Goal: Information Seeking & Learning: Stay updated

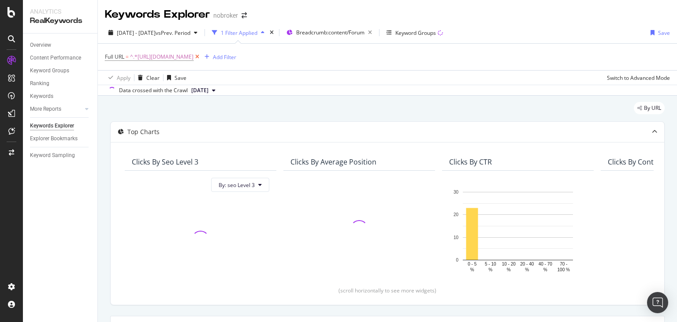
click at [201, 56] on icon at bounding box center [197, 56] width 7 height 9
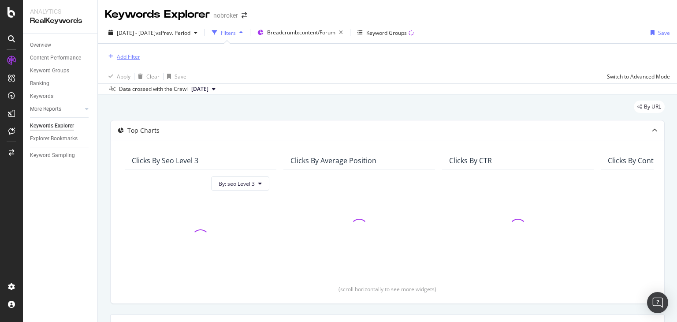
click at [123, 59] on div "Add Filter" at bounding box center [128, 56] width 23 height 7
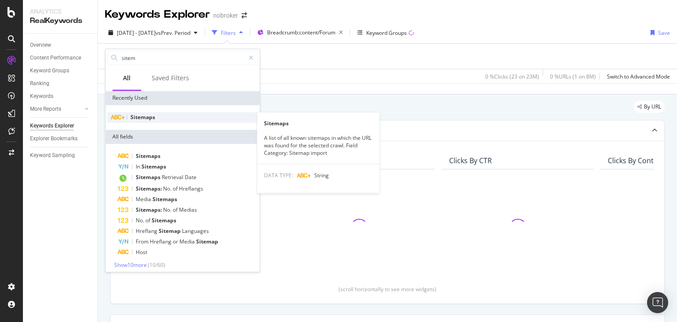
type input "sitem"
click at [139, 119] on span "Sitemaps" at bounding box center [142, 116] width 25 height 7
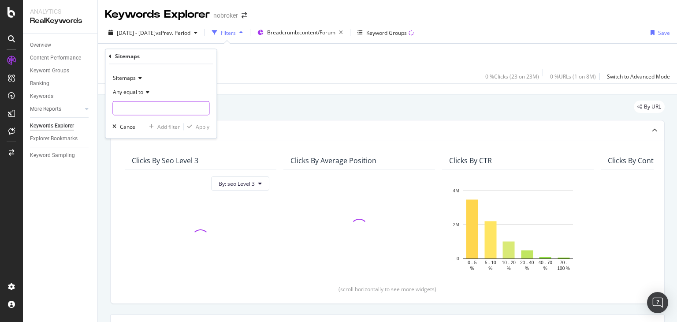
click at [134, 107] on input "text" at bounding box center [161, 108] width 96 height 14
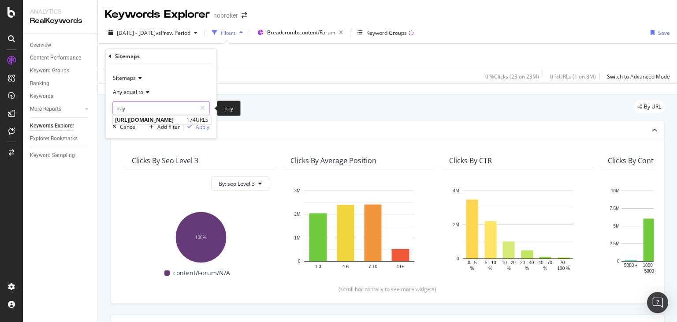
click at [139, 110] on input "buy" at bounding box center [154, 108] width 83 height 14
paste input "[URL][DOMAIN_NAME]"
type input "[URL][DOMAIN_NAME]"
click at [206, 126] on div "Apply" at bounding box center [203, 126] width 14 height 7
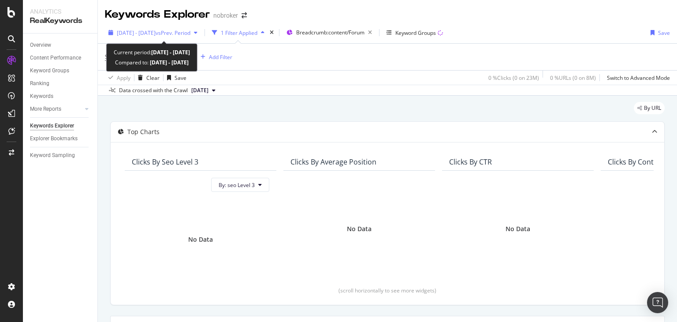
click at [142, 27] on div "2024 May. 1st - Jul. 27th vs Prev. Period" at bounding box center [153, 32] width 96 height 13
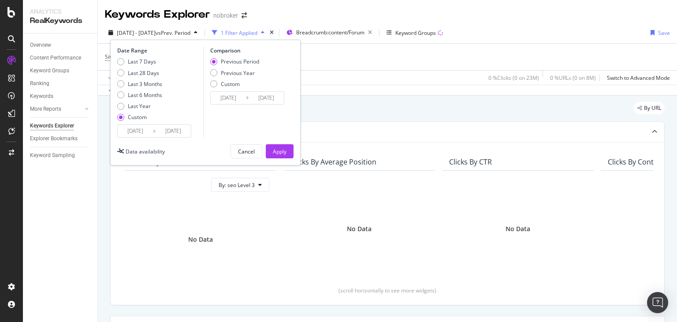
click at [131, 132] on input "2024/05/01" at bounding box center [135, 131] width 35 height 12
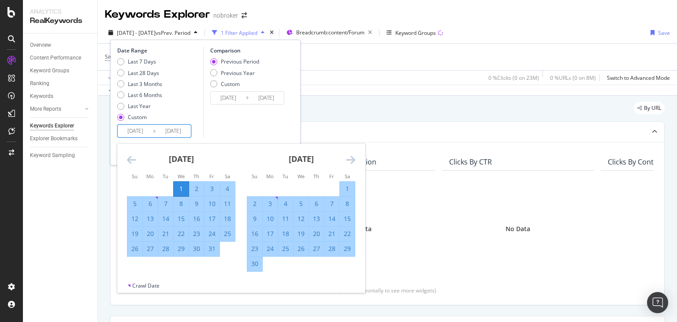
click at [136, 136] on input "2024/05/01" at bounding box center [135, 131] width 35 height 12
click at [177, 131] on input "2024/07/27" at bounding box center [173, 131] width 35 height 12
click at [210, 246] on div "31" at bounding box center [212, 248] width 15 height 9
type input "2024/05/31"
type input "2024/03/31"
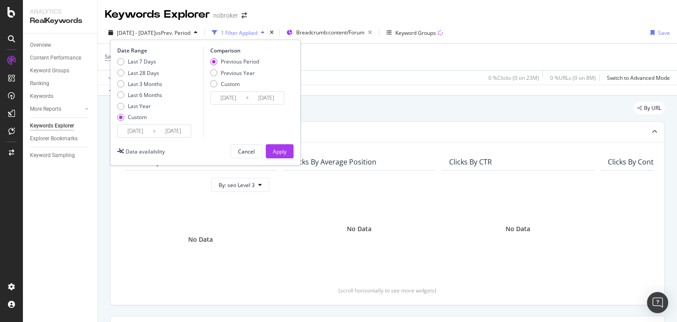
click at [175, 130] on input "2024/05/31" at bounding box center [173, 131] width 35 height 12
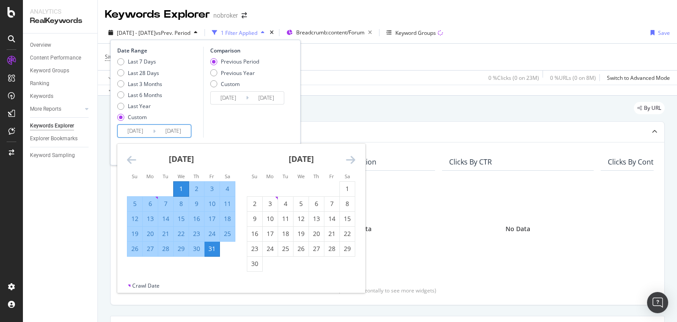
click at [139, 133] on input "2024/05/01" at bounding box center [135, 131] width 35 height 12
click at [352, 160] on icon "Move forward to switch to the next month." at bounding box center [350, 159] width 9 height 11
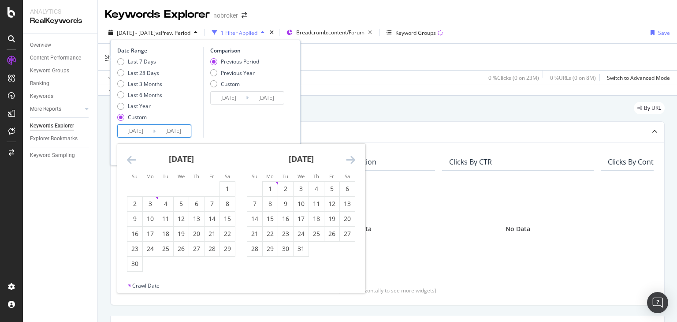
click at [135, 133] on input "2024/05/01" at bounding box center [135, 131] width 35 height 12
click at [130, 160] on icon "Move backward to switch to the previous month." at bounding box center [131, 159] width 9 height 11
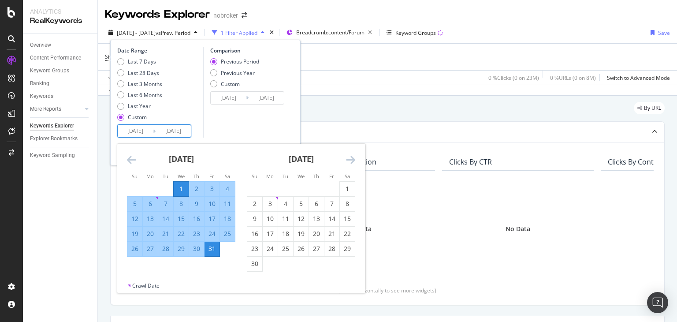
click at [351, 159] on icon "Move forward to switch to the next month." at bounding box center [350, 159] width 9 height 11
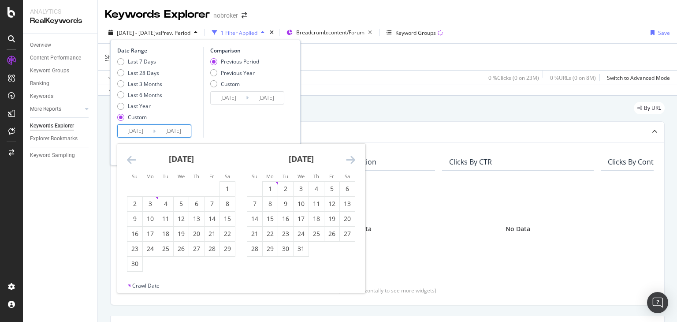
click at [175, 130] on input "2024/05/31" at bounding box center [173, 131] width 35 height 12
click at [302, 247] on div "31" at bounding box center [301, 248] width 15 height 9
type input "2024/07/31"
type input "2024/01/30"
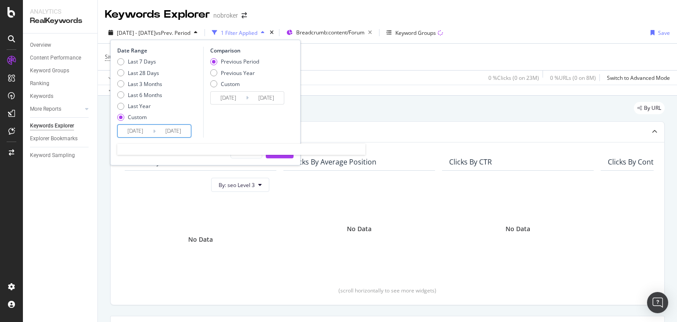
click at [176, 127] on input "2024/07/31" at bounding box center [173, 131] width 35 height 12
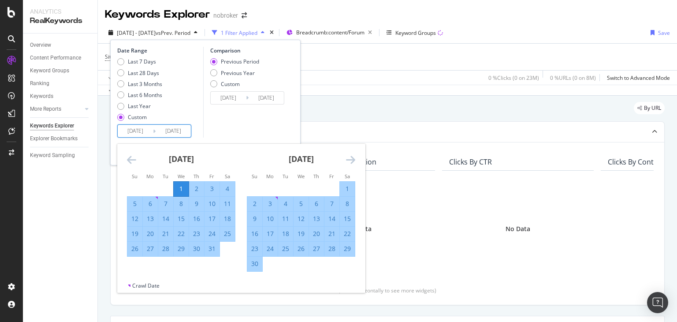
click at [242, 124] on div "Comparison Previous Period Previous Year Custom 2024/01/30 Navigate forward to …" at bounding box center [245, 92] width 84 height 91
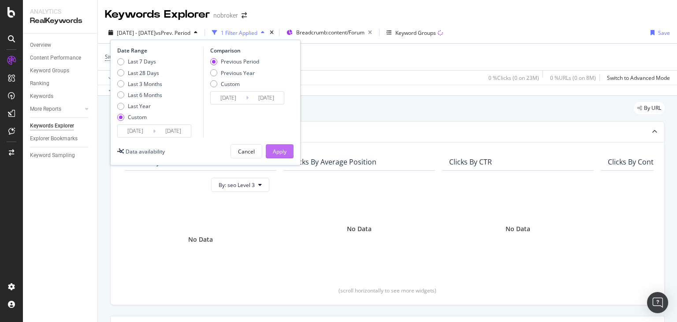
click at [271, 148] on button "Apply" at bounding box center [280, 151] width 28 height 14
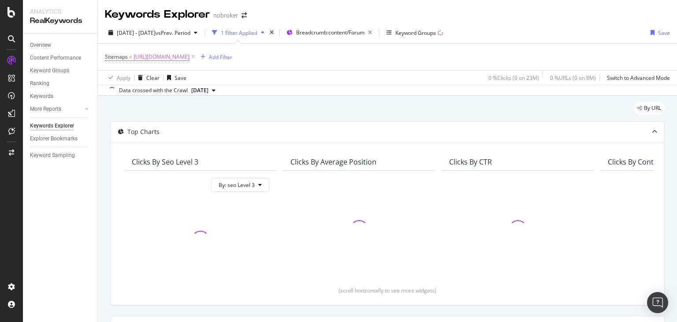
click at [208, 93] on span "2024 Jul. 1st" at bounding box center [199, 90] width 17 height 8
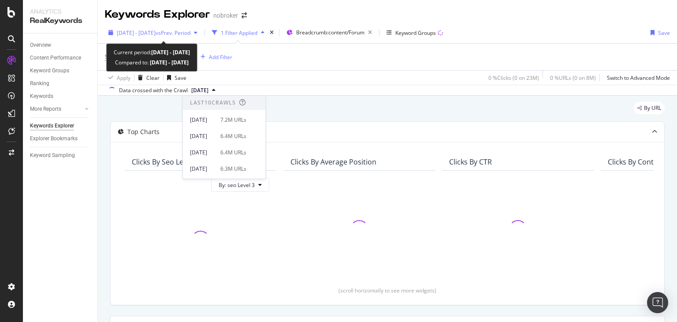
click at [166, 36] on div "2024 May. 1st - Jul. 31st vs Prev. Period" at bounding box center [154, 32] width 74 height 7
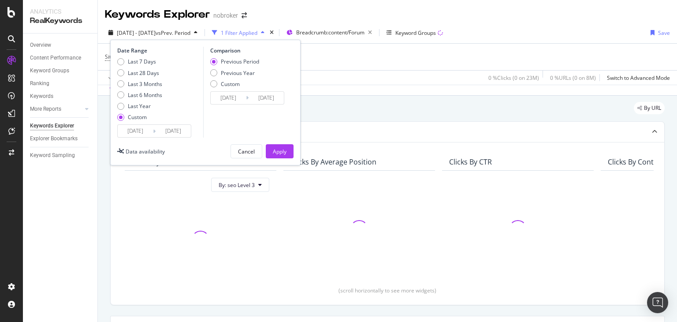
click at [178, 132] on input "2024/07/31" at bounding box center [173, 131] width 35 height 12
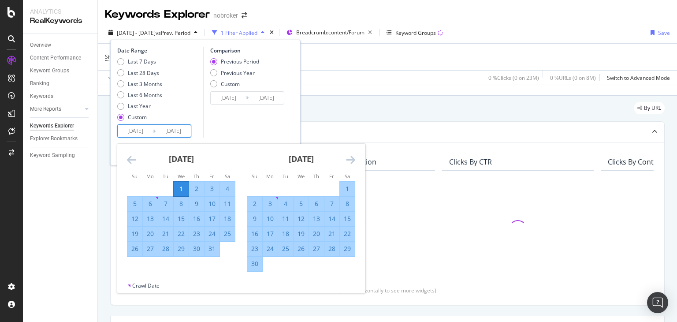
click at [352, 161] on icon "Move forward to switch to the next month." at bounding box center [350, 159] width 9 height 11
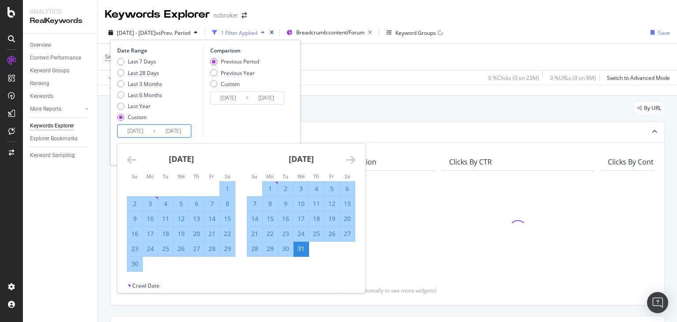
click at [352, 161] on icon "Move forward to switch to the next month." at bounding box center [350, 159] width 9 height 11
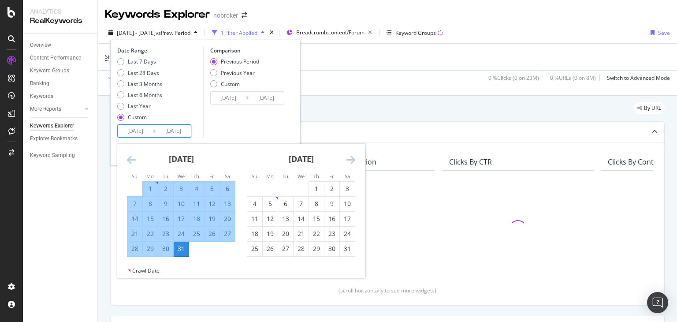
click at [352, 161] on icon "Move forward to switch to the next month." at bounding box center [350, 159] width 9 height 11
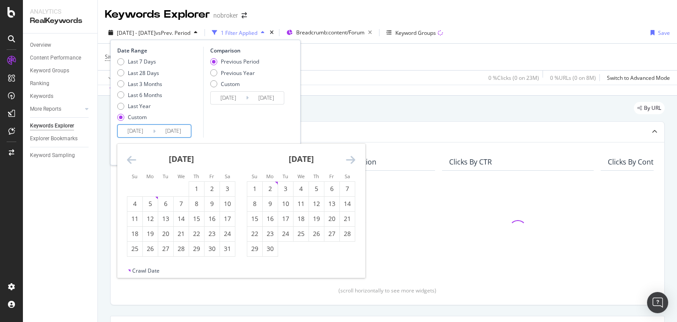
click at [352, 161] on icon "Move forward to switch to the next month." at bounding box center [350, 159] width 9 height 11
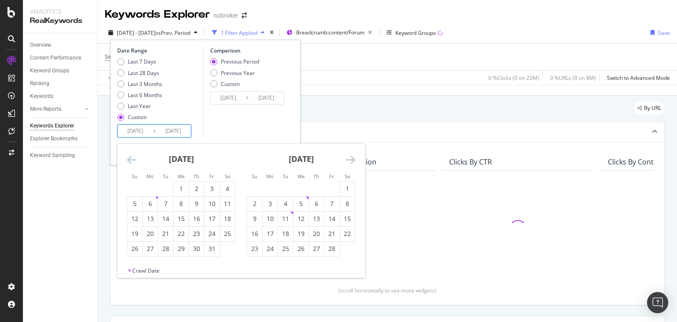
click at [352, 161] on icon "Move forward to switch to the next month." at bounding box center [350, 159] width 9 height 11
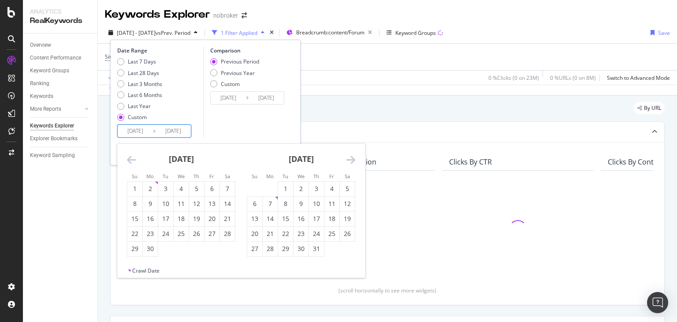
click at [352, 161] on icon "Move forward to switch to the next month." at bounding box center [350, 159] width 9 height 11
click at [140, 158] on div "August 2025" at bounding box center [181, 162] width 108 height 37
click at [130, 158] on icon "Move backward to switch to the previous month." at bounding box center [131, 159] width 9 height 11
click at [140, 130] on input "2024/05/01" at bounding box center [135, 131] width 35 height 12
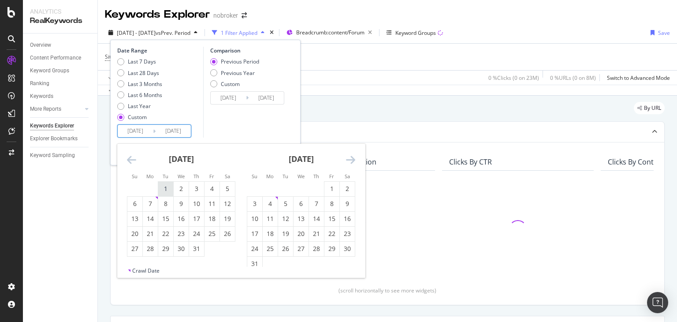
click at [166, 190] on div "1" at bounding box center [165, 188] width 15 height 9
type input "2025/07/01"
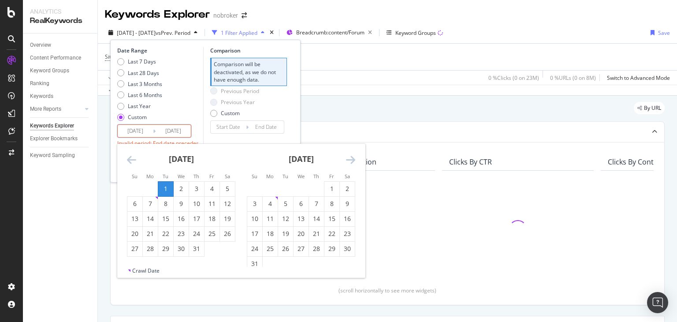
click at [168, 130] on input "2024/07/31" at bounding box center [173, 131] width 35 height 12
click at [197, 249] on div "31" at bounding box center [196, 248] width 15 height 9
type input "2025/07/31"
type input "2025/05/31"
type input "2025/06/30"
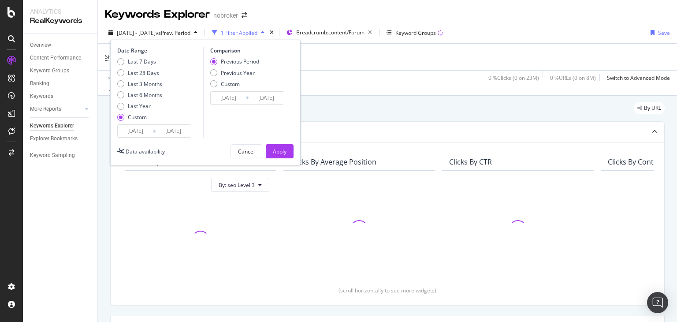
click at [175, 133] on input "2025/07/31" at bounding box center [173, 131] width 35 height 12
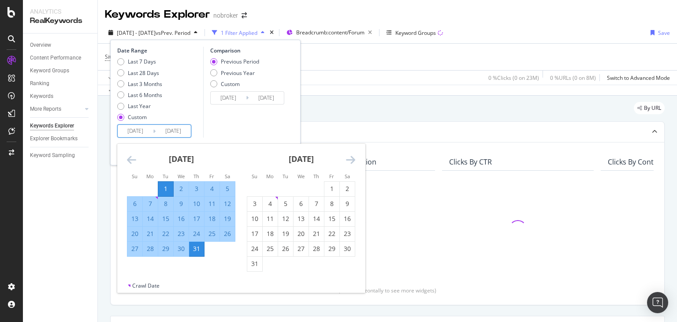
click at [235, 131] on div "Comparison Previous Period Previous Year Custom 2025/05/31 Navigate forward to …" at bounding box center [245, 92] width 84 height 91
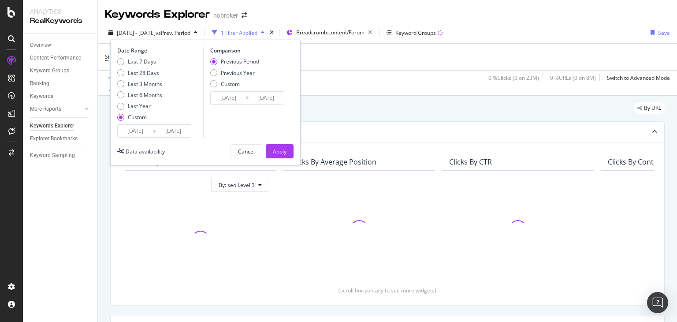
click at [182, 130] on input "2025/07/31" at bounding box center [173, 131] width 35 height 12
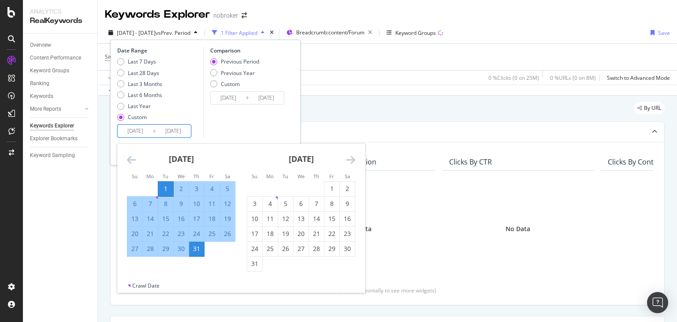
click at [134, 162] on icon "Move backward to switch to the previous month." at bounding box center [131, 159] width 9 height 11
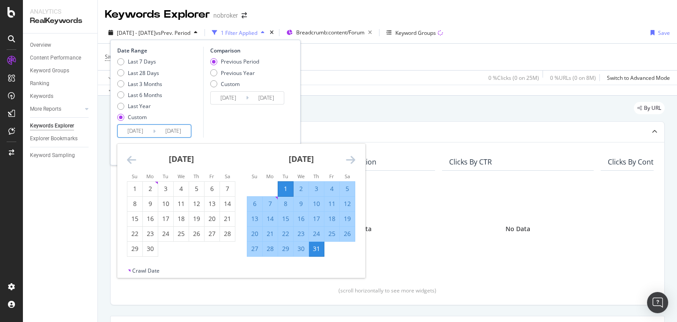
click at [132, 159] on icon "Move backward to switch to the previous month." at bounding box center [131, 159] width 9 height 11
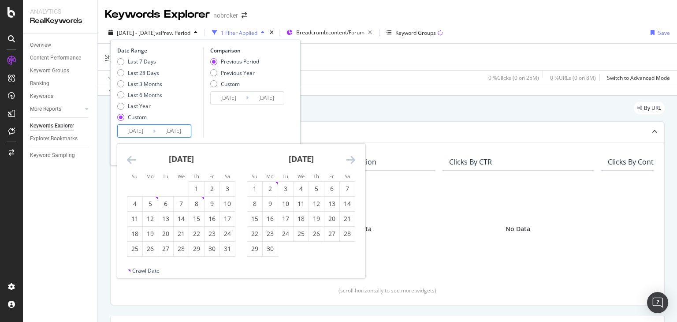
click at [136, 130] on input "2025/07/01" at bounding box center [135, 131] width 35 height 12
click at [255, 188] on div "1" at bounding box center [254, 188] width 15 height 9
type input "2025/06/01"
type input "2025/04/01"
type input "2025/05/31"
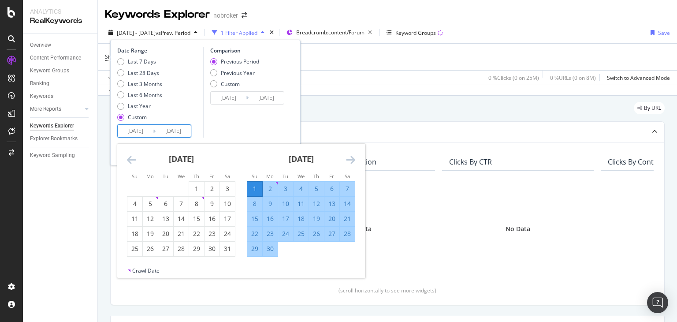
click at [136, 127] on input "2025/06/01" at bounding box center [135, 131] width 35 height 12
click at [346, 158] on icon "Move forward to switch to the next month." at bounding box center [350, 159] width 9 height 11
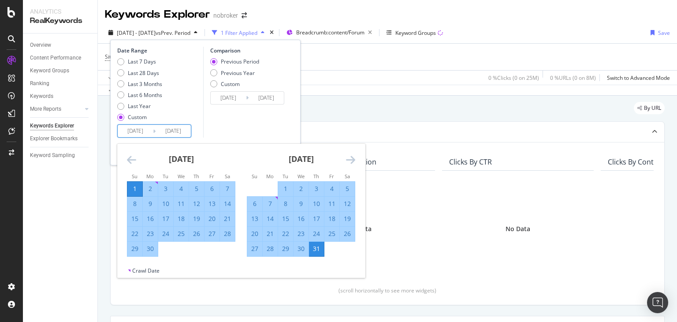
click at [346, 158] on icon "Move forward to switch to the next month." at bounding box center [350, 159] width 9 height 11
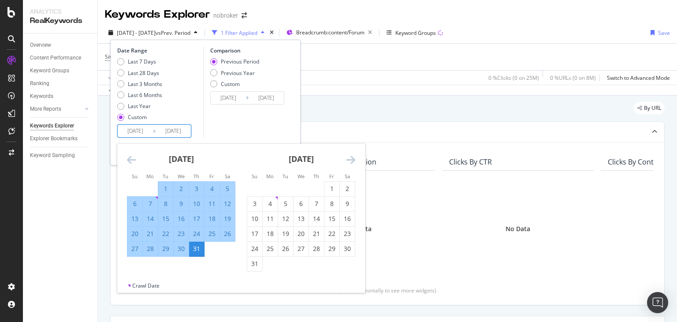
click at [173, 133] on input "2025/07/31" at bounding box center [173, 131] width 35 height 12
click at [255, 267] on div "31" at bounding box center [254, 263] width 15 height 9
type input "2025/08/31"
type input "2025/03/01"
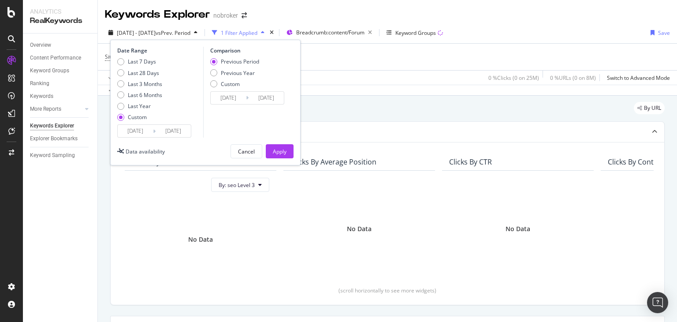
click at [171, 131] on input "2025/08/31" at bounding box center [173, 131] width 35 height 12
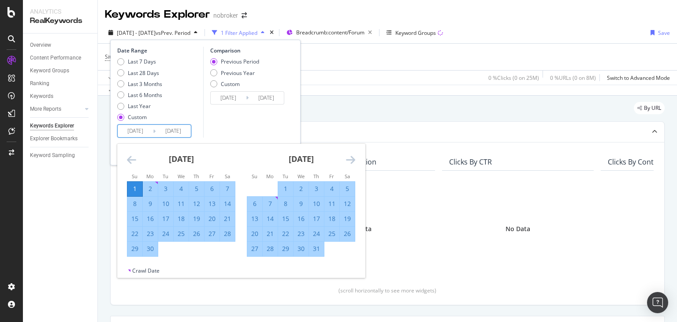
click at [349, 159] on icon "Move forward to switch to the next month." at bounding box center [350, 159] width 9 height 11
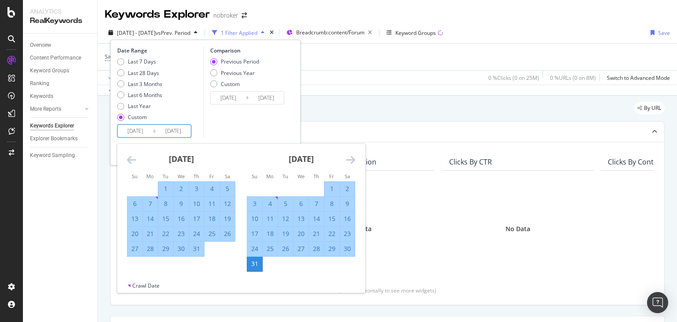
click at [245, 126] on div "Comparison Previous Period Previous Year Custom 2025/03/01 Navigate forward to …" at bounding box center [245, 92] width 84 height 91
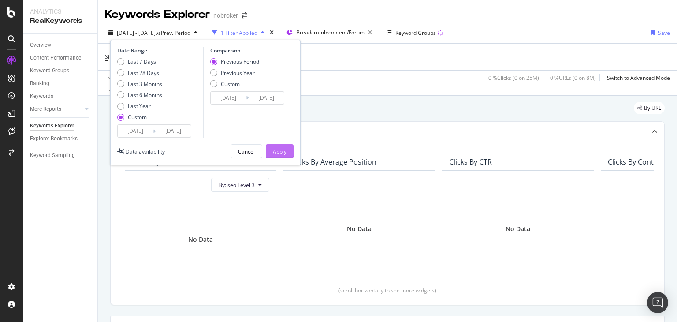
click at [275, 149] on div "Apply" at bounding box center [280, 151] width 14 height 7
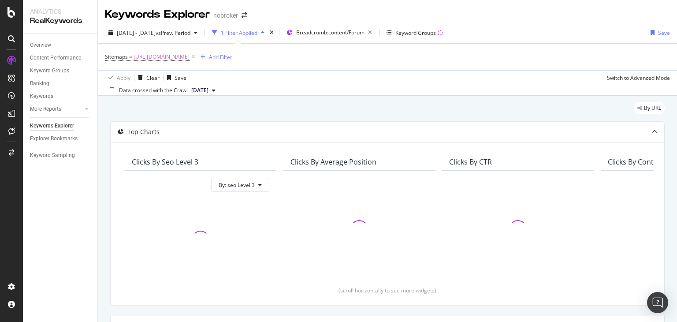
click at [213, 97] on div "By URL Top Charts Clicks By seo Level 3 By: seo Level 3 Clicks By Average Posit…" at bounding box center [387, 298] width 579 height 404
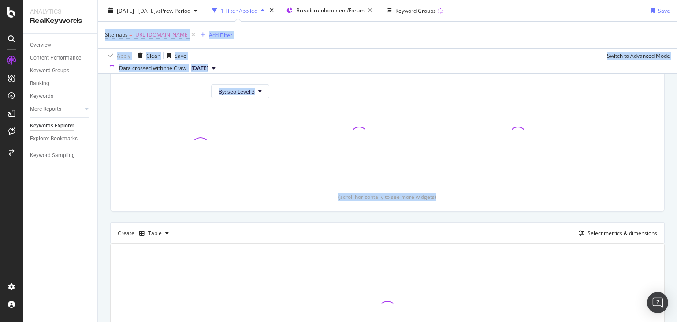
scroll to position [178, 0]
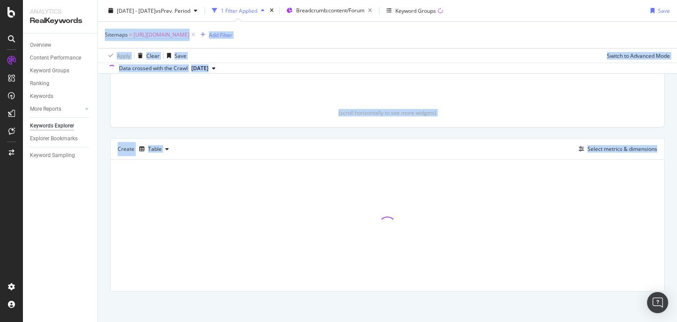
drag, startPoint x: 677, startPoint y: 28, endPoint x: 677, endPoint y: 161, distance: 133.1
click at [677, 161] on div "Keywords Explorer nobroker 2025 Jun. 1st - Aug. 31st vs Prev. Period 1 Filter A…" at bounding box center [387, 161] width 579 height 322
click at [166, 146] on icon "button" at bounding box center [167, 148] width 4 height 5
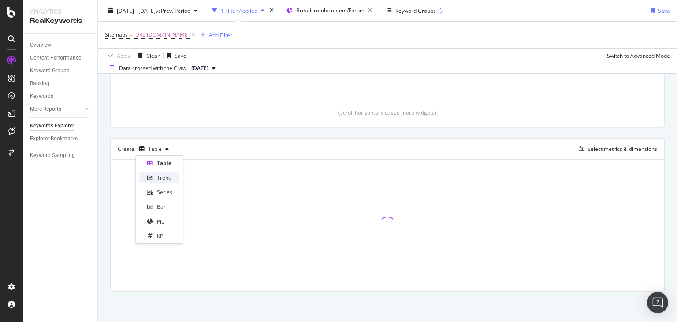
click at [166, 172] on div "Trend" at bounding box center [159, 177] width 40 height 11
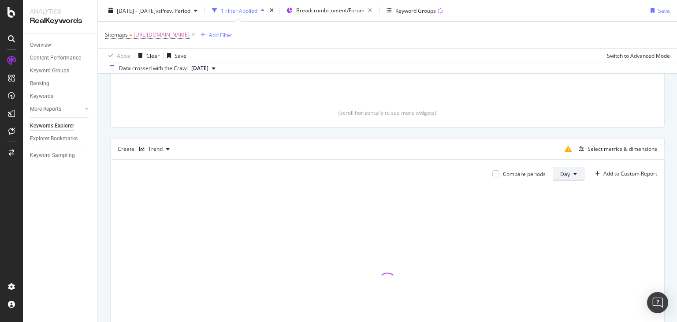
click at [560, 176] on span "Day" at bounding box center [565, 173] width 10 height 7
click at [558, 223] on span "Month" at bounding box center [561, 223] width 16 height 8
click at [590, 138] on div "Create Trend Select metrics & dimensions" at bounding box center [387, 148] width 555 height 21
click at [588, 146] on div "Select metrics & dimensions" at bounding box center [623, 148] width 70 height 7
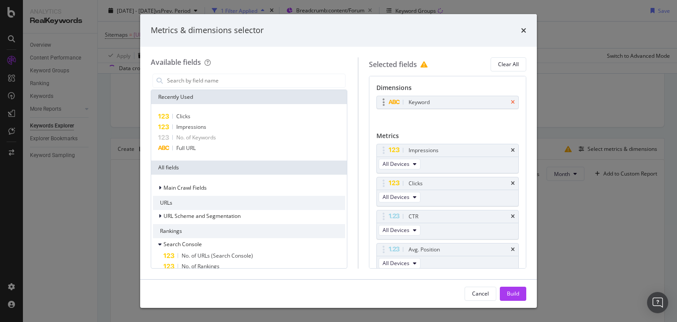
click at [511, 104] on icon "times" at bounding box center [513, 102] width 4 height 5
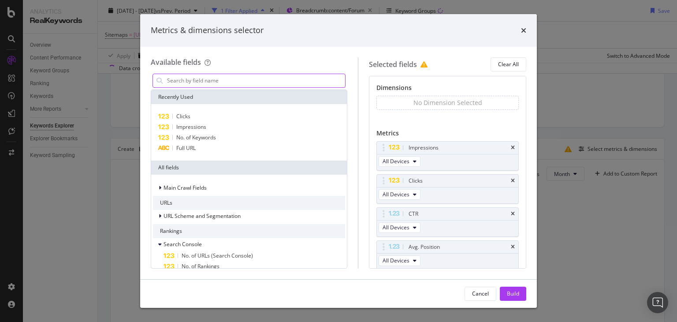
click at [302, 80] on input "modal" at bounding box center [255, 80] width 179 height 13
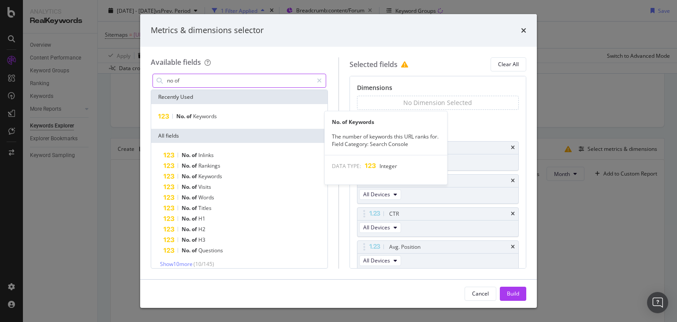
type input "no of"
click at [220, 110] on div "No. of Keywords No. of Keywords The number of keywords this URL ranks for. Fiel…" at bounding box center [239, 116] width 176 height 25
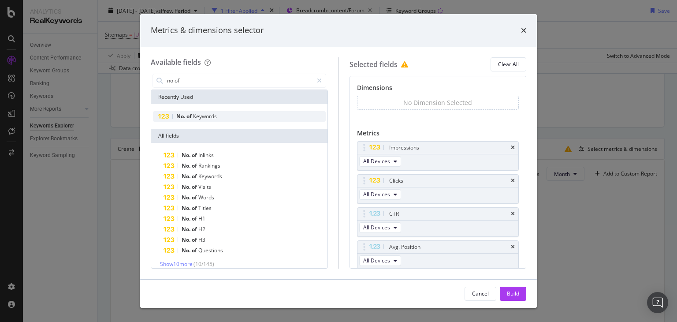
click at [214, 115] on span "Keywords" at bounding box center [205, 115] width 24 height 7
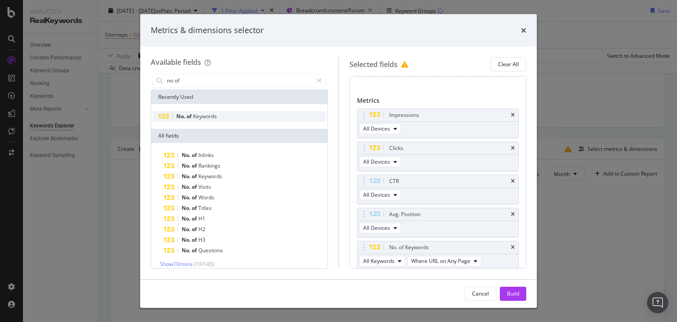
scroll to position [34, 0]
click at [511, 214] on icon "times" at bounding box center [513, 213] width 4 height 5
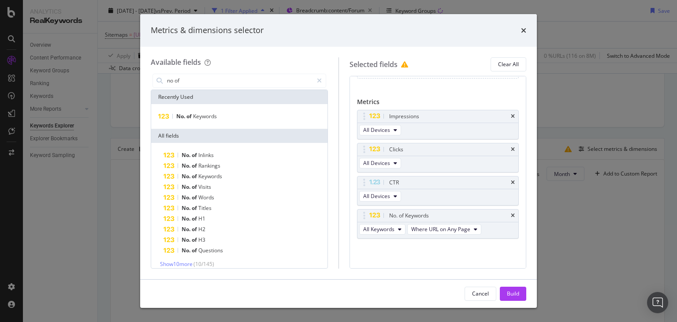
scroll to position [30, 0]
click at [511, 183] on icon "times" at bounding box center [513, 183] width 4 height 5
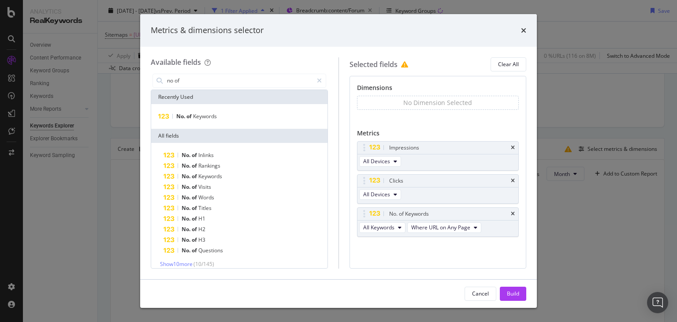
scroll to position [0, 0]
click at [513, 148] on icon "times" at bounding box center [513, 147] width 4 height 5
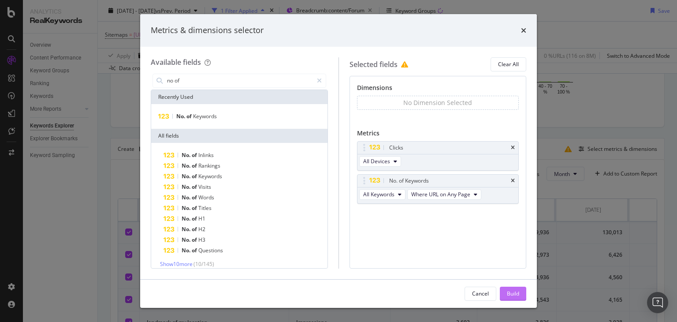
click at [510, 291] on div "Build" at bounding box center [513, 293] width 12 height 7
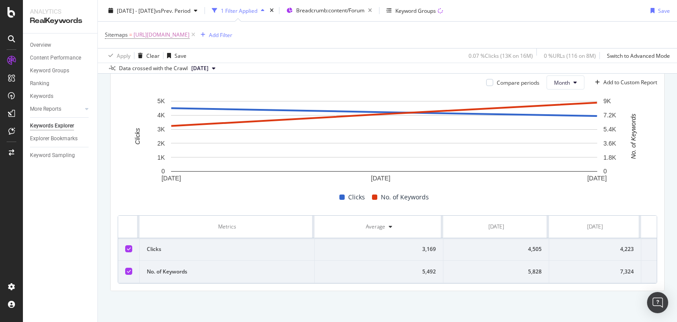
scroll to position [268, 0]
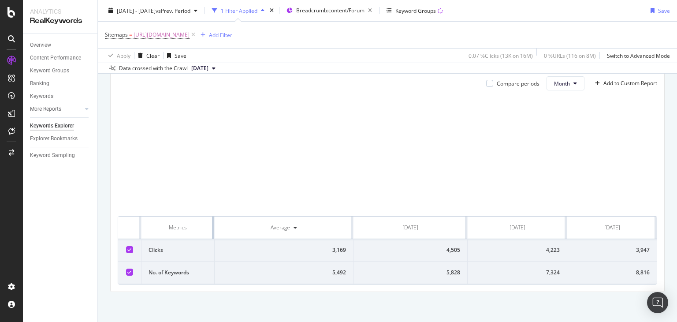
drag, startPoint x: 313, startPoint y: 221, endPoint x: 206, endPoint y: 235, distance: 108.0
click at [206, 235] on th "Metrics" at bounding box center [177, 227] width 73 height 22
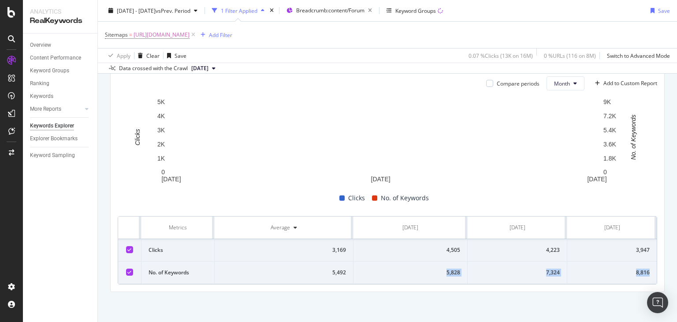
drag, startPoint x: 404, startPoint y: 275, endPoint x: 649, endPoint y: 272, distance: 245.5
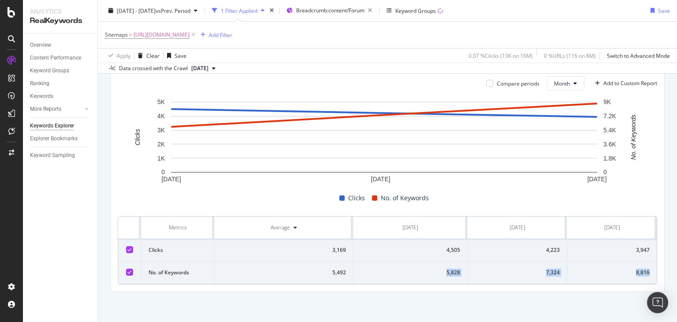
click at [649, 272] on tr "No. of Keywords 5,492 5,828 7,324 8,816" at bounding box center [387, 272] width 539 height 22
copy tr "5,828 7,324 8,816"
click at [190, 34] on span "[URL][DOMAIN_NAME]" at bounding box center [162, 35] width 56 height 12
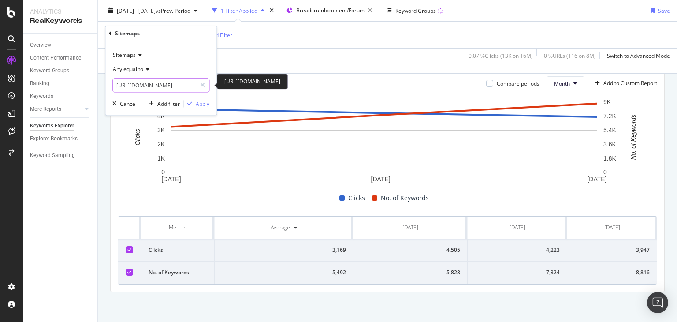
click at [170, 83] on input "[URL][DOMAIN_NAME]" at bounding box center [154, 85] width 83 height 14
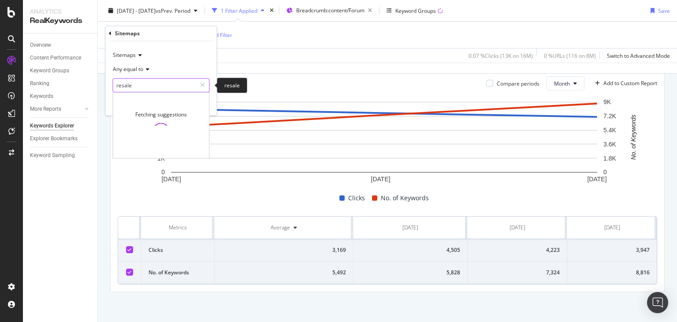
click at [157, 89] on input "resale" at bounding box center [154, 85] width 83 height 14
paste input "[URL][DOMAIN_NAME]"
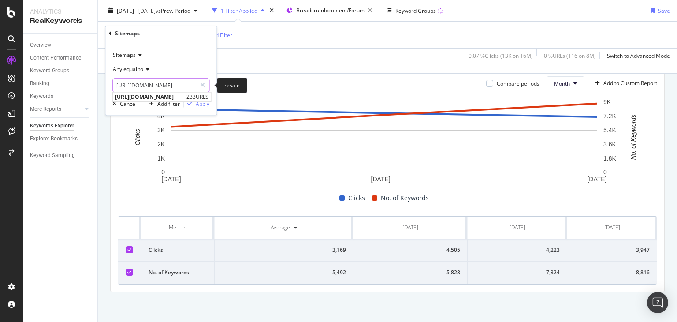
scroll to position [0, 98]
type input "[URL][DOMAIN_NAME]"
click at [184, 97] on span "[URL][DOMAIN_NAME]" at bounding box center [149, 96] width 69 height 7
click at [199, 103] on div "Apply" at bounding box center [203, 103] width 14 height 7
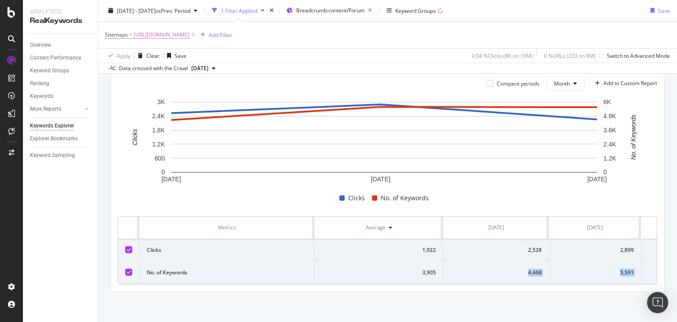
scroll to position [0, 74]
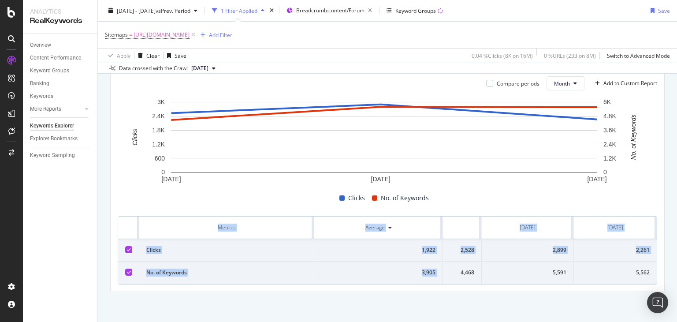
drag, startPoint x: 464, startPoint y: 268, endPoint x: 677, endPoint y: 278, distance: 212.7
click at [677, 278] on div "Keywords Explorer nobroker 2025 Jun. 1st - Aug. 31st vs Prev. Period 1 Filter A…" at bounding box center [387, 161] width 579 height 322
copy table "Metrics Average Jun. 2025 Jul. 2025 Aug. 2025 Clicks 1,922 2,528 2,899 2,261 No…"
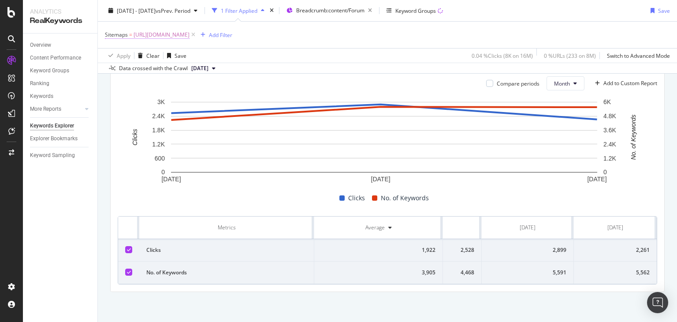
click at [190, 34] on span "[URL][DOMAIN_NAME]" at bounding box center [162, 35] width 56 height 12
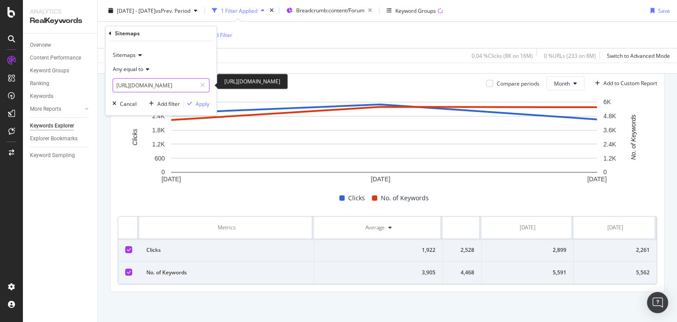
click at [163, 83] on input "[URL][DOMAIN_NAME]" at bounding box center [154, 85] width 83 height 14
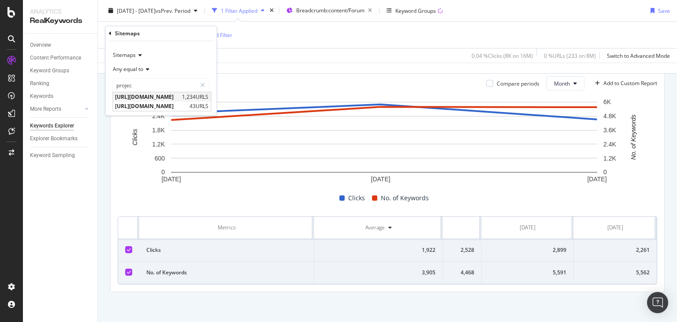
click at [178, 96] on span "[URL][DOMAIN_NAME]" at bounding box center [147, 96] width 65 height 7
type input "[URL][DOMAIN_NAME]"
click at [198, 104] on div "Apply" at bounding box center [203, 103] width 14 height 7
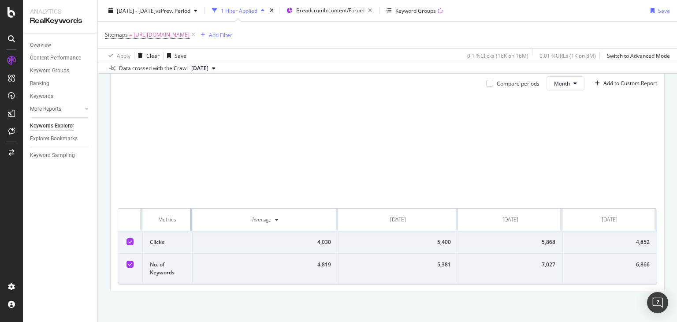
drag, startPoint x: 312, startPoint y: 219, endPoint x: 147, endPoint y: 238, distance: 166.4
click at [147, 238] on table "Metrics Average Jun. 2025 Jul. 2025 Aug. 2025 Clicks 4,030 5,400 5,868 4,852 No…" at bounding box center [387, 245] width 539 height 75
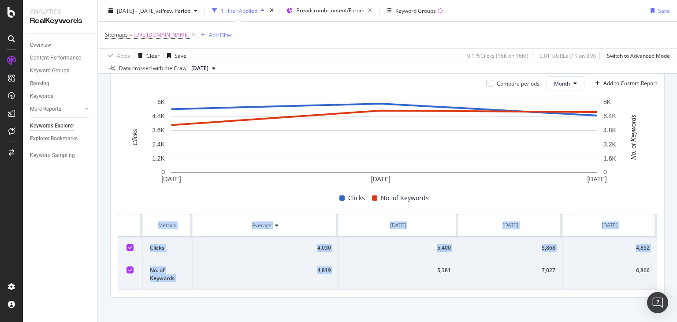
drag, startPoint x: 418, startPoint y: 276, endPoint x: 654, endPoint y: 271, distance: 235.9
click at [654, 271] on div "Compare periods Month Add to Custom Report 1 Jun. 2025 1 Jul. 2025 1 Aug. 2025 …" at bounding box center [388, 183] width 554 height 228
copy table "Metrics Average Jun. 2025 Jul. 2025 Aug. 2025 Clicks 4,030 5,400 5,868 4,852 No…"
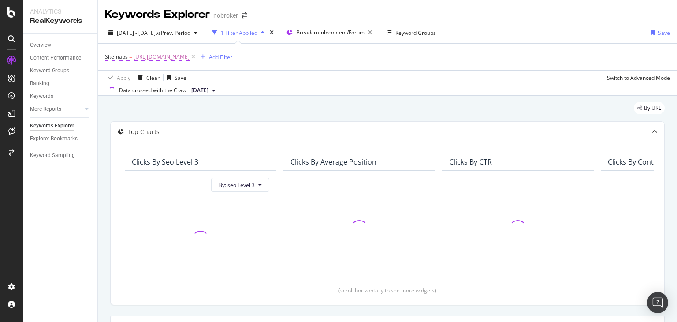
click at [190, 57] on span "[URL][DOMAIN_NAME]" at bounding box center [162, 57] width 56 height 12
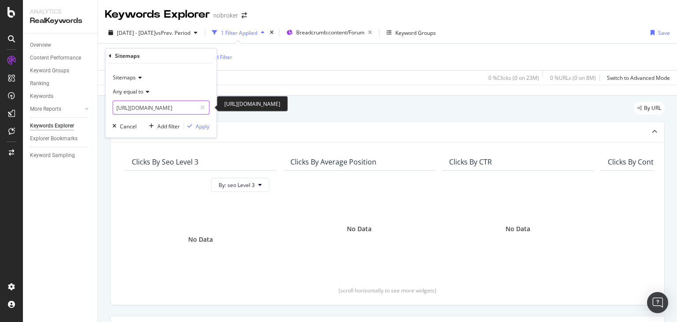
click at [163, 108] on input "[URL][DOMAIN_NAME]" at bounding box center [154, 108] width 83 height 14
click at [179, 108] on input "[URL][DOMAIN_NAME]" at bounding box center [154, 108] width 83 height 14
paste input "resale-property"
type input "[URL][DOMAIN_NAME]"
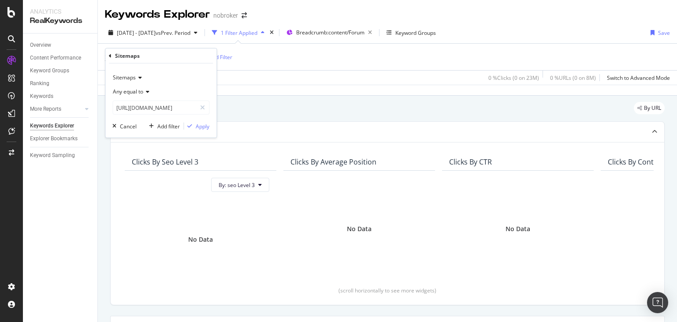
click at [211, 127] on div "Sitemaps Any equal to https://www.nobroker.in/forum/sitemap-index/?id=resale-pr…" at bounding box center [160, 100] width 111 height 74
click at [203, 127] on div "Apply" at bounding box center [203, 125] width 14 height 7
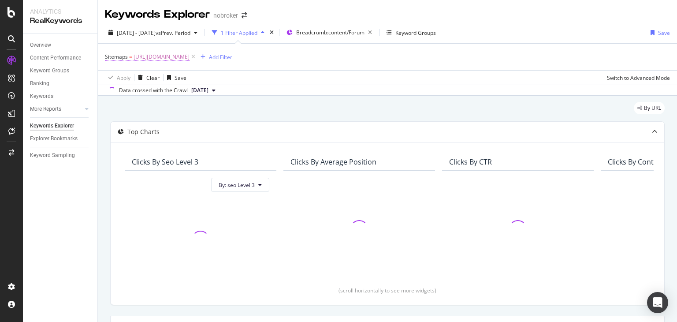
click at [190, 60] on span "[URL][DOMAIN_NAME]" at bounding box center [162, 57] width 56 height 12
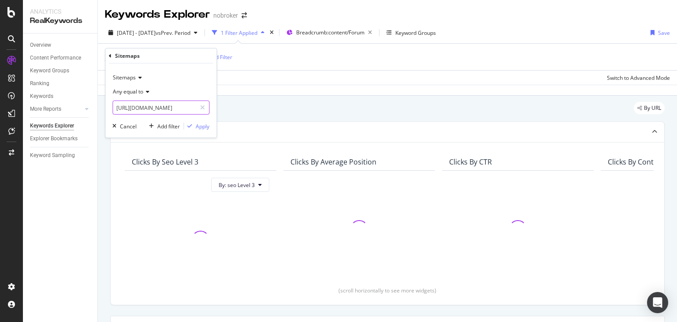
click at [170, 112] on input "[URL][DOMAIN_NAME]" at bounding box center [154, 108] width 83 height 14
click at [180, 122] on span "[URL][DOMAIN_NAME]" at bounding box center [147, 118] width 65 height 7
type input "[URL][DOMAIN_NAME]"
click at [199, 124] on div "Apply" at bounding box center [203, 125] width 14 height 7
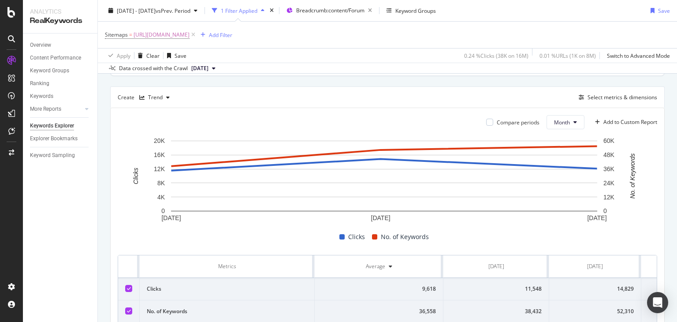
scroll to position [272, 0]
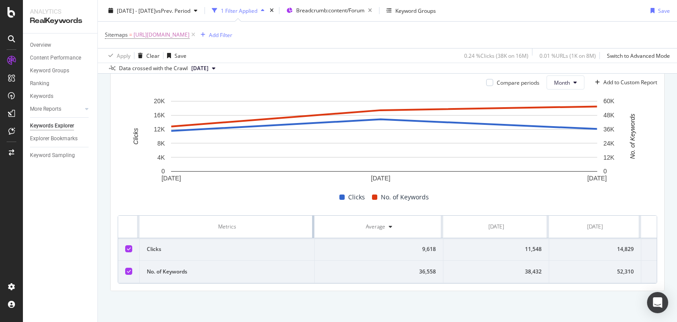
click at [314, 219] on div at bounding box center [313, 227] width 2 height 22
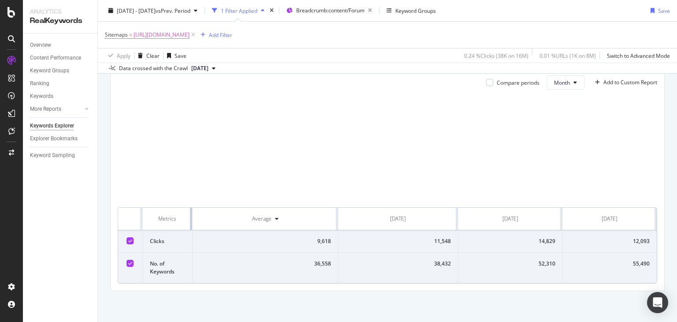
drag, startPoint x: 314, startPoint y: 219, endPoint x: 160, endPoint y: 233, distance: 154.0
click at [160, 233] on table "Metrics Average Jun. 2025 Jul. 2025 Aug. 2025 Clicks 9,618 11,548 14,829 12,093…" at bounding box center [387, 245] width 539 height 75
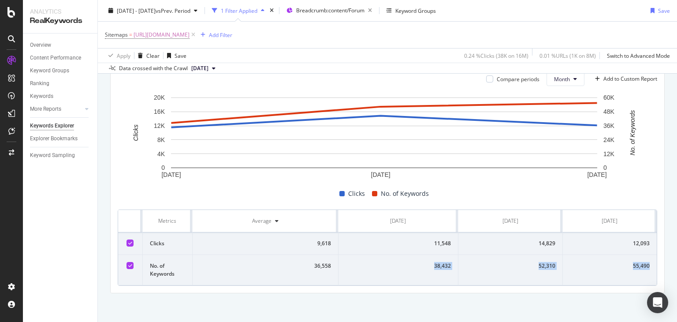
drag, startPoint x: 417, startPoint y: 266, endPoint x: 651, endPoint y: 273, distance: 234.2
click at [651, 273] on div "Compare periods Month Add to Custom Report 1 Jun. 2025 1 Jul. 2025 1 Aug. 2025 …" at bounding box center [388, 179] width 554 height 228
click at [436, 241] on div "11,548" at bounding box center [398, 243] width 105 height 8
click at [431, 237] on td "11,548" at bounding box center [399, 243] width 120 height 22
drag, startPoint x: 428, startPoint y: 238, endPoint x: 647, endPoint y: 239, distance: 218.2
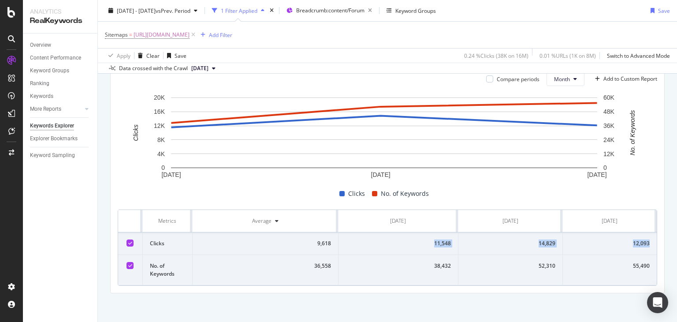
click at [647, 239] on tr "Clicks 9,618 11,548 14,829 12,093" at bounding box center [387, 243] width 539 height 22
copy tr "11,548 14,829 12,093"
click at [439, 291] on div "Compare periods Month Add to Custom Report 1 Jun. 2025 1 Jul. 2025 1 Aug. 2025 …" at bounding box center [388, 179] width 554 height 228
click at [190, 34] on span "[URL][DOMAIN_NAME]" at bounding box center [162, 35] width 56 height 12
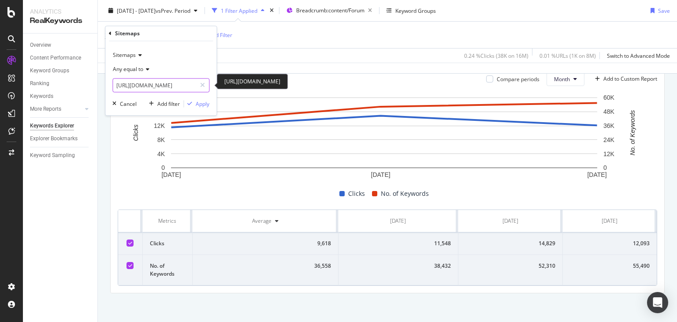
click at [174, 86] on input "https://www.nobroker.in/forum/sitemap-index/?id=investment.xml" at bounding box center [154, 85] width 83 height 14
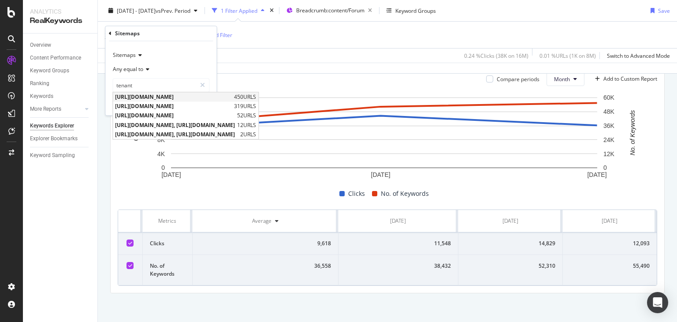
click at [202, 96] on span "https://www.nobroker.in/forum/sitemap-index/?id=tenant.xml" at bounding box center [173, 96] width 117 height 7
type input "https://www.nobroker.in/forum/sitemap-index/?id=tenant.xml"
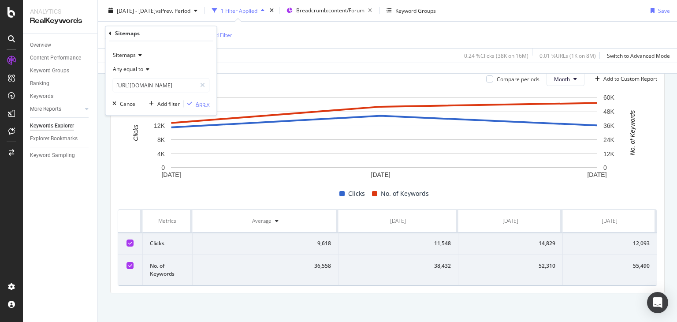
click at [203, 104] on div "Apply" at bounding box center [203, 103] width 14 height 7
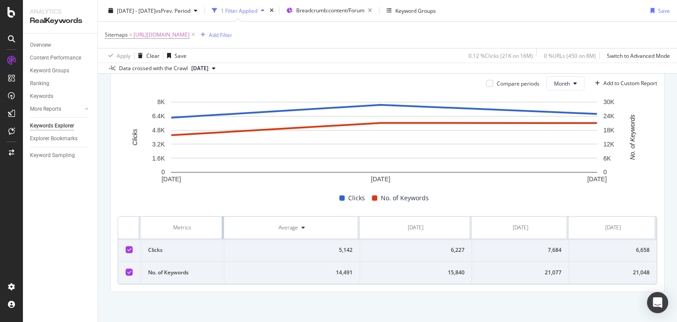
scroll to position [268, 0]
drag, startPoint x: 313, startPoint y: 221, endPoint x: 216, endPoint y: 231, distance: 96.7
click at [216, 231] on th "Metrics" at bounding box center [182, 227] width 83 height 22
drag, startPoint x: 440, startPoint y: 249, endPoint x: 650, endPoint y: 246, distance: 209.8
click at [650, 246] on div "Metrics Average Jun. 2025 Jul. 2025 Aug. 2025 Clicks 5,142 6,227 7,684 6,658 No…" at bounding box center [388, 250] width 540 height 68
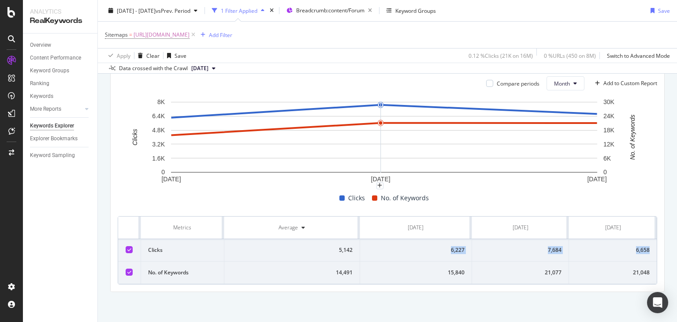
copy tr "6,227 7,684 6,658"
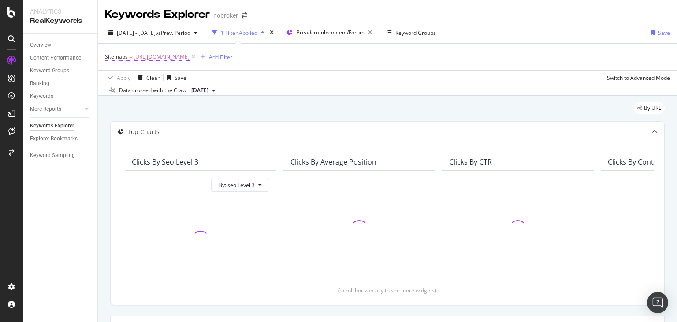
click at [190, 52] on span "https://www.nobroker.in/forum/sitemap-index/?id=investment.xml" at bounding box center [162, 57] width 56 height 12
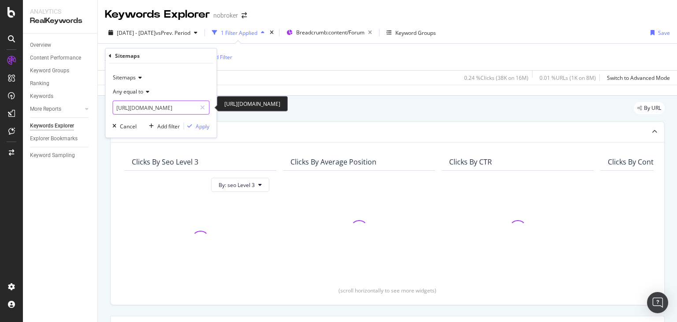
click at [176, 104] on input "https://www.nobroker.in/forum/sitemap-index/?id=investment.xml" at bounding box center [154, 108] width 83 height 14
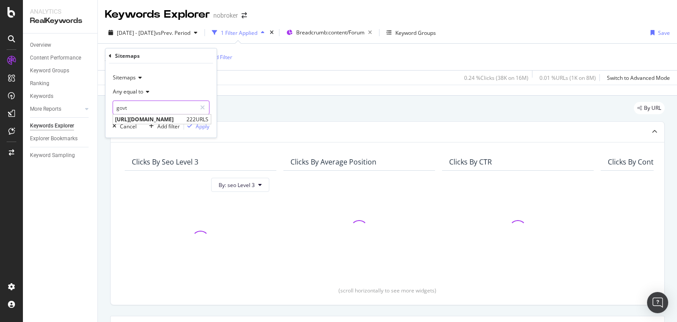
click at [189, 113] on input "govt" at bounding box center [154, 108] width 83 height 14
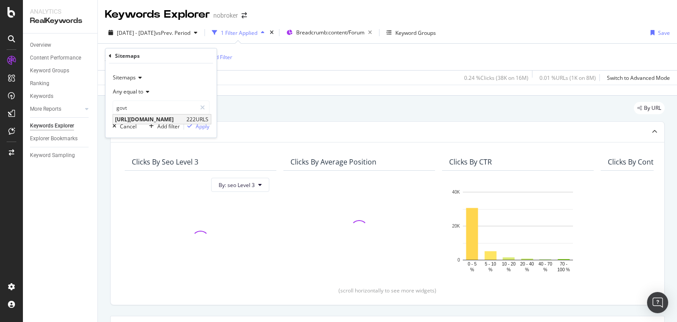
click at [184, 119] on span "[URL][DOMAIN_NAME]" at bounding box center [149, 118] width 69 height 7
type input "[URL][DOMAIN_NAME]"
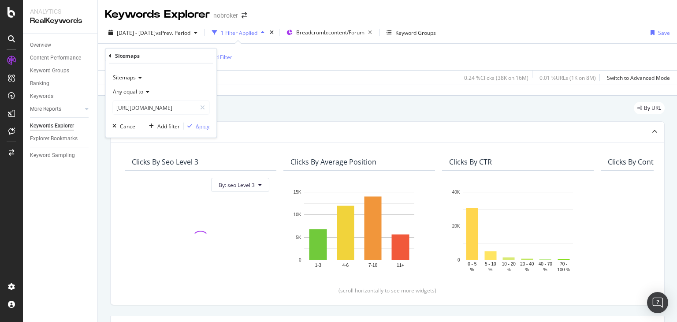
click at [195, 126] on div "button" at bounding box center [190, 125] width 12 height 5
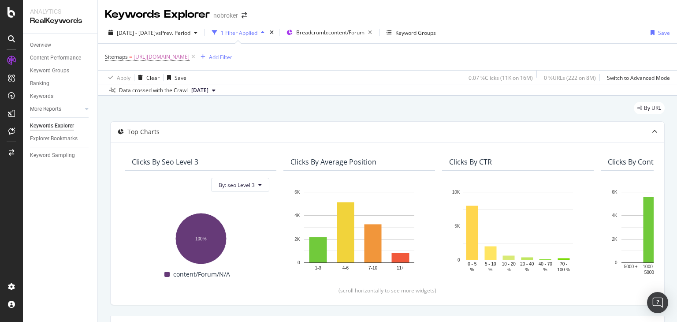
scroll to position [272, 0]
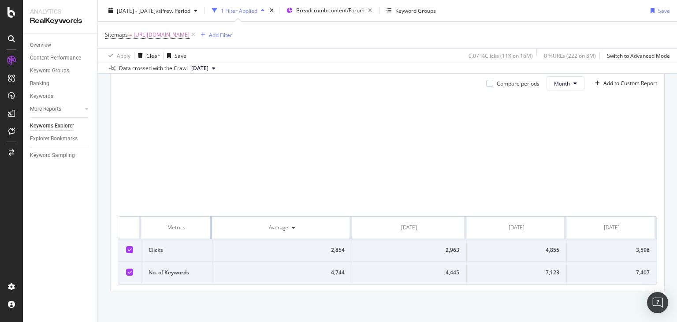
drag, startPoint x: 312, startPoint y: 217, endPoint x: 171, endPoint y: 237, distance: 142.4
click at [171, 237] on table "Metrics Average Jun. 2025 Jul. 2025 Aug. 2025 Clicks 2,854 2,963 4,855 3,598 No…" at bounding box center [387, 249] width 539 height 67
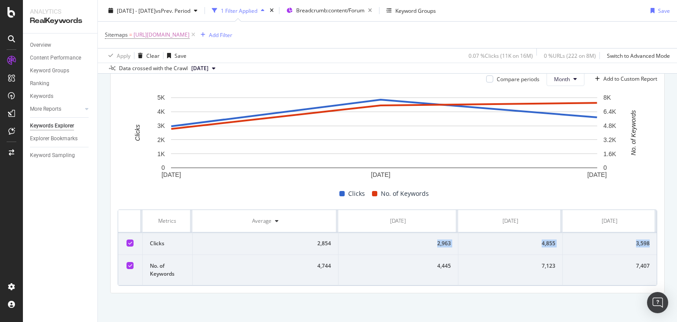
drag, startPoint x: 400, startPoint y: 242, endPoint x: 650, endPoint y: 245, distance: 249.9
click at [650, 245] on div "Metrics Average Jun. 2025 Jul. 2025 Aug. 2025 Clicks 2,854 2,963 4,855 3,598 No…" at bounding box center [388, 247] width 540 height 76
copy tr "2,963 4,855 3,598"
click at [190, 37] on span "[URL][DOMAIN_NAME]" at bounding box center [162, 35] width 56 height 12
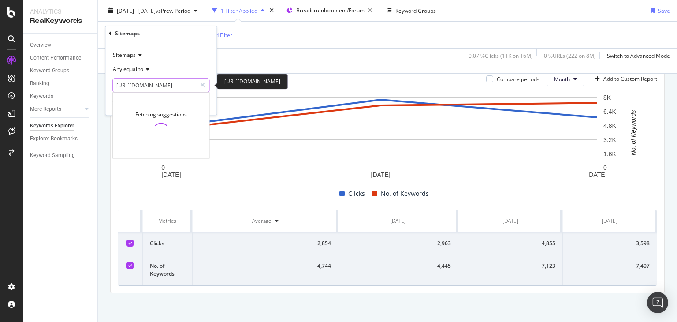
click at [165, 87] on input "[URL][DOMAIN_NAME]" at bounding box center [154, 85] width 83 height 14
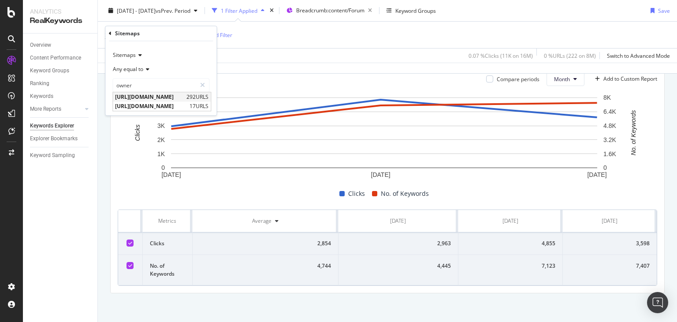
click at [178, 96] on span "[URL][DOMAIN_NAME]" at bounding box center [149, 96] width 69 height 7
type input "[URL][DOMAIN_NAME]"
click at [196, 102] on div "Apply" at bounding box center [203, 103] width 14 height 7
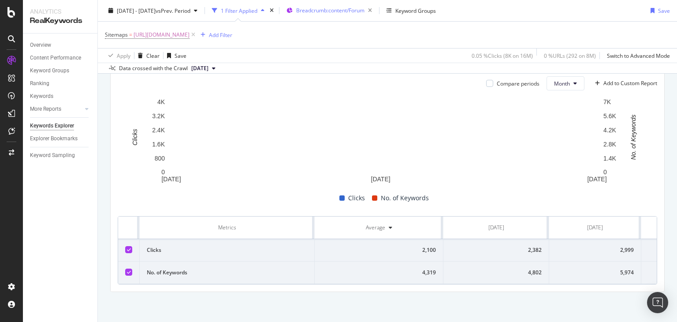
scroll to position [272, 0]
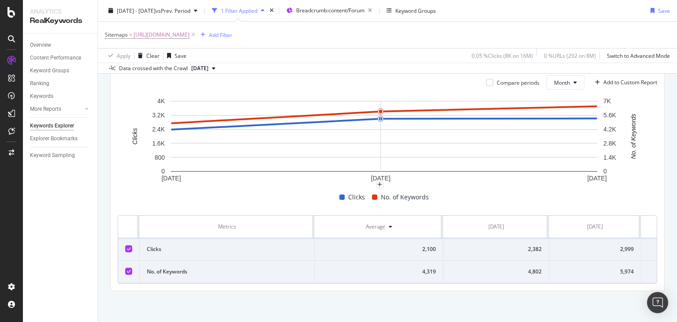
click at [315, 217] on th "Average" at bounding box center [379, 227] width 129 height 22
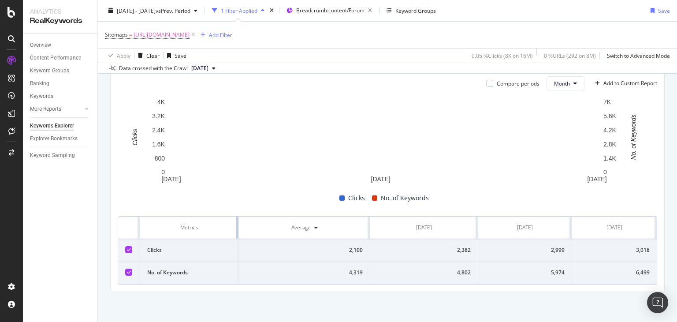
drag, startPoint x: 312, startPoint y: 218, endPoint x: 170, endPoint y: 233, distance: 142.7
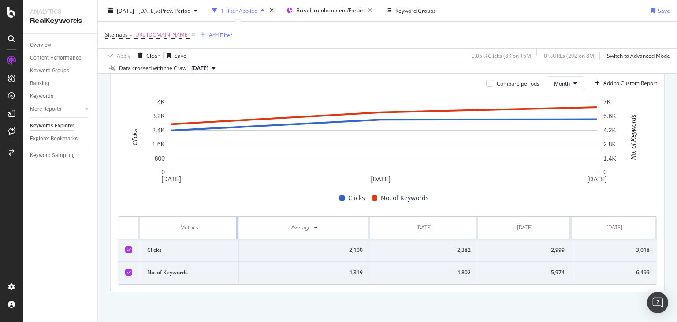
click at [170, 233] on table "Metrics Average Jun. 2025 Jul. 2025 Aug. 2025 Clicks 2,100 2,382 2,999 3,018 No…" at bounding box center [387, 249] width 539 height 67
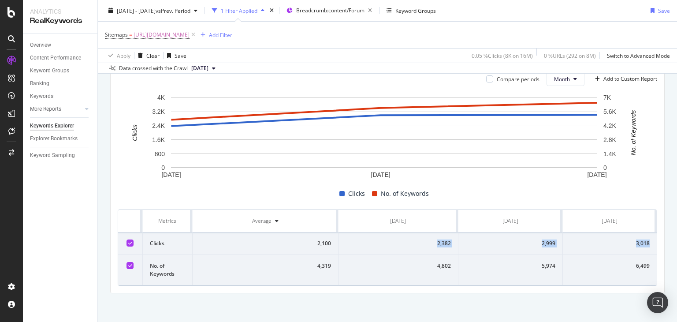
drag, startPoint x: 418, startPoint y: 239, endPoint x: 645, endPoint y: 246, distance: 227.1
click at [645, 246] on tr "Clicks 2,100 2,382 2,999 3,018" at bounding box center [387, 243] width 539 height 22
copy tr "2,382 2,999 3,018"
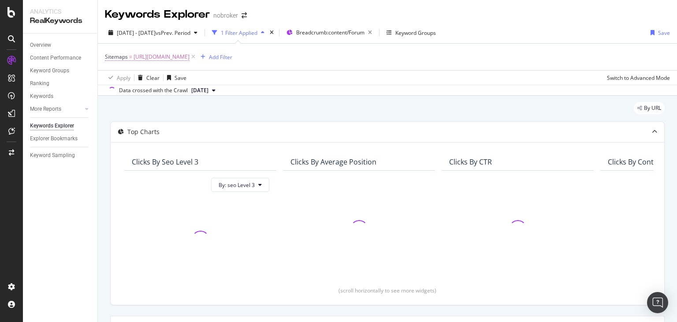
click at [190, 57] on span "[URL][DOMAIN_NAME]" at bounding box center [162, 57] width 56 height 12
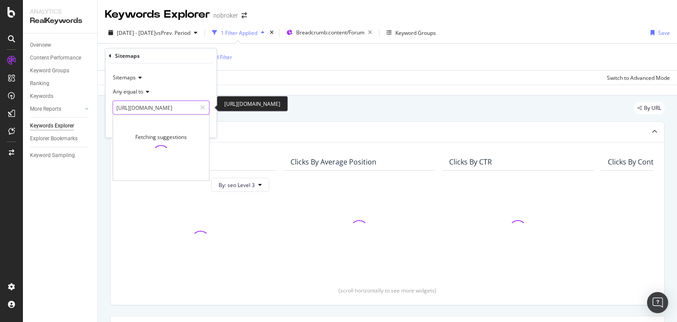
click at [181, 109] on input "[URL][DOMAIN_NAME]" at bounding box center [154, 108] width 83 height 14
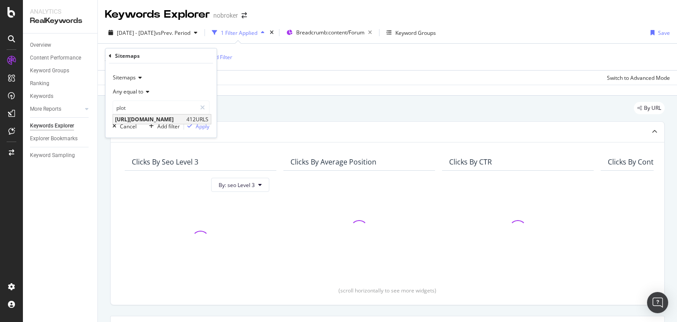
click at [183, 115] on span "[URL][DOMAIN_NAME]" at bounding box center [149, 118] width 69 height 7
type input "[URL][DOMAIN_NAME]"
click at [206, 126] on div "Apply" at bounding box center [203, 125] width 14 height 7
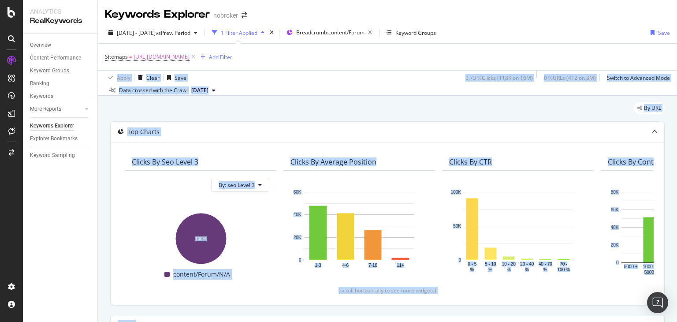
scroll to position [272, 0]
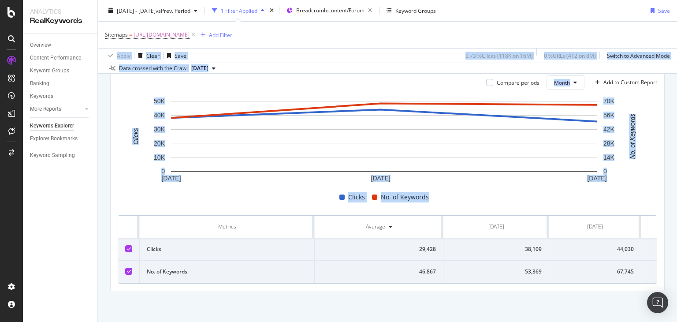
drag, startPoint x: 677, startPoint y: 69, endPoint x: 677, endPoint y: 299, distance: 230.1
click at [677, 299] on div "Keywords Explorer nobroker 2025 Jun. 1st - Aug. 31st vs Prev. Period 1 Filter A…" at bounding box center [387, 161] width 579 height 322
click at [276, 194] on div "Clicks No. of Keywords" at bounding box center [384, 197] width 540 height 11
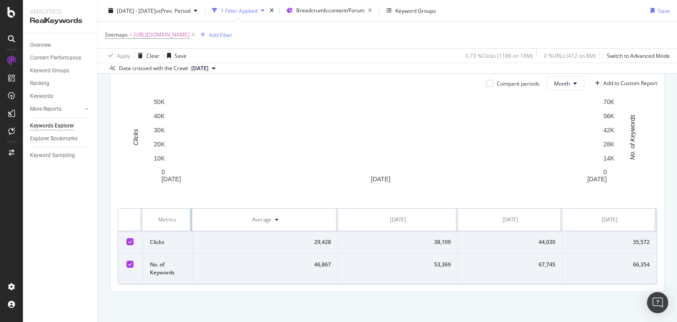
drag, startPoint x: 312, startPoint y: 220, endPoint x: 157, endPoint y: 226, distance: 154.8
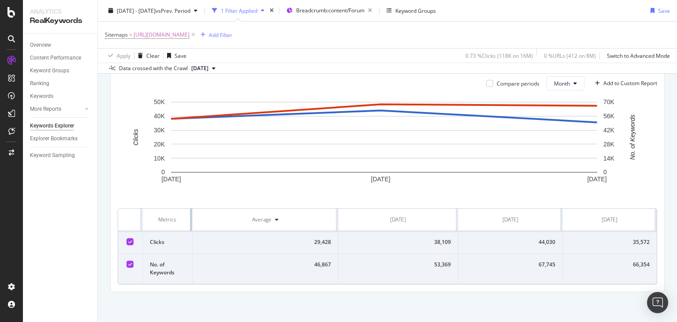
click at [157, 226] on th "Metrics" at bounding box center [168, 219] width 50 height 22
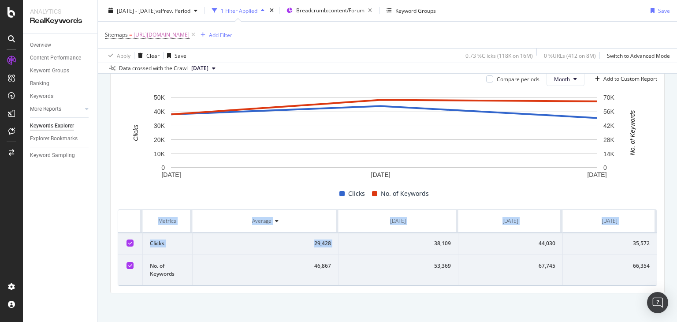
drag, startPoint x: 409, startPoint y: 252, endPoint x: 657, endPoint y: 238, distance: 248.1
click at [657, 238] on div "Compare periods Month Add to Custom Report 1 Jun. 2025 1 Jul. 2025 1 Aug. 2025 …" at bounding box center [388, 179] width 554 height 228
click at [484, 246] on div "44,030" at bounding box center [510, 243] width 90 height 8
drag, startPoint x: 418, startPoint y: 243, endPoint x: 648, endPoint y: 240, distance: 229.7
click at [648, 240] on tr "Clicks 29,428 38,109 44,030 35,572" at bounding box center [387, 243] width 539 height 22
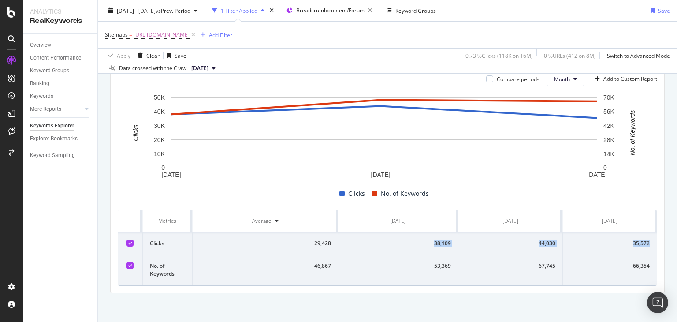
copy tr "38,109 44,030 35,572"
click at [190, 36] on span "https://www.nobroker.in/forum/sitemap-index/?id=plots.xml" at bounding box center [162, 35] width 56 height 12
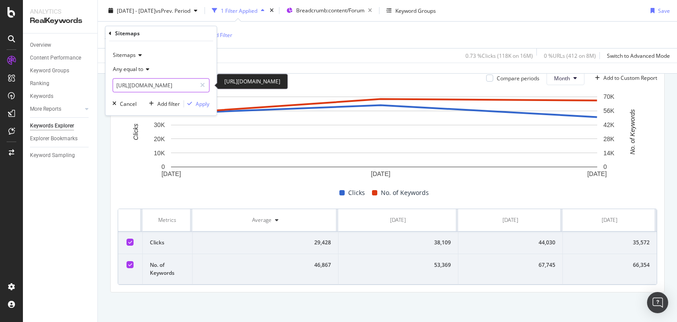
click at [146, 89] on input "[URL][DOMAIN_NAME]" at bounding box center [154, 85] width 83 height 14
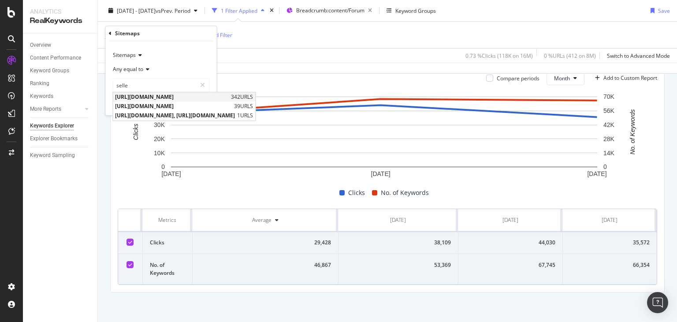
click at [171, 95] on span "https://www.nobroker.in/forum/sitemap-index/?id=seller.xml" at bounding box center [172, 96] width 114 height 7
type input "https://www.nobroker.in/forum/sitemap-index/?id=seller.xml"
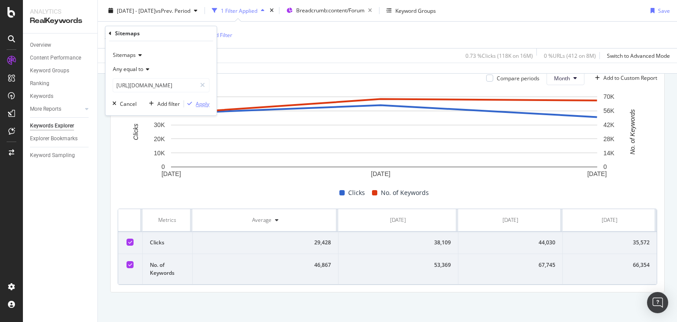
click at [209, 104] on div "Apply" at bounding box center [203, 103] width 14 height 7
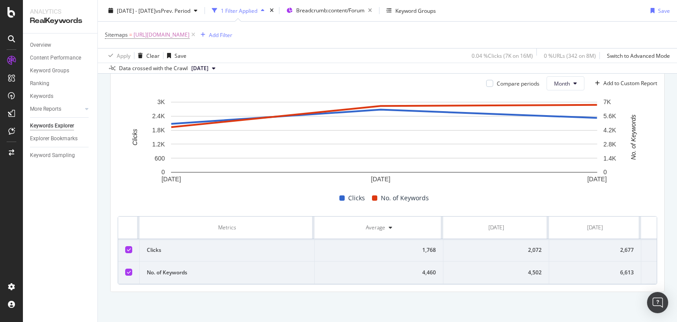
scroll to position [272, 0]
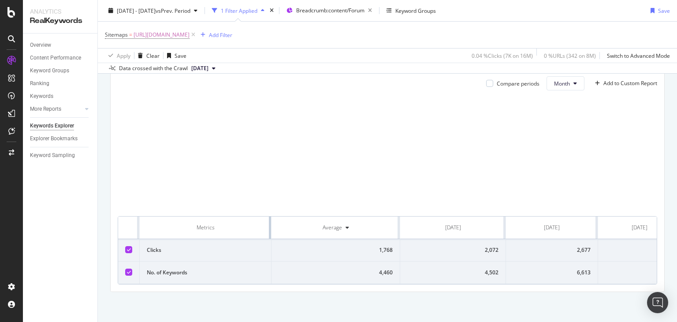
drag, startPoint x: 313, startPoint y: 220, endPoint x: 187, endPoint y: 226, distance: 125.3
click at [187, 226] on th "Metrics" at bounding box center [206, 227] width 132 height 22
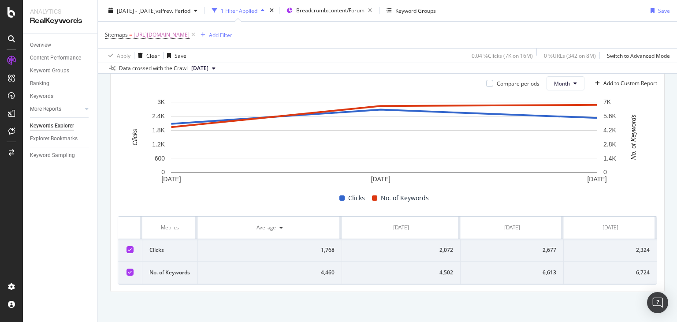
scroll to position [273, 0]
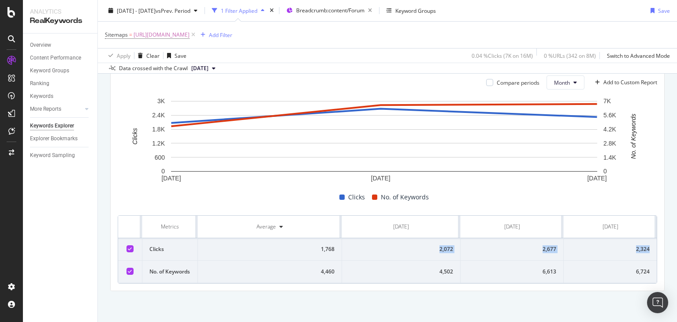
drag, startPoint x: 413, startPoint y: 245, endPoint x: 644, endPoint y: 238, distance: 231.1
click at [644, 238] on tr "Clicks 1,768 2,072 2,677 2,324" at bounding box center [387, 249] width 539 height 22
copy tr "2,072 2,677 2,324"
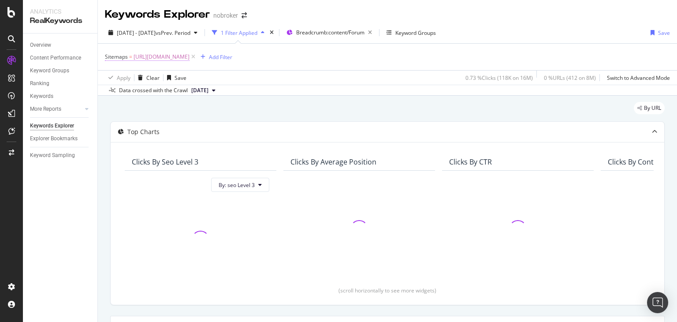
click at [190, 56] on span "[URL][DOMAIN_NAME]" at bounding box center [162, 57] width 56 height 12
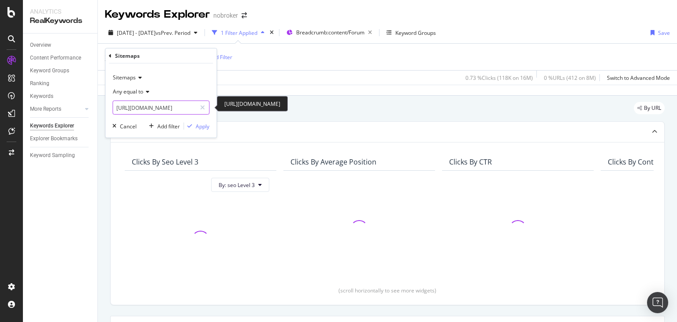
click at [154, 112] on input "[URL][DOMAIN_NAME]" at bounding box center [154, 108] width 83 height 14
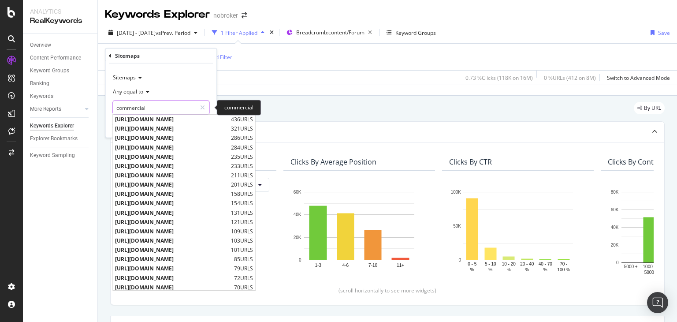
click at [176, 108] on input "commercial" at bounding box center [154, 108] width 83 height 14
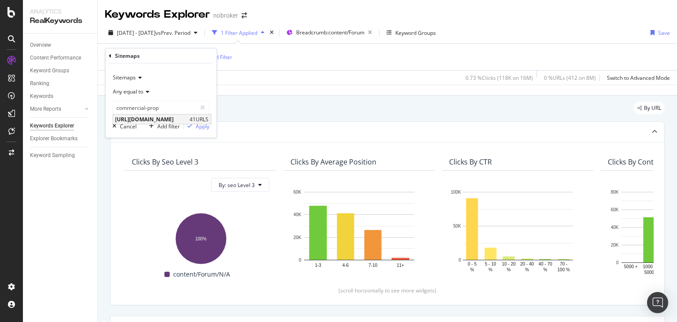
click at [187, 116] on span "[URL][DOMAIN_NAME]" at bounding box center [151, 118] width 72 height 7
type input "[URL][DOMAIN_NAME]"
click at [196, 129] on div "Apply" at bounding box center [203, 125] width 14 height 7
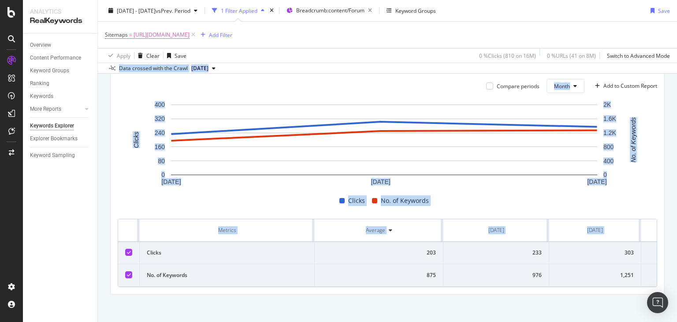
scroll to position [272, 0]
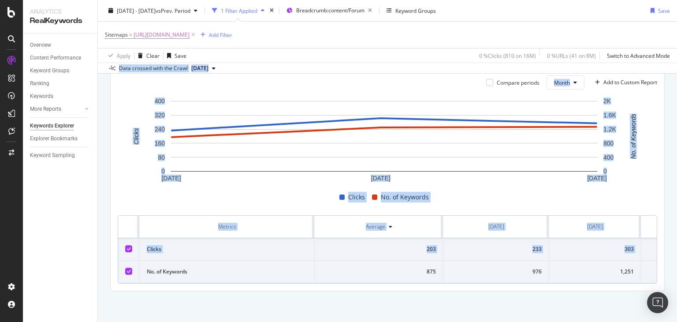
drag, startPoint x: 677, startPoint y: 76, endPoint x: 677, endPoint y: 237, distance: 160.5
click at [677, 237] on div "Keywords Explorer nobroker [DATE] - [DATE] vs Prev. Period 1 Filter Applied Bre…" at bounding box center [387, 161] width 579 height 322
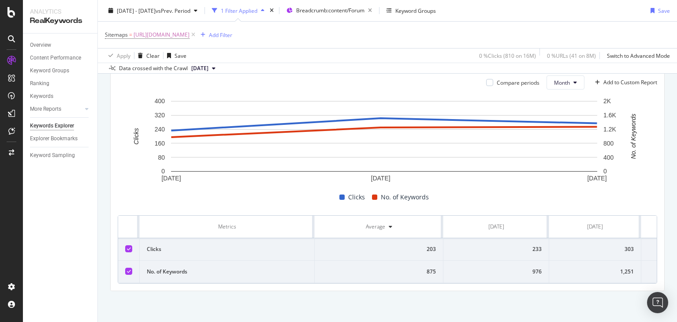
click at [89, 201] on div "Overview Content Performance Keyword Groups Ranking Keywords More Reports Count…" at bounding box center [60, 178] width 74 height 288
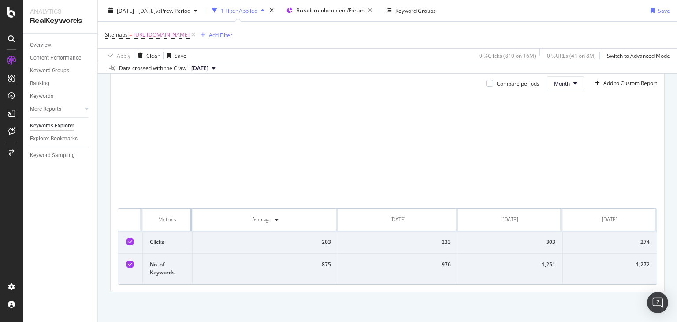
drag, startPoint x: 312, startPoint y: 217, endPoint x: 145, endPoint y: 249, distance: 169.6
click at [145, 249] on table "Metrics Average [DATE] [DATE] [DATE] Clicks 203 233 303 274 No. of Keywords 875…" at bounding box center [387, 245] width 539 height 75
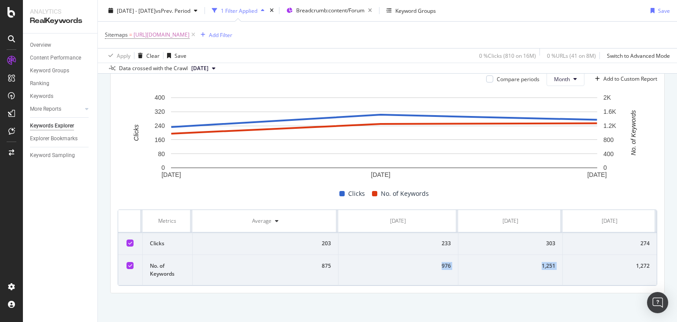
drag, startPoint x: 378, startPoint y: 275, endPoint x: 637, endPoint y: 266, distance: 258.9
click at [637, 266] on tr "No. of Keywords 875 976 1,251 1,272" at bounding box center [387, 270] width 539 height 30
click at [431, 255] on td "976" at bounding box center [399, 270] width 120 height 30
drag, startPoint x: 418, startPoint y: 238, endPoint x: 644, endPoint y: 243, distance: 225.7
click at [644, 243] on tr "Clicks 203 233 303 274" at bounding box center [387, 243] width 539 height 22
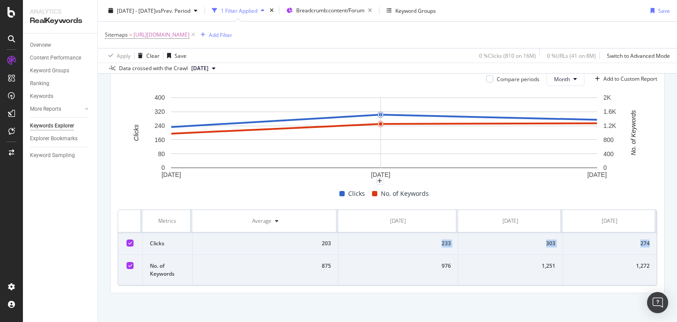
copy tr "233 303 274"
click at [190, 34] on span "[URL][DOMAIN_NAME]" at bounding box center [162, 35] width 56 height 12
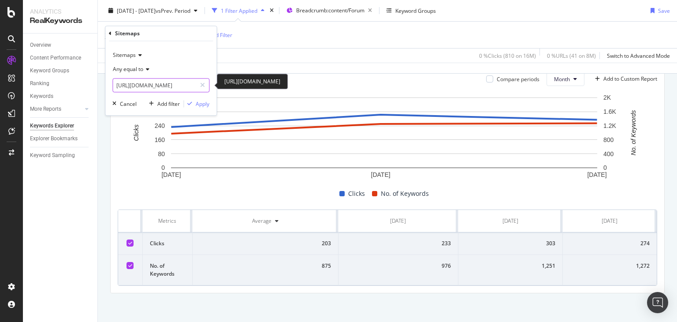
click at [156, 79] on input "[URL][DOMAIN_NAME]" at bounding box center [154, 85] width 83 height 14
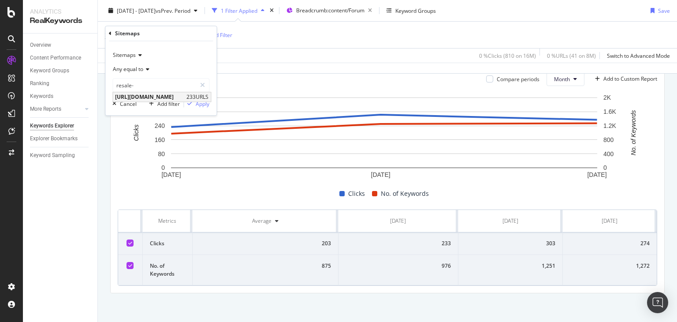
click at [181, 94] on span "[URL][DOMAIN_NAME]" at bounding box center [149, 96] width 69 height 7
type input "[URL][DOMAIN_NAME]"
click at [192, 101] on div "Apply" at bounding box center [197, 104] width 26 height 8
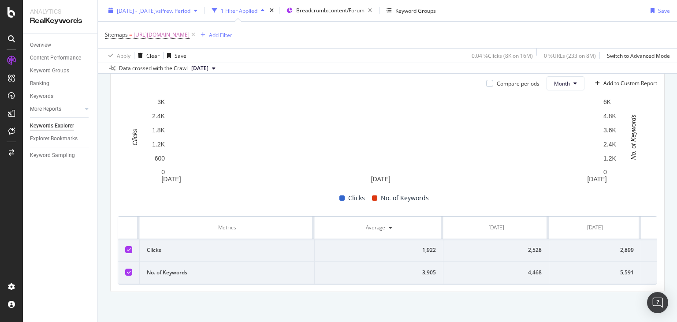
scroll to position [272, 0]
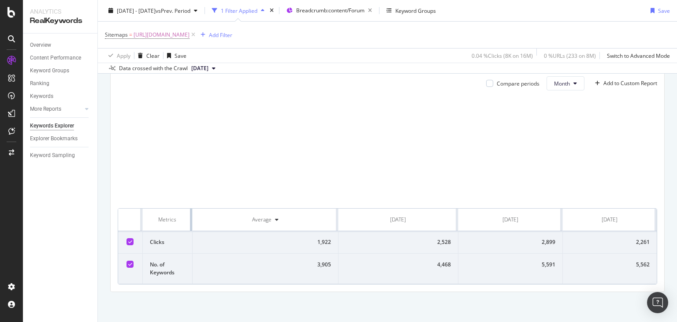
drag, startPoint x: 314, startPoint y: 219, endPoint x: 157, endPoint y: 236, distance: 157.9
click at [157, 236] on table "Metrics Average [DATE] [DATE] [DATE] Clicks 1,922 2,528 2,899 2,261 No. of Keyw…" at bounding box center [387, 245] width 539 height 75
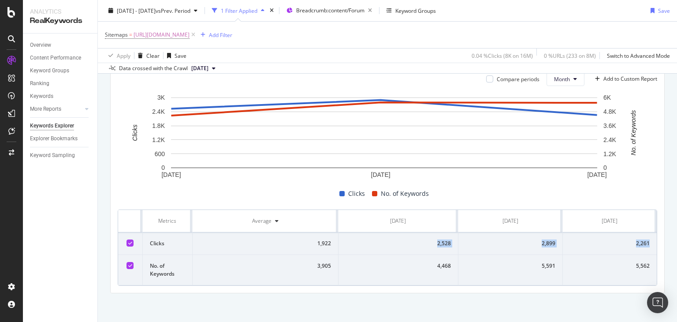
drag, startPoint x: 388, startPoint y: 243, endPoint x: 644, endPoint y: 238, distance: 256.6
click at [644, 238] on tr "Clicks 1,922 2,528 2,899 2,261" at bounding box center [387, 243] width 539 height 22
copy tr "2,528 2,899 2,261"
click at [190, 31] on span "[URL][DOMAIN_NAME]" at bounding box center [162, 35] width 56 height 12
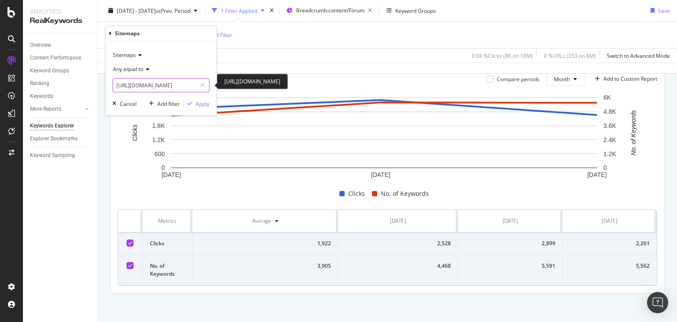
click at [172, 81] on input "[URL][DOMAIN_NAME]" at bounding box center [154, 85] width 83 height 14
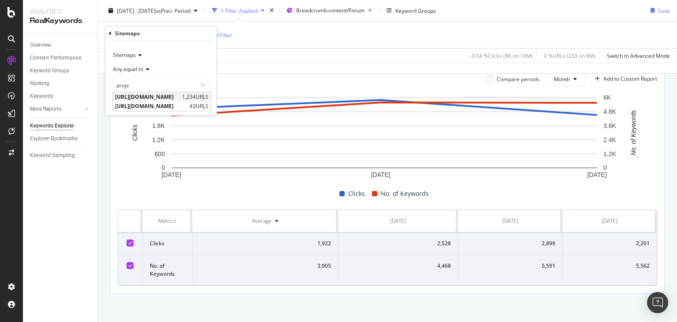
click at [179, 97] on span "[URL][DOMAIN_NAME]" at bounding box center [147, 96] width 65 height 7
type input "[URL][DOMAIN_NAME]"
click at [203, 105] on div "Apply" at bounding box center [203, 103] width 14 height 7
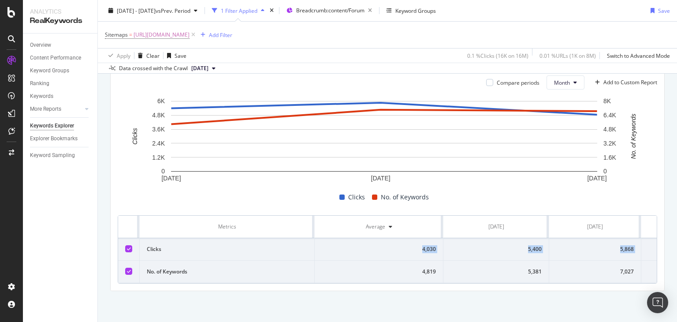
scroll to position [0, 74]
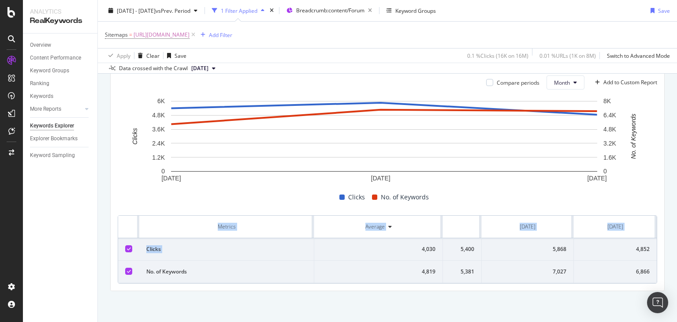
drag, startPoint x: 393, startPoint y: 243, endPoint x: 676, endPoint y: 243, distance: 283.0
click at [676, 243] on div "Keywords Explorer nobroker [DATE] - [DATE] vs Prev. Period 1 Filter Applied Bre…" at bounding box center [387, 161] width 579 height 322
click at [489, 261] on td "7,027" at bounding box center [528, 272] width 92 height 22
drag, startPoint x: 474, startPoint y: 246, endPoint x: 644, endPoint y: 238, distance: 169.5
click at [644, 238] on tr "Clicks 4,030 5,400 5,868 4,852" at bounding box center [354, 249] width 606 height 22
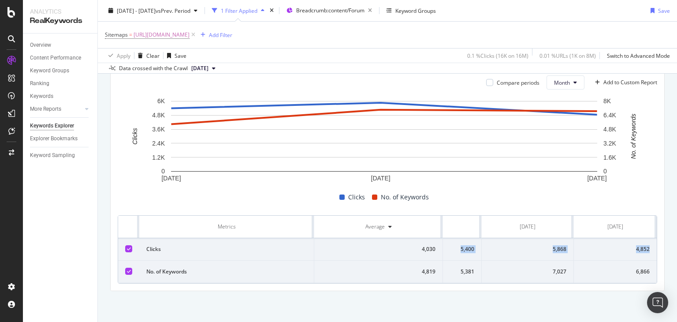
copy tr "5,400 5,868 4,852"
click at [190, 37] on span "[URL][DOMAIN_NAME]" at bounding box center [162, 35] width 56 height 12
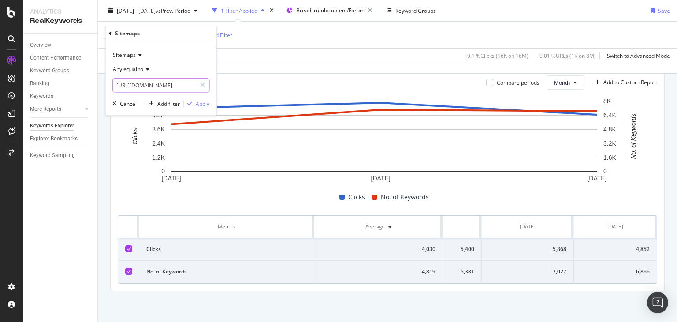
click at [150, 87] on input "[URL][DOMAIN_NAME]" at bounding box center [154, 85] width 83 height 14
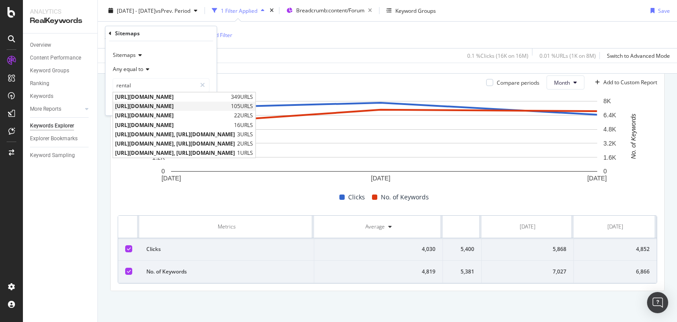
click at [229, 109] on span "[URL][DOMAIN_NAME]" at bounding box center [172, 106] width 114 height 7
type input "[URL][DOMAIN_NAME]"
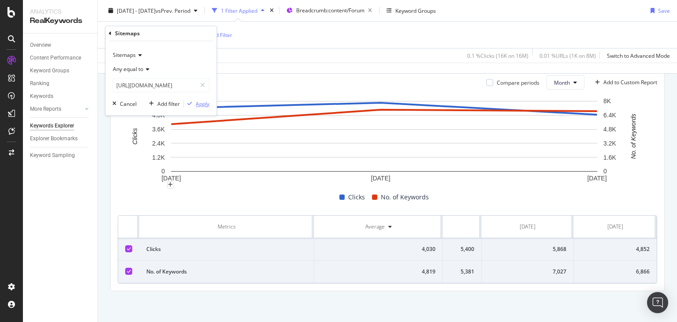
click at [201, 103] on div "Apply" at bounding box center [203, 103] width 14 height 7
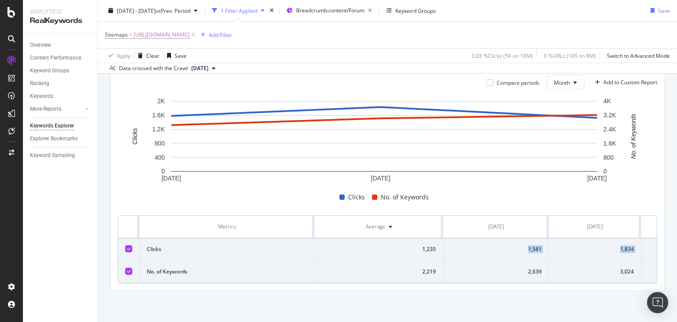
scroll to position [0, 74]
drag, startPoint x: 485, startPoint y: 241, endPoint x: 647, endPoint y: 244, distance: 162.2
click at [647, 244] on tr "Clicks 1,235 1,581 1,834 1,525" at bounding box center [354, 249] width 606 height 22
copy tr "1,581 1,834 1,525"
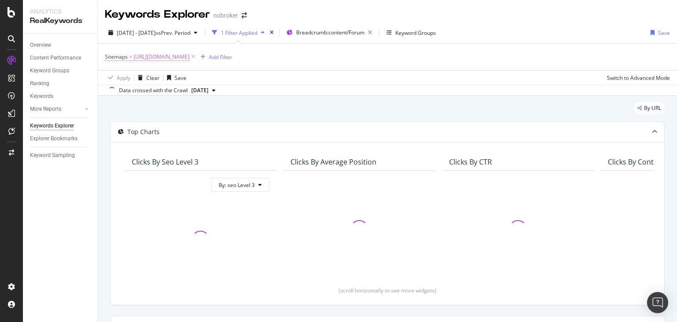
click at [190, 55] on span "[URL][DOMAIN_NAME]" at bounding box center [162, 57] width 56 height 12
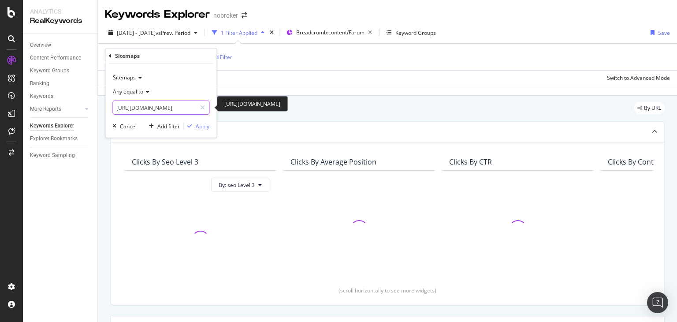
click at [152, 109] on input "[URL][DOMAIN_NAME]" at bounding box center [154, 108] width 83 height 14
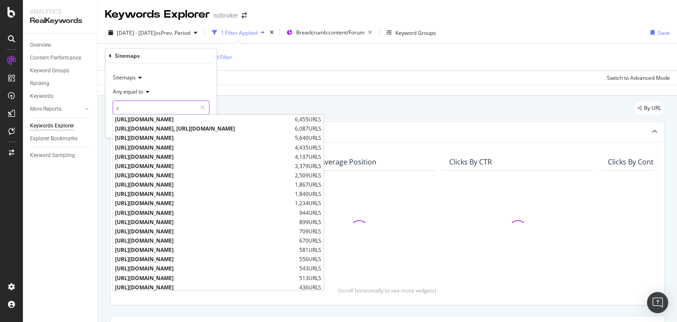
type input "co"
click at [152, 109] on input "co" at bounding box center [154, 108] width 83 height 14
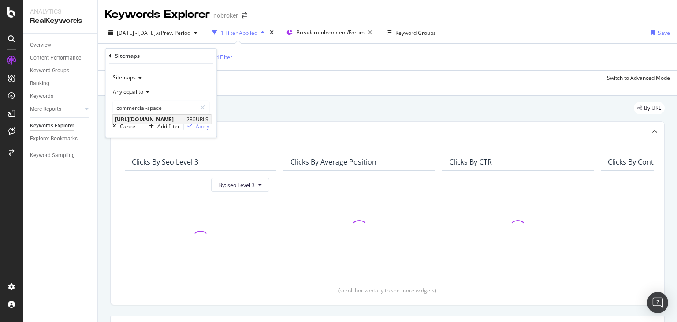
click at [178, 115] on span "[URL][DOMAIN_NAME]" at bounding box center [149, 118] width 69 height 7
type input "[URL][DOMAIN_NAME]"
click at [202, 126] on div "Apply" at bounding box center [203, 125] width 14 height 7
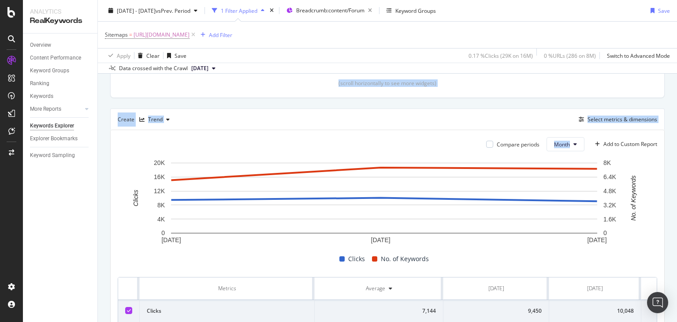
scroll to position [272, 0]
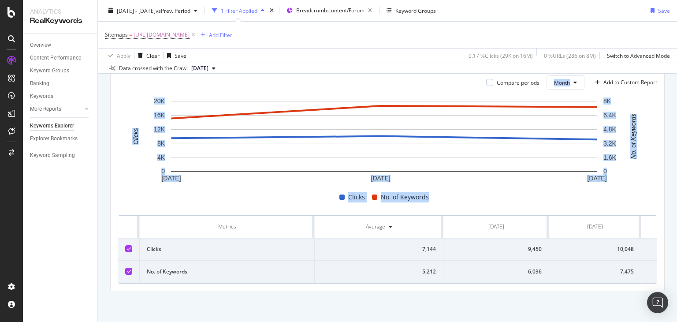
drag, startPoint x: 677, startPoint y: 96, endPoint x: 677, endPoint y: 292, distance: 196.2
click at [677, 292] on div "Keywords Explorer nobroker [DATE] - [DATE] vs Prev. Period 1 Filter Applied Bre…" at bounding box center [387, 161] width 579 height 322
click at [395, 290] on div "Compare periods Month Add to Custom Report [DATE] [DATE] [DATE] 0 4K 8K 12K 16K…" at bounding box center [388, 179] width 554 height 222
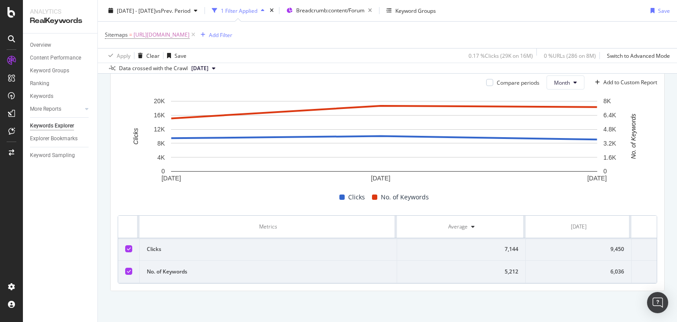
drag, startPoint x: 395, startPoint y: 290, endPoint x: 361, endPoint y: 219, distance: 78.3
click at [361, 223] on div "Metrics" at bounding box center [268, 227] width 243 height 8
click at [393, 219] on th "Metrics" at bounding box center [268, 227] width 257 height 22
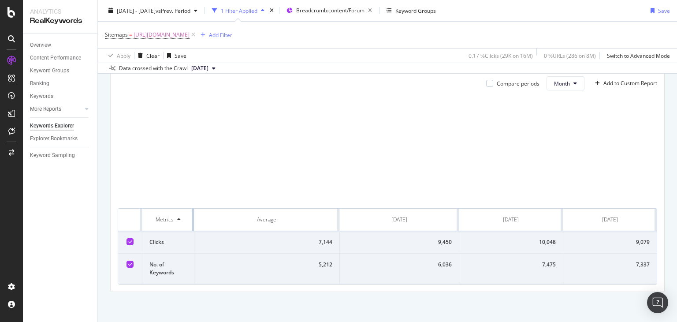
drag, startPoint x: 395, startPoint y: 219, endPoint x: 183, endPoint y: 231, distance: 211.9
click at [183, 231] on table "Metrics Average [DATE] [DATE] [DATE] Clicks 7,144 9,450 10,048 9,079 No. of Key…" at bounding box center [387, 245] width 539 height 75
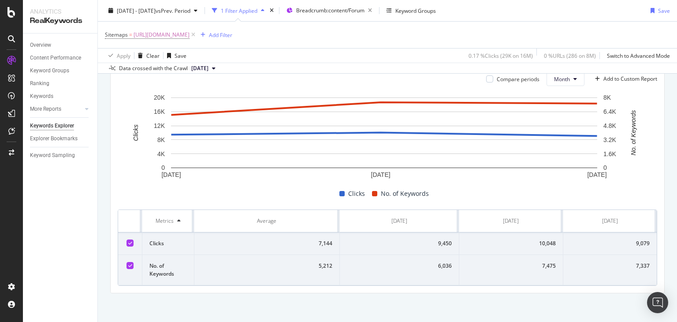
click at [375, 262] on div "6,036" at bounding box center [399, 266] width 105 height 8
drag, startPoint x: 429, startPoint y: 245, endPoint x: 652, endPoint y: 241, distance: 223.1
click at [652, 241] on div "Compare periods Month Add to Custom Report [DATE] [DATE] [DATE] 0 4K 8K 12K 16K…" at bounding box center [388, 179] width 554 height 228
drag, startPoint x: 428, startPoint y: 242, endPoint x: 644, endPoint y: 241, distance: 216.0
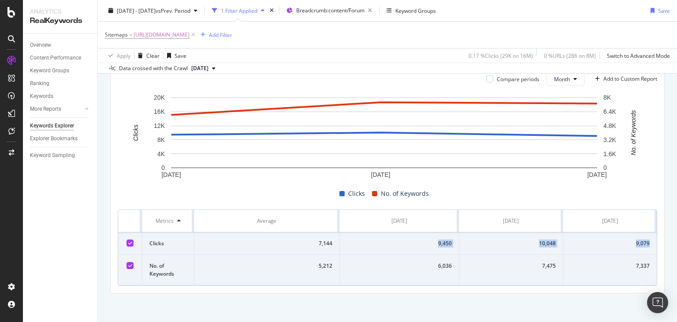
click at [644, 241] on tr "Clicks 7,144 9,450 10,048 9,079" at bounding box center [387, 243] width 539 height 22
copy tr "9,450 10,048 9,079"
click at [190, 37] on span "[URL][DOMAIN_NAME]" at bounding box center [162, 35] width 56 height 12
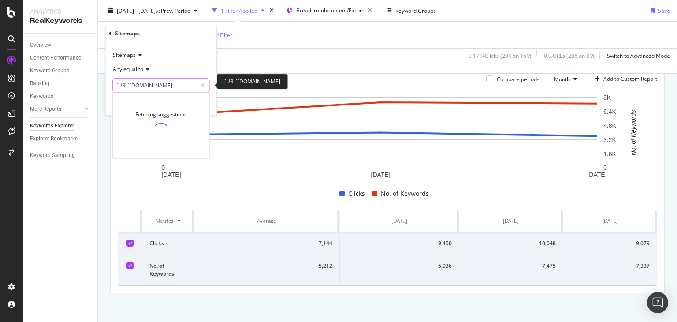
click at [168, 86] on input "[URL][DOMAIN_NAME]" at bounding box center [154, 85] width 83 height 14
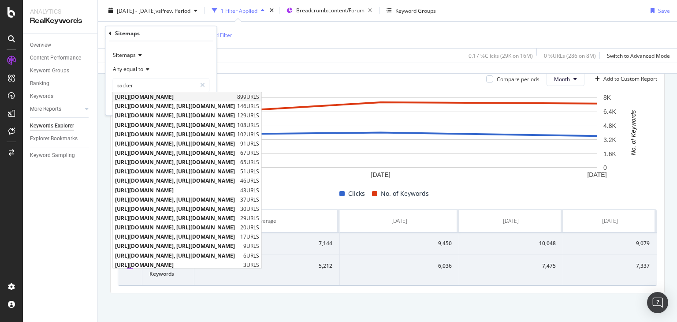
click at [180, 94] on span "[URL][DOMAIN_NAME]" at bounding box center [175, 96] width 120 height 7
type input "[URL][DOMAIN_NAME]"
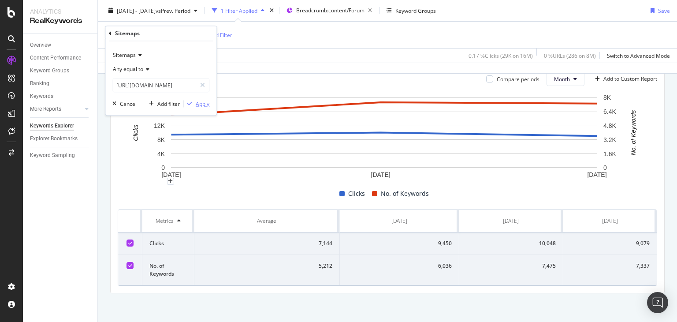
click at [196, 103] on div "Apply" at bounding box center [203, 103] width 14 height 7
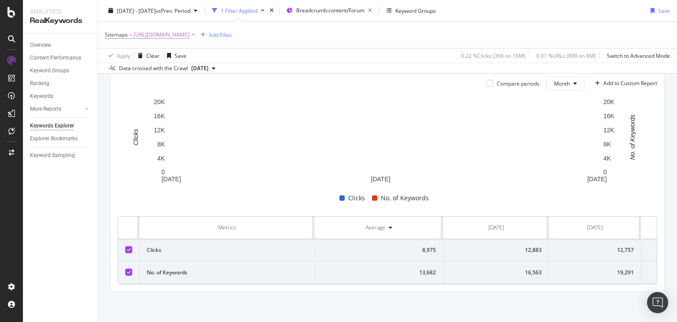
scroll to position [272, 0]
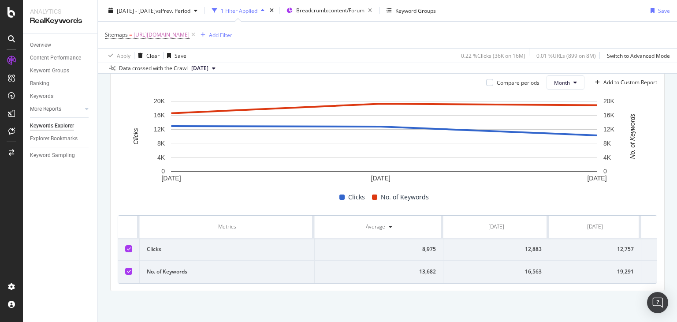
click at [315, 220] on th "Average" at bounding box center [379, 227] width 129 height 22
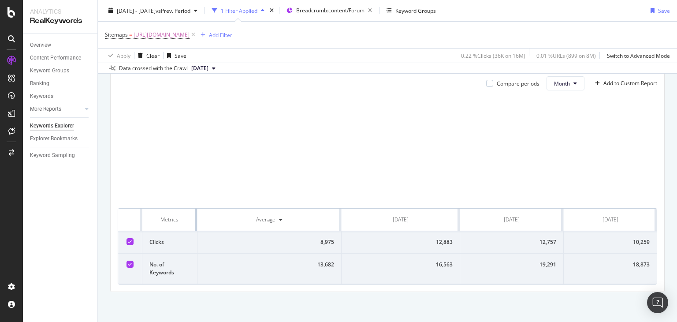
drag, startPoint x: 313, startPoint y: 217, endPoint x: 186, endPoint y: 235, distance: 128.7
click at [186, 235] on table "Metrics Average [DATE] [DATE] [DATE] Clicks 8,975 12,883 12,757 10,259 No. of K…" at bounding box center [387, 245] width 539 height 75
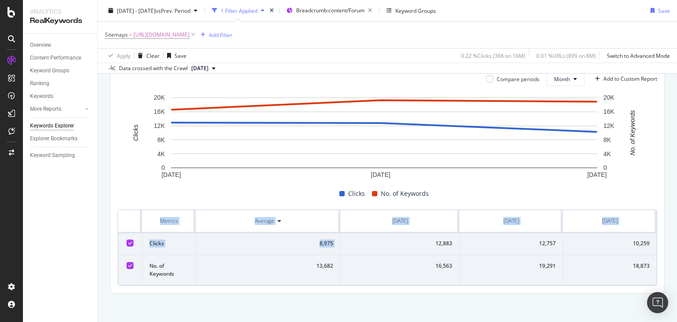
drag, startPoint x: 380, startPoint y: 238, endPoint x: 652, endPoint y: 244, distance: 271.6
click at [652, 244] on div "Compare periods Month Add to Custom Report [DATE] [DATE] [DATE] 0 4K 8K 12K 16K…" at bounding box center [388, 179] width 554 height 228
click at [400, 246] on div "12,883" at bounding box center [400, 243] width 104 height 8
drag, startPoint x: 400, startPoint y: 246, endPoint x: 603, endPoint y: 240, distance: 203.3
click at [603, 240] on tr "Clicks 8,975 12,883 12,757 10,259" at bounding box center [387, 243] width 539 height 22
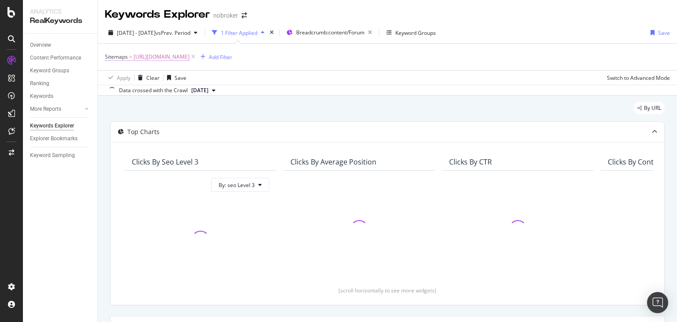
click at [190, 58] on span "[URL][DOMAIN_NAME]" at bounding box center [162, 57] width 56 height 12
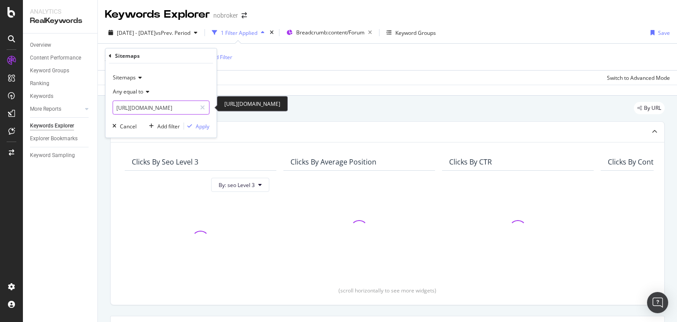
click at [153, 106] on input "[URL][DOMAIN_NAME]" at bounding box center [154, 108] width 83 height 14
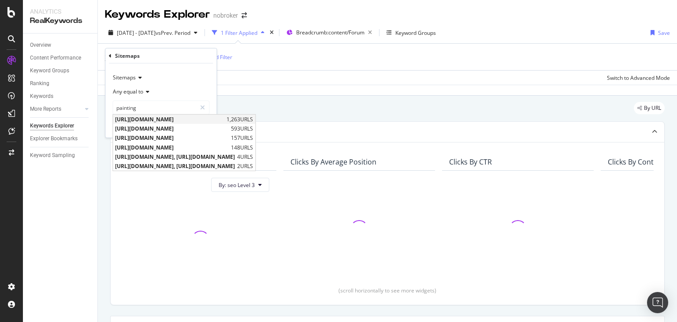
click at [174, 119] on span "[URL][DOMAIN_NAME]" at bounding box center [169, 118] width 109 height 7
type input "[URL][DOMAIN_NAME]"
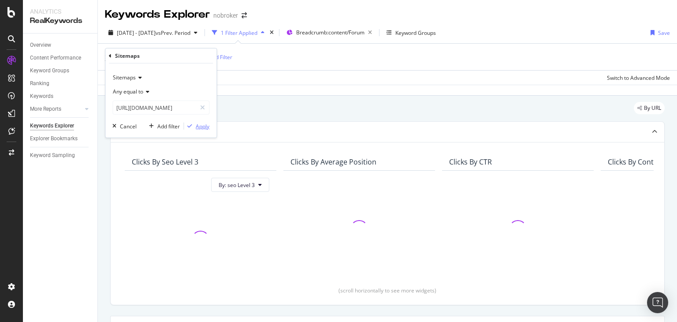
click at [203, 126] on div "Apply" at bounding box center [203, 125] width 14 height 7
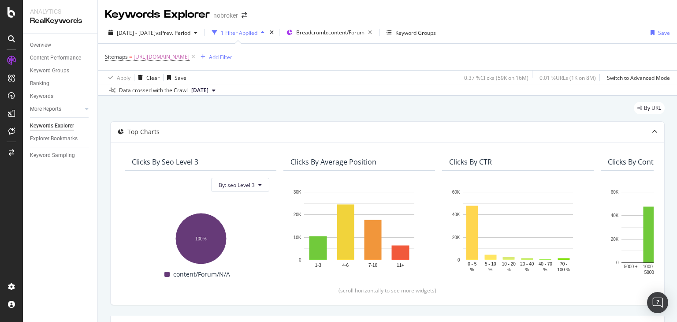
scroll to position [272, 0]
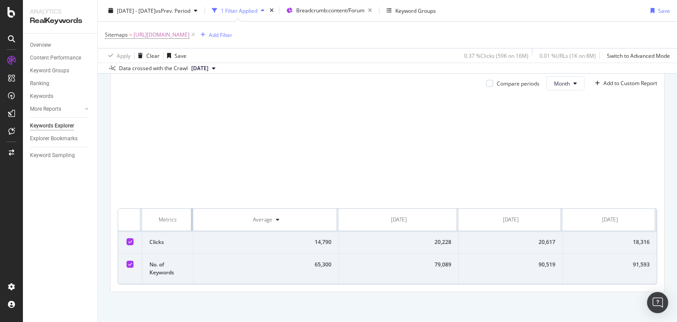
drag, startPoint x: 313, startPoint y: 215, endPoint x: 177, endPoint y: 234, distance: 137.6
click at [177, 234] on table "Metrics Average [DATE] [DATE] [DATE] Clicks 14,790 20,228 20,617 18,316 No. of …" at bounding box center [387, 245] width 539 height 75
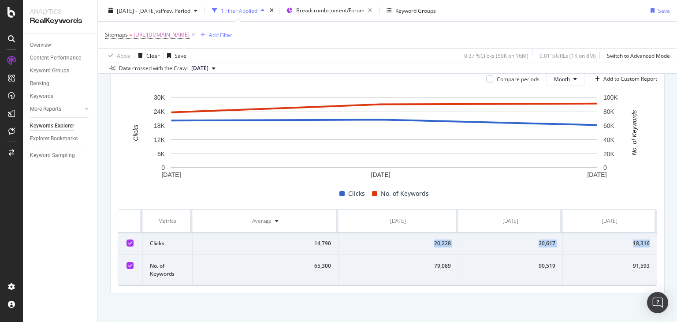
drag, startPoint x: 417, startPoint y: 242, endPoint x: 647, endPoint y: 239, distance: 230.1
click at [647, 239] on tr "Clicks 14,790 20,228 20,617 18,316" at bounding box center [387, 243] width 539 height 22
copy tr "20,228 20,617 18,316"
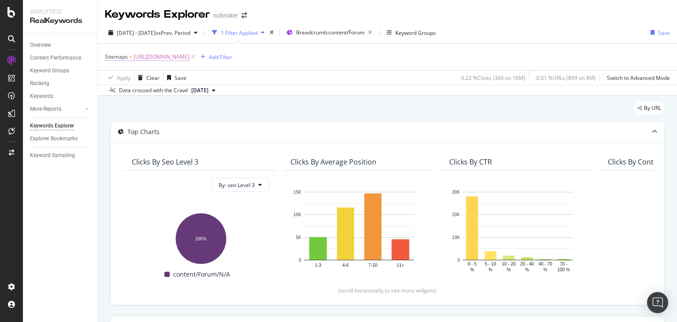
click at [190, 53] on span "[URL][DOMAIN_NAME]" at bounding box center [162, 57] width 56 height 12
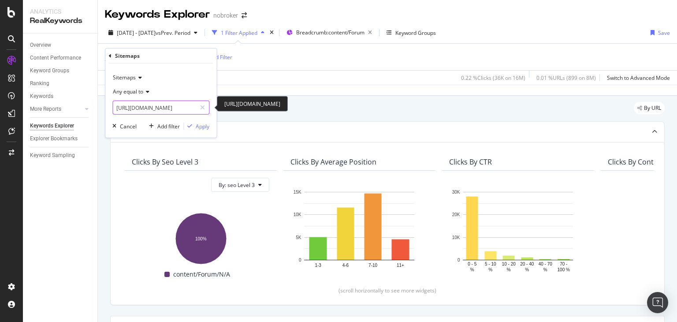
click at [175, 110] on input "[URL][DOMAIN_NAME]" at bounding box center [154, 108] width 83 height 14
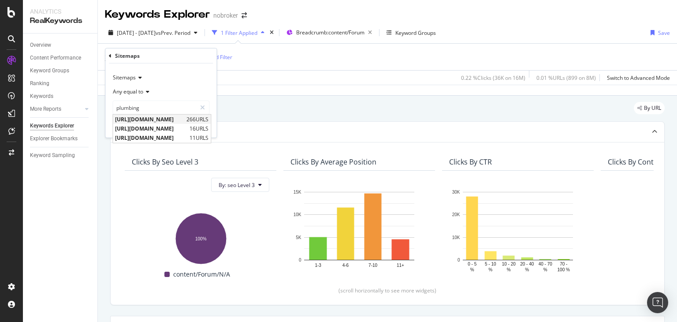
click at [172, 119] on span "[URL][DOMAIN_NAME]" at bounding box center [149, 118] width 69 height 7
type input "[URL][DOMAIN_NAME]"
click at [201, 129] on div "Apply" at bounding box center [203, 125] width 14 height 7
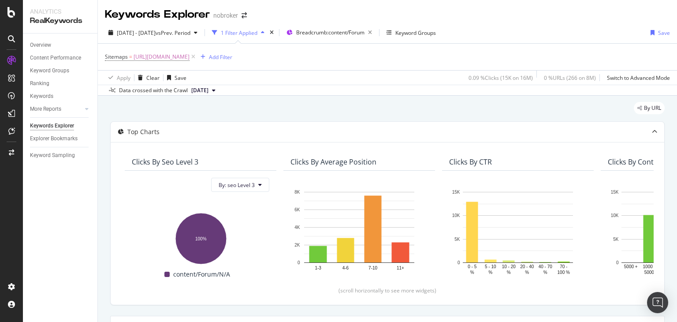
scroll to position [272, 0]
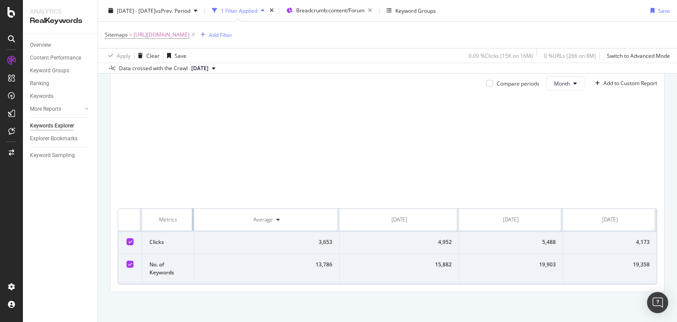
drag, startPoint x: 313, startPoint y: 219, endPoint x: 126, endPoint y: 226, distance: 187.5
click at [126, 226] on tr "Metrics Average [DATE] [DATE] [DATE]" at bounding box center [387, 219] width 539 height 22
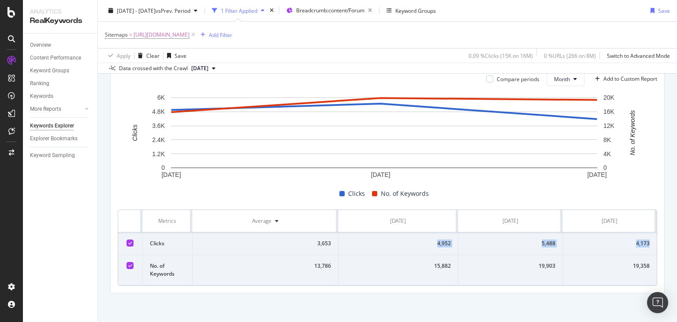
drag, startPoint x: 403, startPoint y: 246, endPoint x: 645, endPoint y: 242, distance: 242.0
click at [645, 242] on tr "Clicks 3,653 4,952 5,488 4,173" at bounding box center [387, 243] width 539 height 22
copy tr "4,952 5,488 4,173"
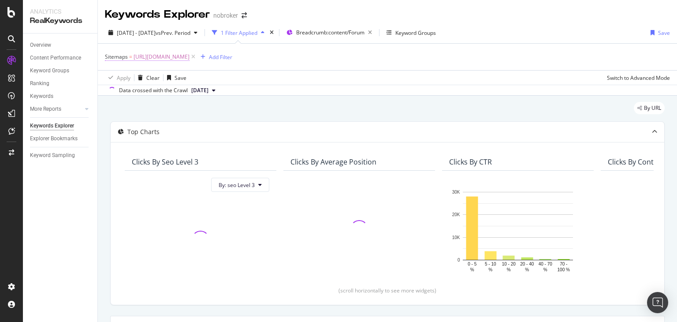
click at [190, 60] on span "[URL][DOMAIN_NAME]" at bounding box center [162, 57] width 56 height 12
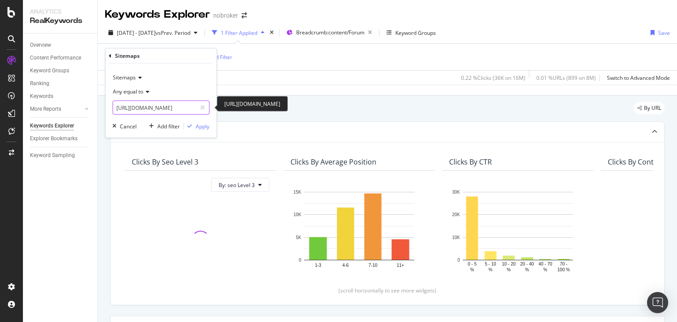
click at [185, 109] on input "[URL][DOMAIN_NAME]" at bounding box center [154, 108] width 83 height 14
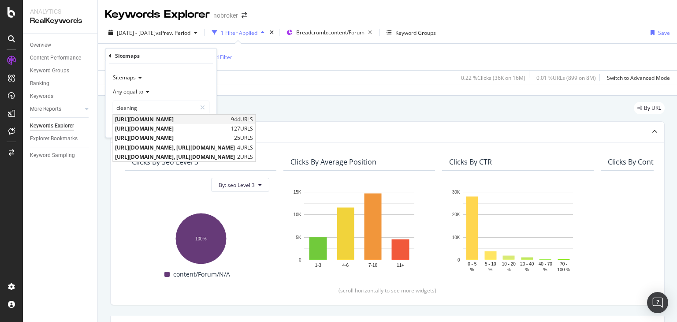
click at [204, 120] on span "[URL][DOMAIN_NAME]" at bounding box center [172, 118] width 114 height 7
type input "[URL][DOMAIN_NAME]"
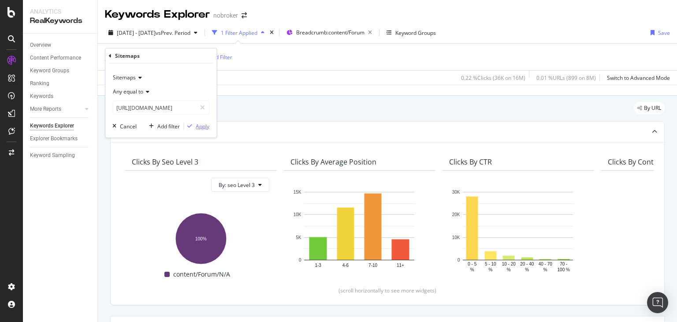
click at [197, 126] on div "Apply" at bounding box center [203, 125] width 14 height 7
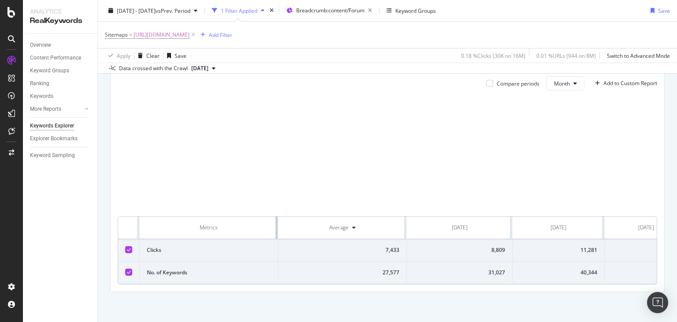
scroll to position [268, 0]
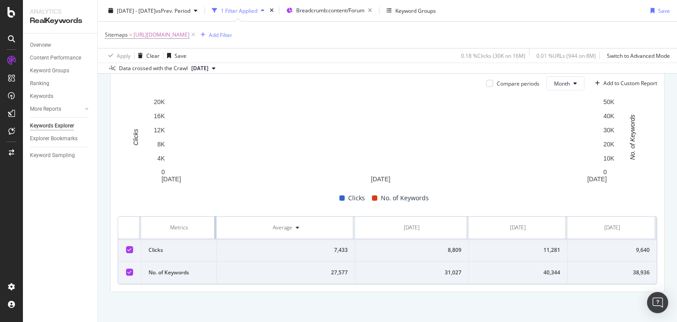
drag, startPoint x: 312, startPoint y: 220, endPoint x: 208, endPoint y: 229, distance: 104.9
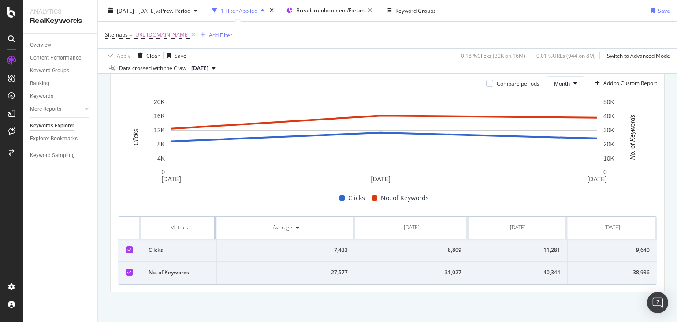
click at [208, 229] on th "Metrics" at bounding box center [179, 227] width 76 height 22
drag, startPoint x: 482, startPoint y: 249, endPoint x: 642, endPoint y: 253, distance: 160.0
click at [642, 253] on tr "Clicks 7,433 8,809 11,281 9,640" at bounding box center [387, 250] width 539 height 22
copy tr "8,809 11,281 9,640"
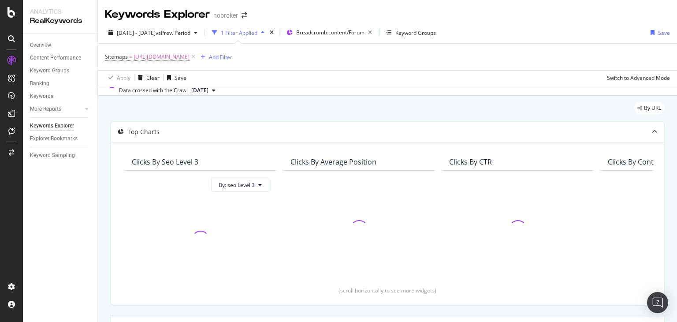
click at [190, 56] on span "[URL][DOMAIN_NAME]" at bounding box center [162, 57] width 56 height 12
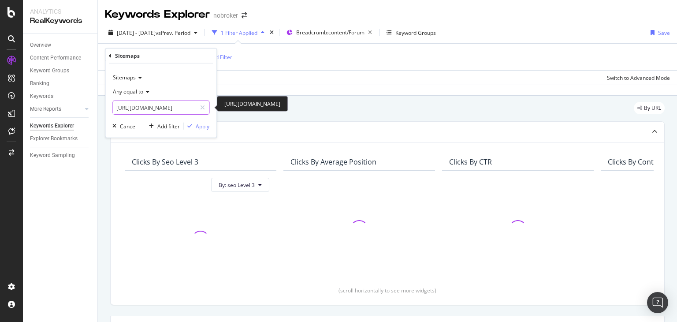
click at [153, 110] on input "[URL][DOMAIN_NAME]" at bounding box center [154, 108] width 83 height 14
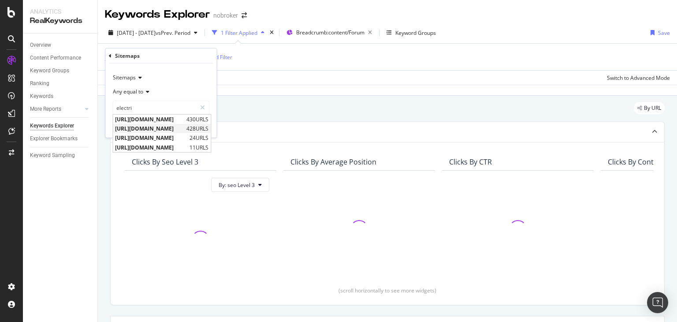
click at [184, 125] on span "[URL][DOMAIN_NAME]" at bounding box center [149, 128] width 69 height 7
type input "[URL][DOMAIN_NAME]"
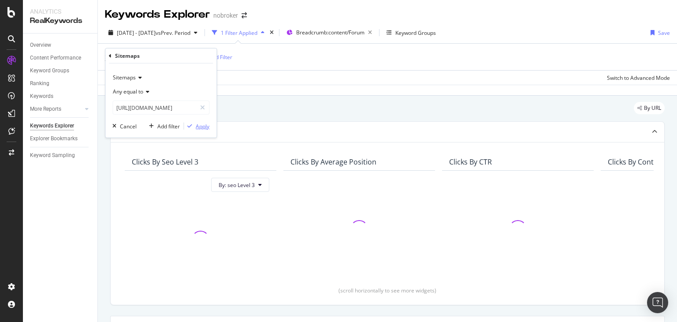
click at [201, 123] on div "Apply" at bounding box center [203, 125] width 14 height 7
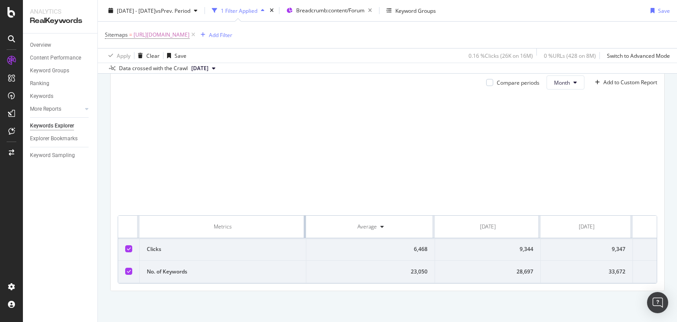
scroll to position [268, 0]
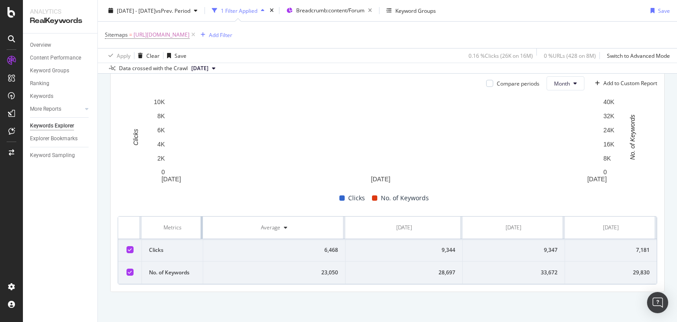
drag, startPoint x: 312, startPoint y: 217, endPoint x: 192, endPoint y: 222, distance: 120.0
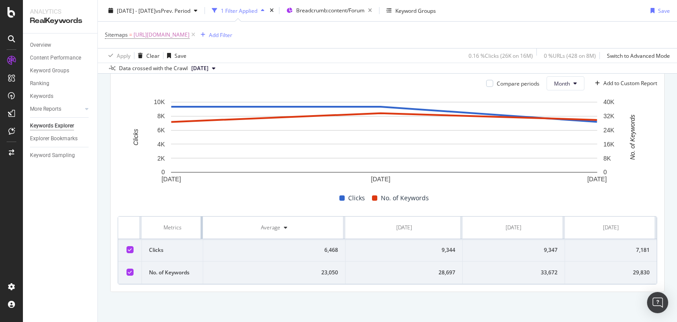
click at [192, 222] on th "Metrics" at bounding box center [172, 227] width 61 height 22
drag, startPoint x: 410, startPoint y: 247, endPoint x: 641, endPoint y: 247, distance: 231.4
click at [641, 247] on tr "Clicks 6,468 9,344 9,347 7,181" at bounding box center [387, 250] width 539 height 22
drag, startPoint x: 643, startPoint y: 248, endPoint x: 425, endPoint y: 250, distance: 217.3
click at [425, 250] on tr "Clicks 6,468 9,344 9,347 7,181" at bounding box center [387, 250] width 539 height 22
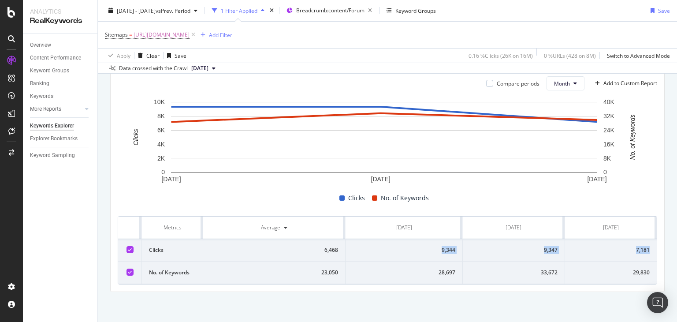
click at [425, 250] on div "9,344" at bounding box center [404, 250] width 103 height 8
drag, startPoint x: 425, startPoint y: 250, endPoint x: 638, endPoint y: 249, distance: 212.9
click at [638, 249] on tr "Clicks 6,468 9,344 9,347 7,181" at bounding box center [387, 250] width 539 height 22
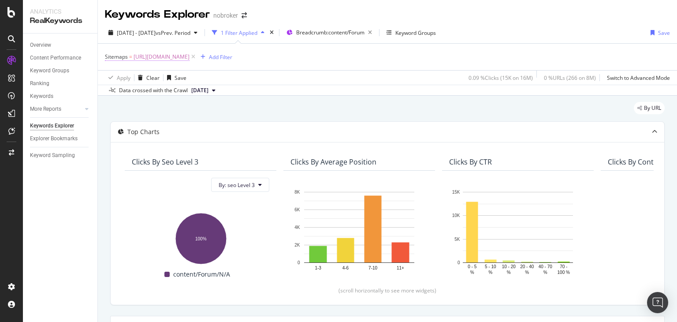
click at [190, 54] on span "[URL][DOMAIN_NAME]" at bounding box center [162, 57] width 56 height 12
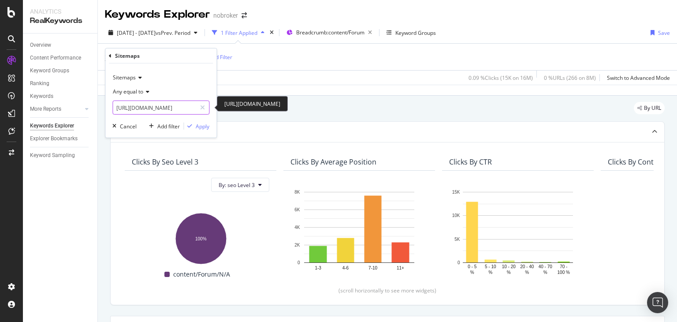
click at [157, 108] on input "[URL][DOMAIN_NAME]" at bounding box center [154, 108] width 83 height 14
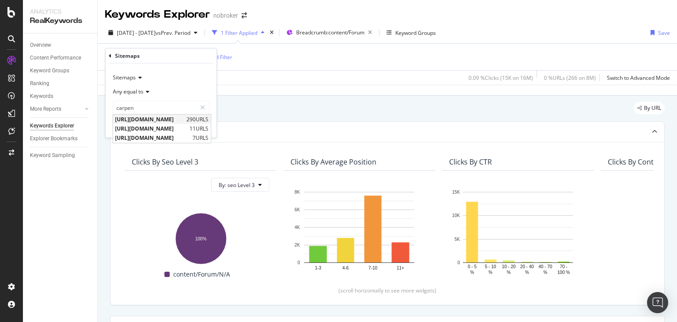
click at [181, 120] on span "[URL][DOMAIN_NAME]" at bounding box center [149, 118] width 69 height 7
type input "[URL][DOMAIN_NAME]"
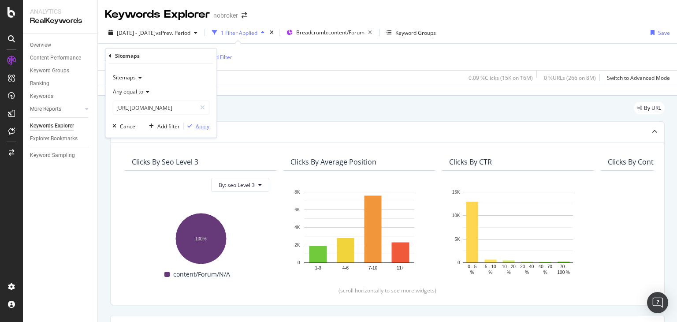
click at [198, 126] on div "Apply" at bounding box center [203, 125] width 14 height 7
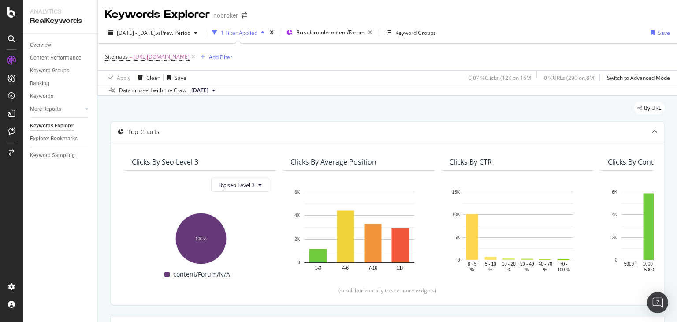
scroll to position [272, 0]
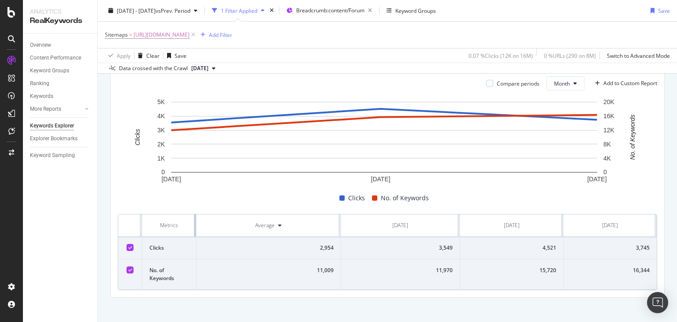
drag, startPoint x: 312, startPoint y: 216, endPoint x: 126, endPoint y: 221, distance: 185.6
click at [126, 221] on tr "Metrics Average [DATE] [DATE] [DATE]" at bounding box center [387, 225] width 539 height 22
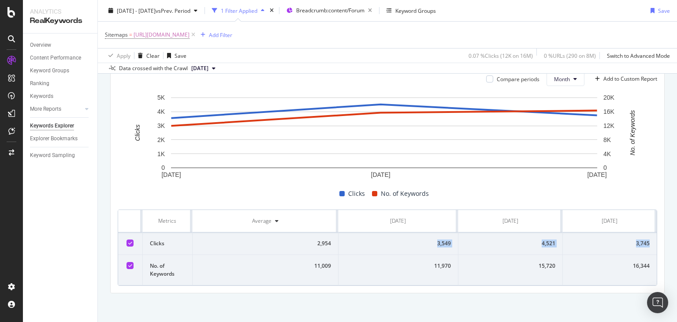
drag, startPoint x: 395, startPoint y: 240, endPoint x: 645, endPoint y: 243, distance: 250.4
click at [645, 243] on tr "Clicks 2,954 3,549 4,521 3,745" at bounding box center [387, 243] width 539 height 22
copy tr "3,549 4,521 3,745"
click at [190, 37] on span "[URL][DOMAIN_NAME]" at bounding box center [162, 35] width 56 height 12
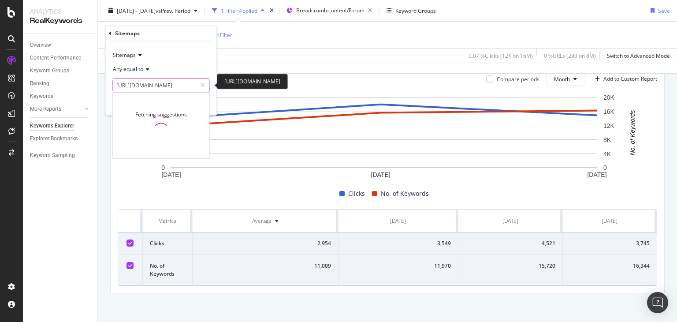
click at [165, 90] on input "[URL][DOMAIN_NAME]" at bounding box center [154, 85] width 83 height 14
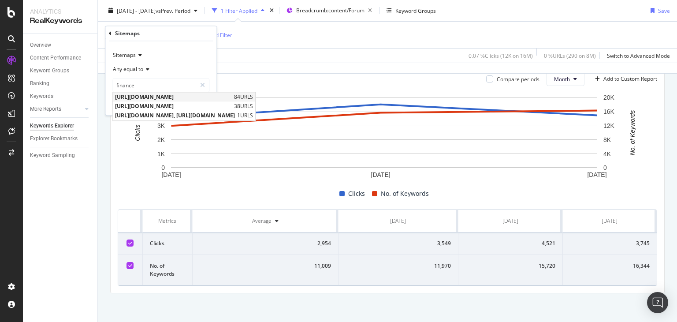
click at [179, 94] on span "[URL][DOMAIN_NAME]" at bounding box center [173, 96] width 117 height 7
type input "[URL][DOMAIN_NAME]"
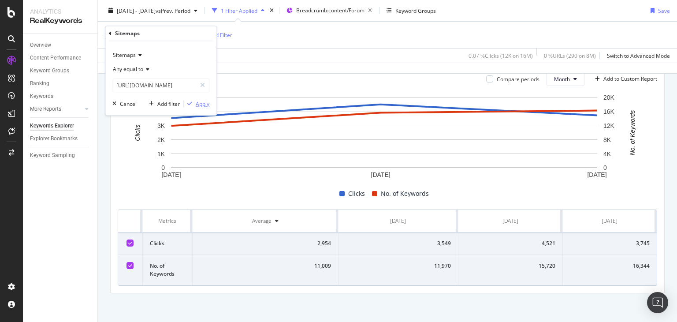
click at [197, 102] on div "Apply" at bounding box center [203, 103] width 14 height 7
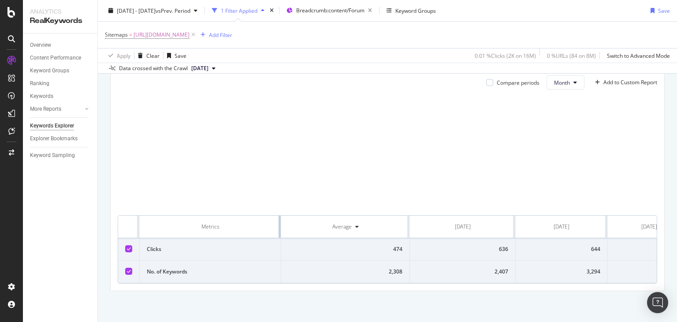
scroll to position [268, 0]
drag, startPoint x: 312, startPoint y: 220, endPoint x: 209, endPoint y: 225, distance: 102.9
click at [209, 225] on th "Metrics" at bounding box center [210, 227] width 141 height 22
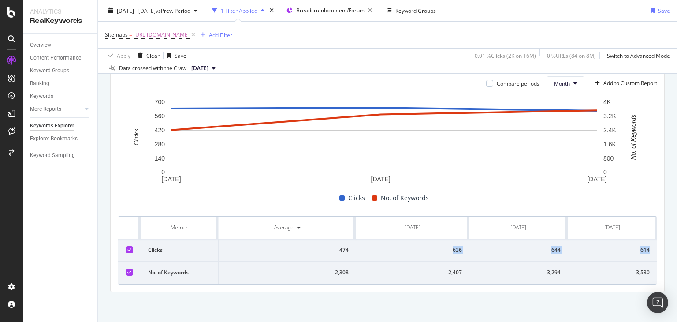
drag, startPoint x: 423, startPoint y: 256, endPoint x: 644, endPoint y: 253, distance: 220.9
click at [644, 253] on tr "Clicks 474 636 644 614" at bounding box center [387, 250] width 539 height 22
copy tr "636 644 614"
click at [190, 34] on span "[URL][DOMAIN_NAME]" at bounding box center [162, 35] width 56 height 12
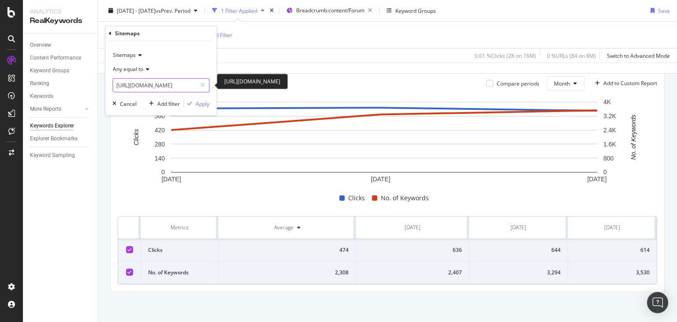
click at [149, 84] on input "[URL][DOMAIN_NAME]" at bounding box center [154, 85] width 83 height 14
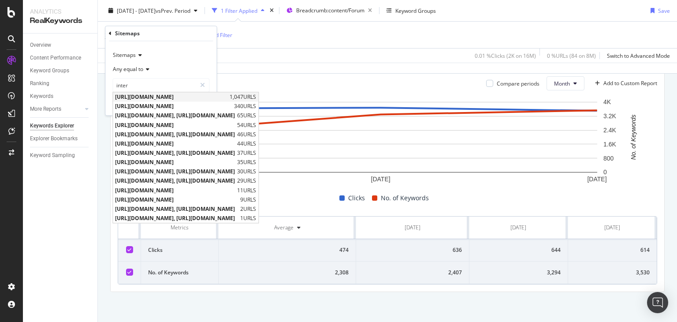
click at [179, 96] on span "[URL][DOMAIN_NAME]" at bounding box center [171, 96] width 112 height 7
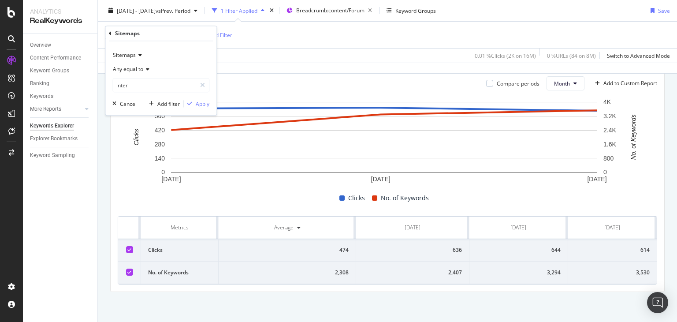
type input "[URL][DOMAIN_NAME]"
click at [180, 80] on input "[URL][DOMAIN_NAME]" at bounding box center [154, 85] width 83 height 14
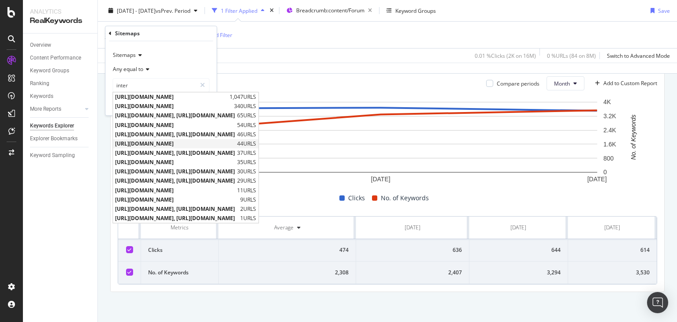
click at [206, 145] on span "[URL][DOMAIN_NAME]" at bounding box center [175, 143] width 120 height 7
type input "[URL][DOMAIN_NAME]"
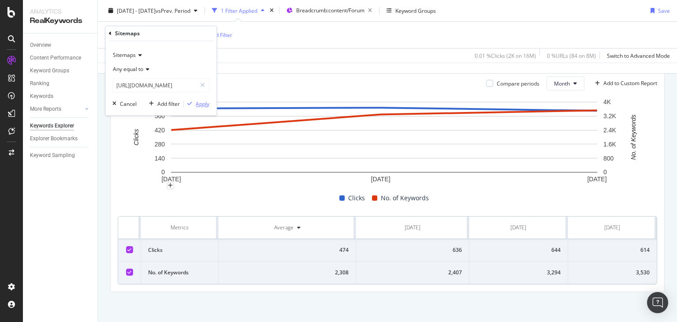
click at [197, 103] on div "Apply" at bounding box center [203, 103] width 14 height 7
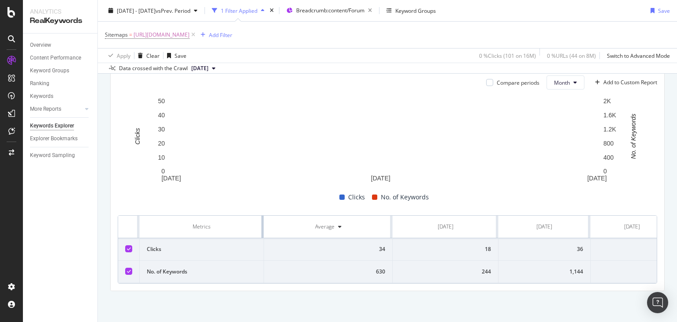
scroll to position [268, 0]
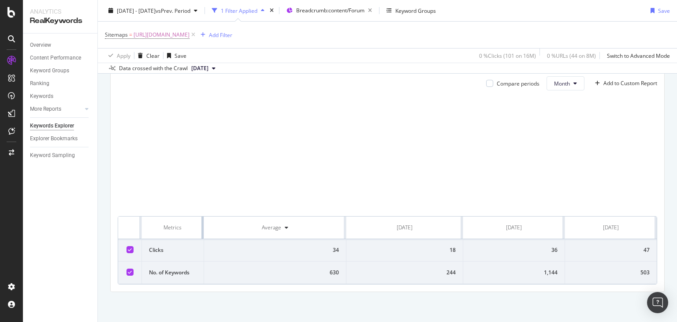
drag, startPoint x: 312, startPoint y: 218, endPoint x: 193, endPoint y: 221, distance: 119.1
click at [193, 221] on th "Metrics" at bounding box center [173, 227] width 62 height 22
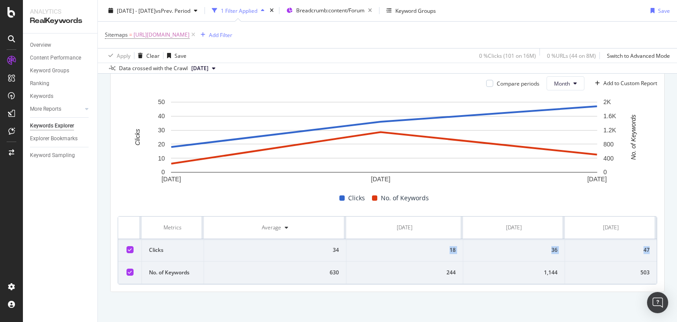
drag, startPoint x: 379, startPoint y: 260, endPoint x: 649, endPoint y: 249, distance: 270.0
click at [649, 249] on tr "Clicks 34 18 36 47" at bounding box center [387, 250] width 539 height 22
copy tr "18 36 47"
click at [190, 40] on span "[URL][DOMAIN_NAME]" at bounding box center [162, 35] width 56 height 12
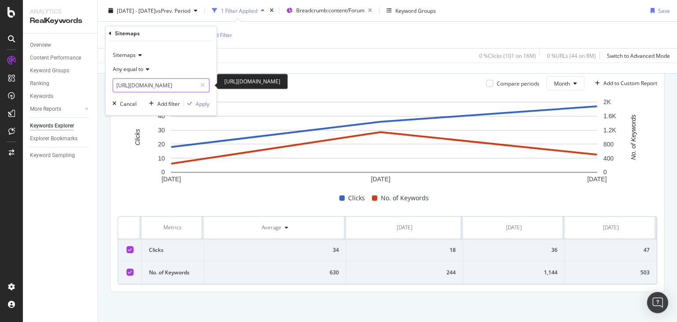
click at [168, 86] on input "[URL][DOMAIN_NAME]" at bounding box center [154, 85] width 83 height 14
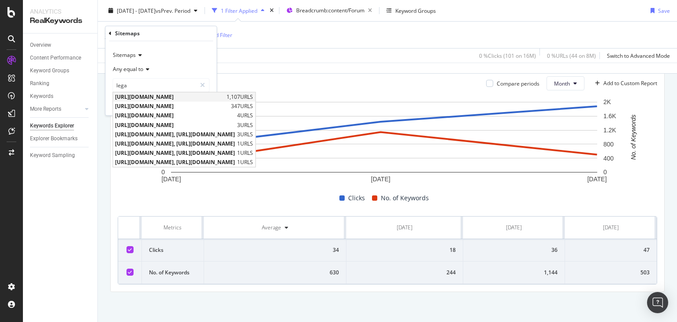
click at [176, 94] on span "[URL][DOMAIN_NAME]" at bounding box center [169, 96] width 109 height 7
type input "[URL][DOMAIN_NAME]"
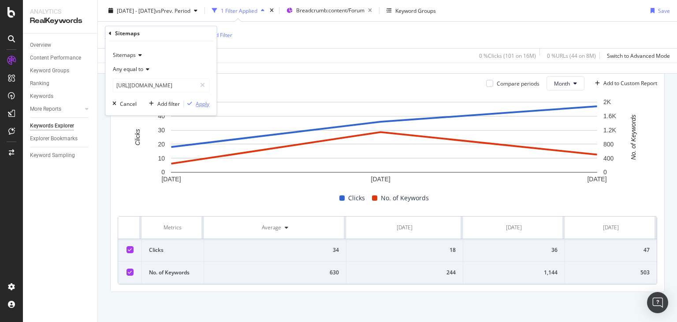
click at [200, 103] on div "Apply" at bounding box center [203, 103] width 14 height 7
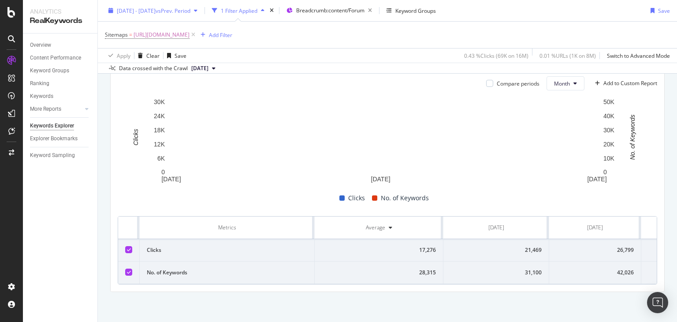
scroll to position [272, 0]
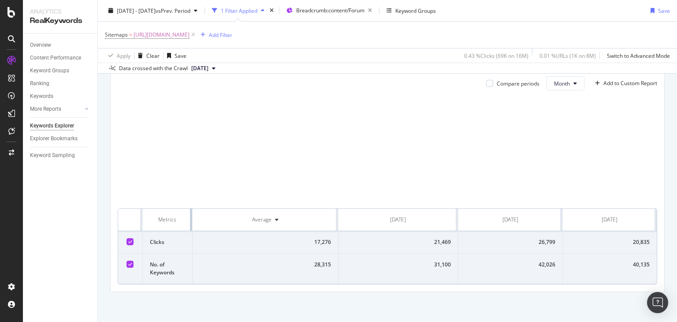
drag, startPoint x: 312, startPoint y: 217, endPoint x: 146, endPoint y: 230, distance: 166.7
click at [146, 230] on th "Metrics" at bounding box center [168, 219] width 50 height 22
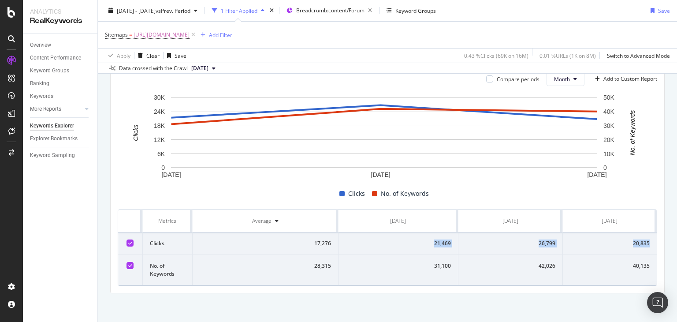
drag, startPoint x: 425, startPoint y: 247, endPoint x: 646, endPoint y: 243, distance: 220.9
click at [646, 243] on tr "Clicks 17,276 21,469 26,799 20,835" at bounding box center [387, 243] width 539 height 22
copy tr "21,469 26,799 20,835"
click at [233, 41] on div "Sitemaps = https://www.nobroker.in/forum/sitemap-index/?id=legal-queries.xml Ad…" at bounding box center [387, 35] width 565 height 26
click at [190, 30] on span "[URL][DOMAIN_NAME]" at bounding box center [162, 35] width 56 height 12
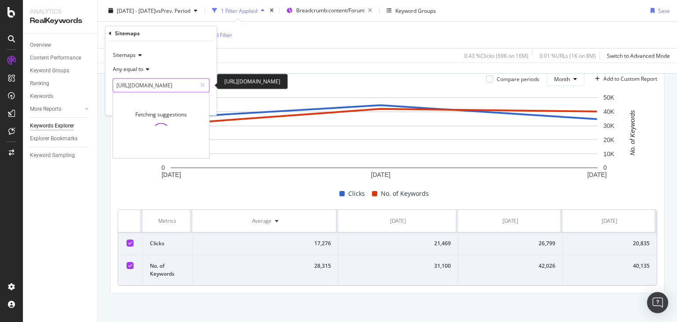
click at [143, 83] on input "[URL][DOMAIN_NAME]" at bounding box center [154, 85] width 83 height 14
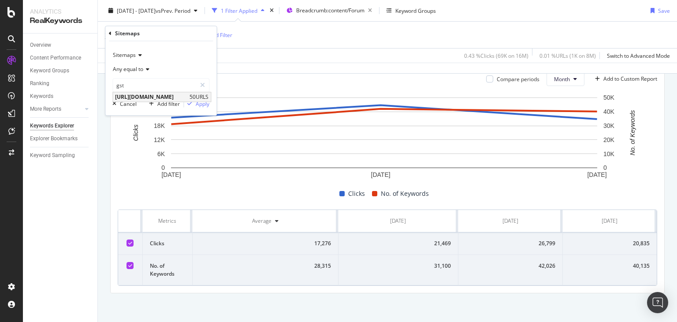
click at [175, 95] on span "[URL][DOMAIN_NAME]" at bounding box center [151, 96] width 72 height 7
type input "[URL][DOMAIN_NAME]"
click at [205, 105] on div "Apply" at bounding box center [203, 103] width 14 height 7
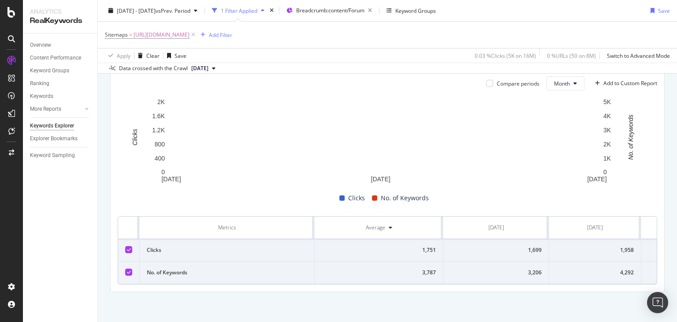
scroll to position [272, 0]
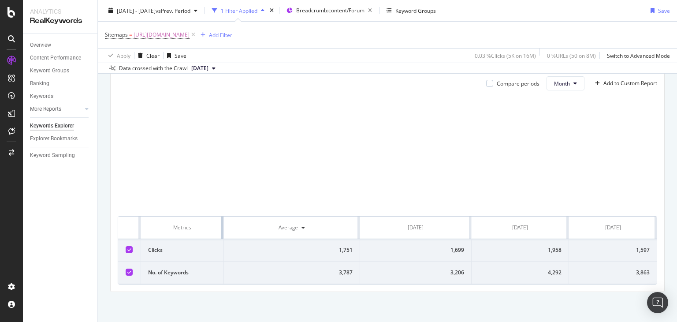
drag, startPoint x: 313, startPoint y: 221, endPoint x: 187, endPoint y: 227, distance: 126.6
click at [187, 227] on th "Metrics" at bounding box center [182, 227] width 83 height 22
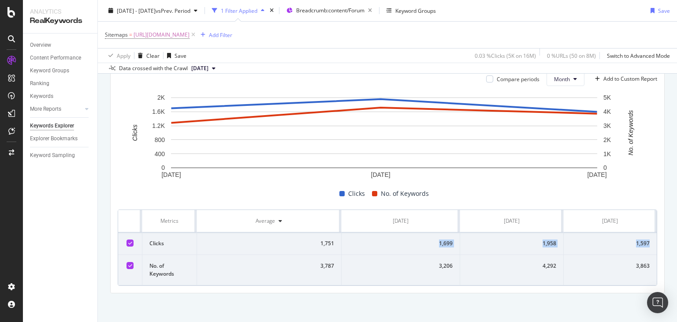
drag, startPoint x: 428, startPoint y: 248, endPoint x: 645, endPoint y: 243, distance: 217.4
click at [645, 243] on tr "Clicks 1,751 1,699 1,958 1,597" at bounding box center [387, 243] width 539 height 22
copy tr "1,699 1,958 1,597"
click at [190, 32] on span "[URL][DOMAIN_NAME]" at bounding box center [162, 35] width 56 height 12
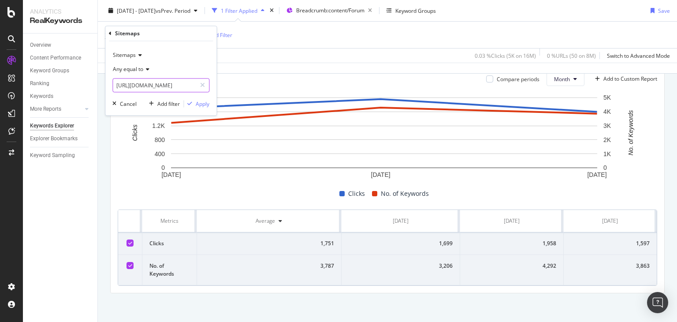
click at [160, 86] on input "[URL][DOMAIN_NAME]" at bounding box center [154, 85] width 83 height 14
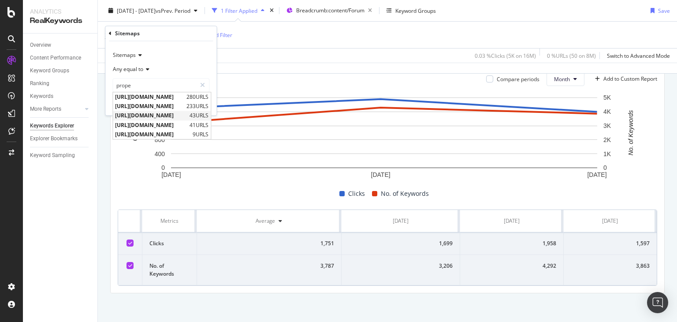
click at [184, 113] on span "[URL][DOMAIN_NAME]" at bounding box center [151, 115] width 72 height 7
type input "[URL][DOMAIN_NAME]"
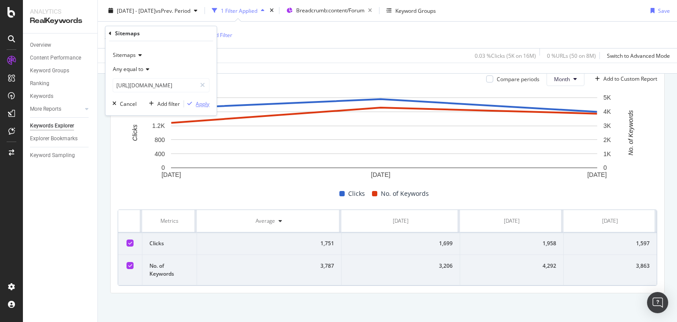
click at [199, 106] on div "Apply" at bounding box center [203, 103] width 14 height 7
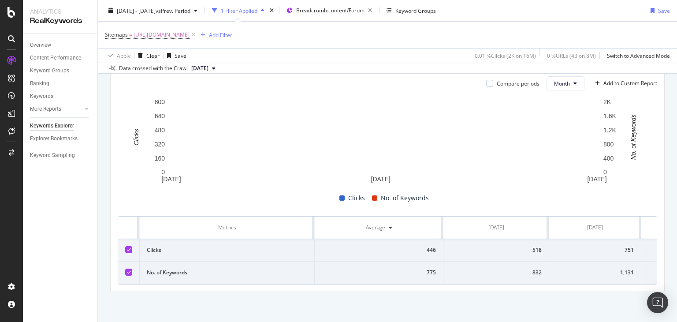
scroll to position [272, 0]
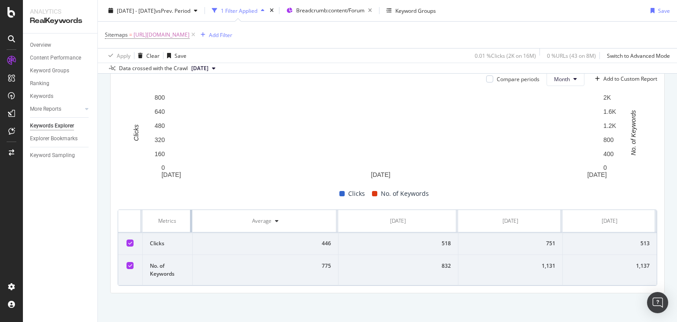
drag, startPoint x: 312, startPoint y: 217, endPoint x: 156, endPoint y: 225, distance: 155.8
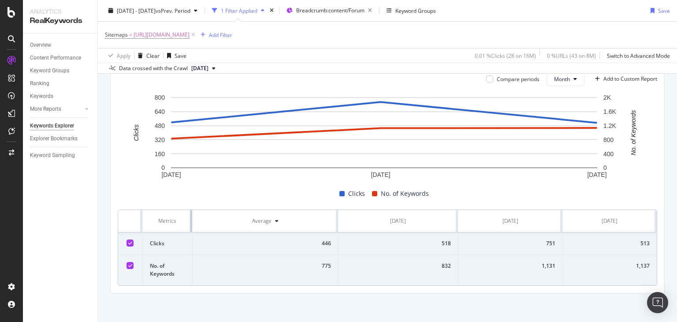
click at [156, 225] on th "Metrics" at bounding box center [168, 221] width 50 height 22
drag, startPoint x: 156, startPoint y: 225, endPoint x: 126, endPoint y: 231, distance: 31.6
click at [126, 231] on tr "Metrics Average [DATE] [DATE] [DATE]" at bounding box center [387, 221] width 539 height 22
click at [398, 253] on td "518" at bounding box center [399, 243] width 120 height 22
drag, startPoint x: 393, startPoint y: 248, endPoint x: 648, endPoint y: 242, distance: 255.3
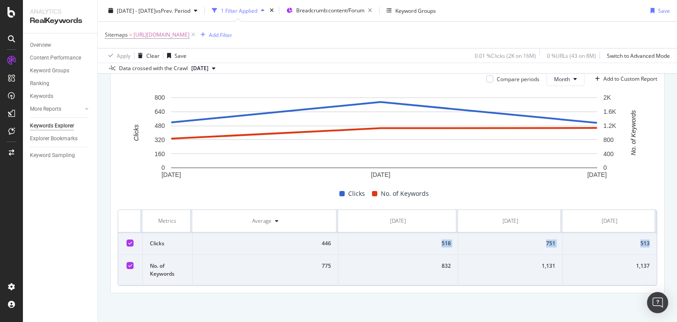
click at [648, 242] on tr "Clicks 446 518 751 513" at bounding box center [387, 243] width 539 height 22
copy tr "518 751 513"
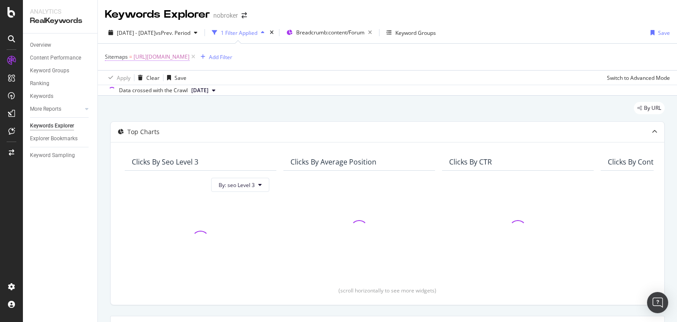
click at [190, 56] on span "[URL][DOMAIN_NAME]" at bounding box center [162, 57] width 56 height 12
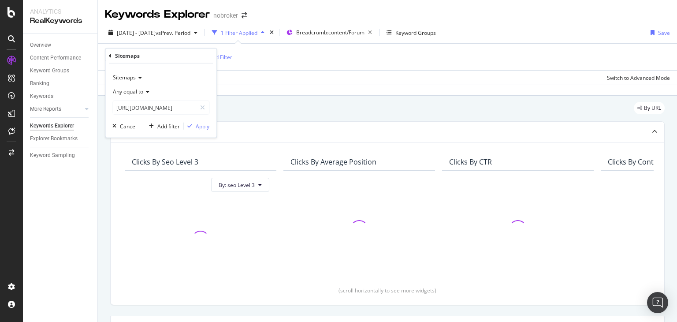
click at [152, 115] on div "Sitemaps Any equal to [URL][DOMAIN_NAME] [URL][DOMAIN_NAME] Cancel Add filter A…" at bounding box center [160, 100] width 111 height 74
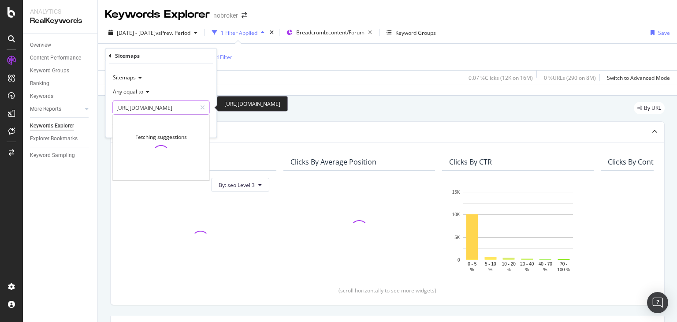
click at [152, 113] on input "[URL][DOMAIN_NAME]" at bounding box center [154, 108] width 83 height 14
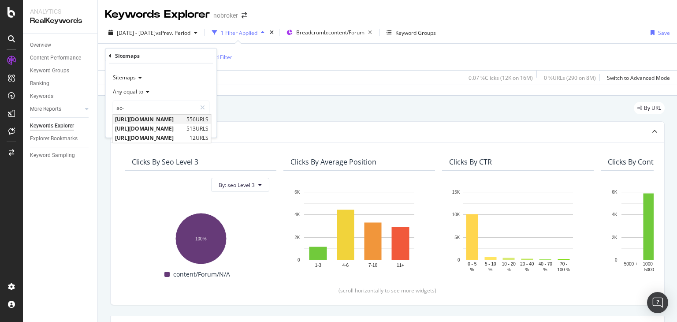
click at [166, 118] on span "[URL][DOMAIN_NAME]" at bounding box center [149, 118] width 69 height 7
type input "[URL][DOMAIN_NAME]"
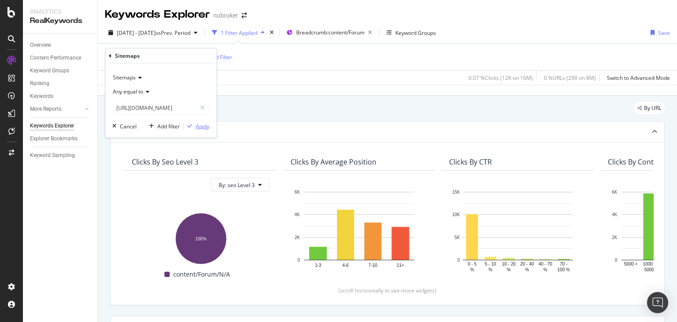
click at [202, 124] on div "Apply" at bounding box center [203, 125] width 14 height 7
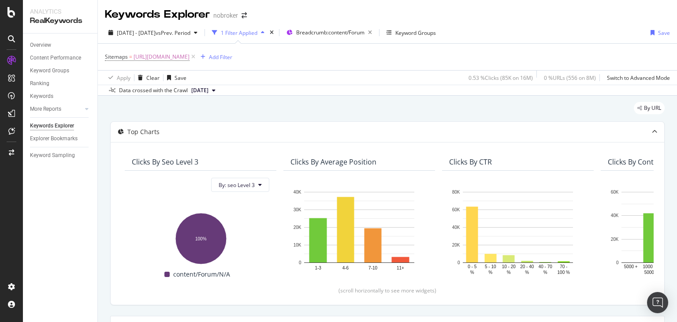
scroll to position [272, 0]
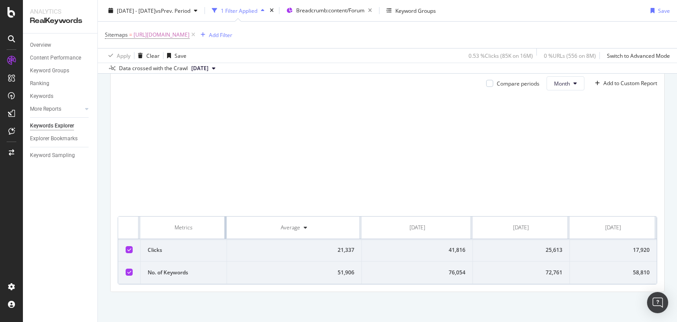
drag, startPoint x: 312, startPoint y: 220, endPoint x: 151, endPoint y: 219, distance: 160.9
click at [151, 219] on th "Metrics" at bounding box center [184, 227] width 86 height 22
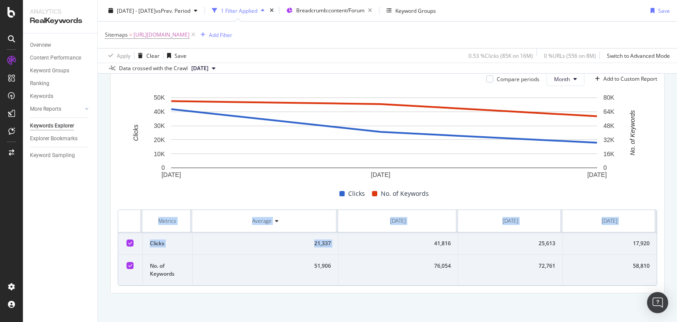
drag, startPoint x: 395, startPoint y: 239, endPoint x: 651, endPoint y: 240, distance: 256.1
click at [651, 240] on div "Compare periods Month Add to Custom Report 1 Jun. 2025 1 Jul. 2025 1 Aug. 2025 …" at bounding box center [388, 179] width 554 height 228
click at [443, 238] on td "41,816" at bounding box center [399, 243] width 120 height 22
drag, startPoint x: 410, startPoint y: 240, endPoint x: 638, endPoint y: 242, distance: 227.9
click at [638, 242] on tr "Clicks 21,337 41,816 25,613 17,920" at bounding box center [387, 243] width 539 height 22
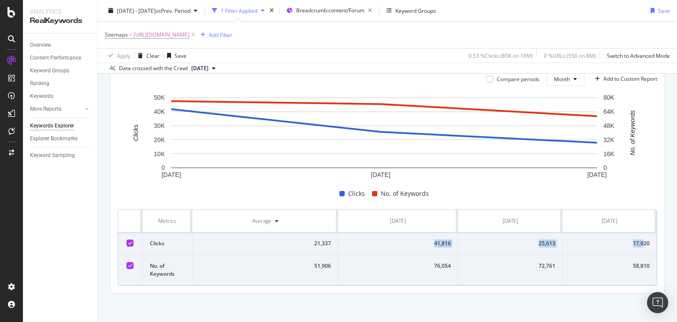
click at [436, 247] on td "41,816" at bounding box center [399, 243] width 120 height 22
drag, startPoint x: 421, startPoint y: 242, endPoint x: 645, endPoint y: 240, distance: 223.9
click at [645, 240] on tr "Clicks 21,337 41,816 25,613 17,920" at bounding box center [387, 243] width 539 height 22
copy tr "41,816 25,613 17,920"
click at [190, 33] on span "[URL][DOMAIN_NAME]" at bounding box center [162, 35] width 56 height 12
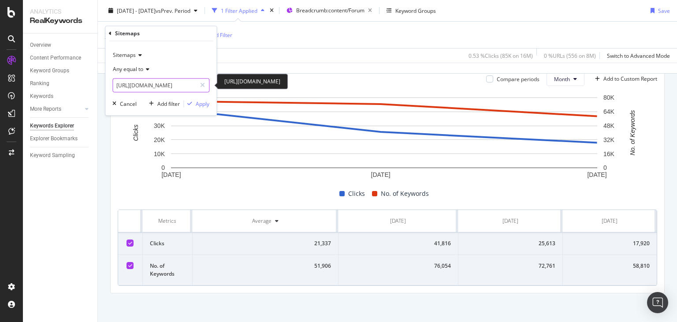
click at [172, 89] on input "[URL][DOMAIN_NAME]" at bounding box center [154, 85] width 83 height 14
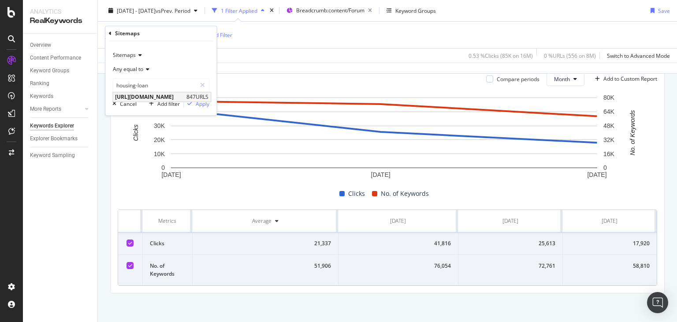
click at [184, 99] on span "[URL][DOMAIN_NAME]" at bounding box center [149, 96] width 69 height 7
type input "[URL][DOMAIN_NAME]"
click at [199, 101] on div "Apply" at bounding box center [203, 103] width 14 height 7
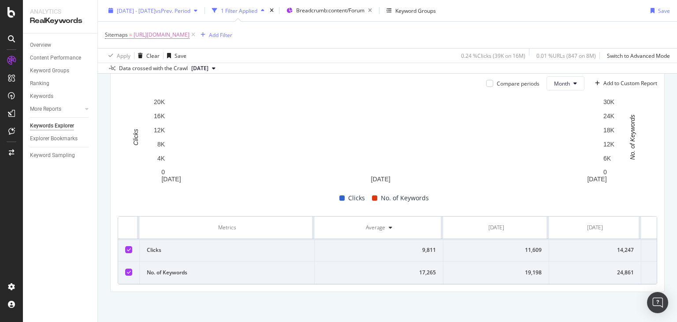
scroll to position [272, 0]
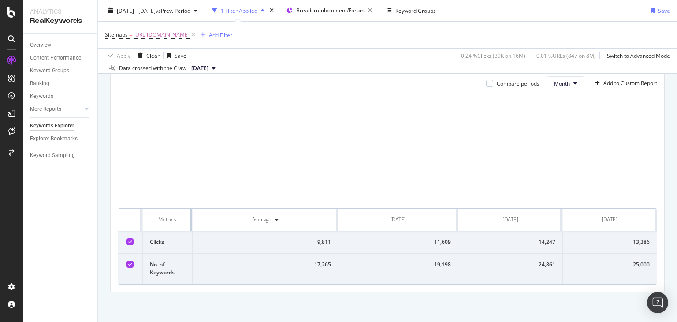
drag, startPoint x: 313, startPoint y: 217, endPoint x: 138, endPoint y: 230, distance: 175.9
click at [138, 230] on tr "Metrics Average Jun. 2025 Jul. 2025 Aug. 2025" at bounding box center [387, 219] width 539 height 22
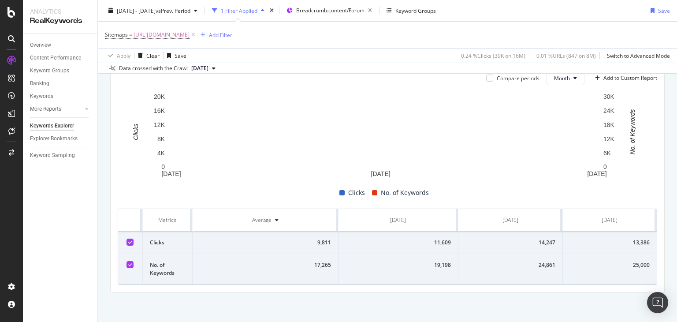
scroll to position [273, 0]
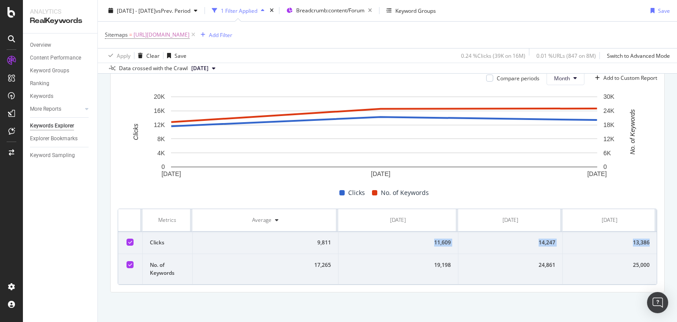
drag, startPoint x: 378, startPoint y: 242, endPoint x: 644, endPoint y: 240, distance: 265.4
click at [644, 240] on tr "Clicks 9,811 11,609 14,247 13,386" at bounding box center [387, 242] width 539 height 22
copy tr "11,609 14,247 13,386"
click at [190, 36] on span "[URL][DOMAIN_NAME]" at bounding box center [162, 35] width 56 height 12
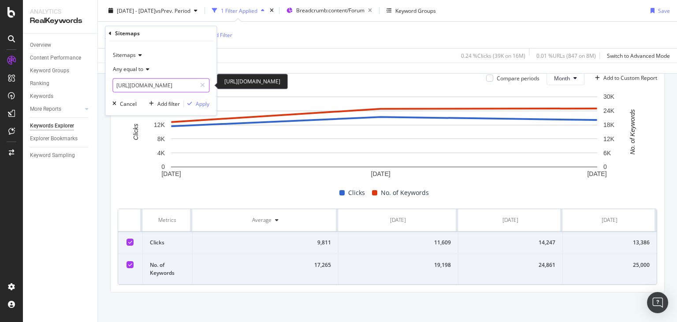
click at [173, 85] on input "[URL][DOMAIN_NAME]" at bounding box center [154, 85] width 83 height 14
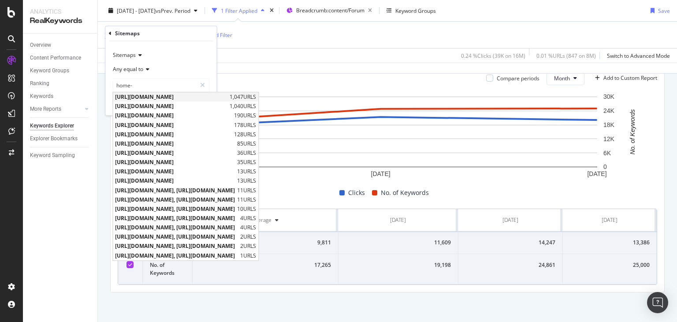
click at [192, 97] on span "[URL][DOMAIN_NAME]" at bounding box center [171, 96] width 112 height 7
type input "[URL][DOMAIN_NAME]"
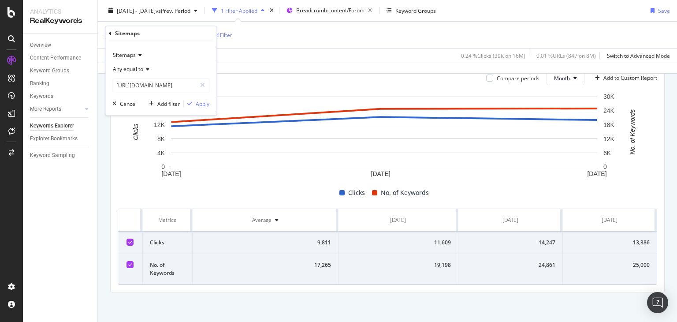
click at [196, 110] on div "Sitemaps Any equal to https://www.nobroker.in/forum/sitemap-index/?id=home-inte…" at bounding box center [160, 78] width 111 height 74
click at [198, 104] on div "Apply" at bounding box center [203, 103] width 14 height 7
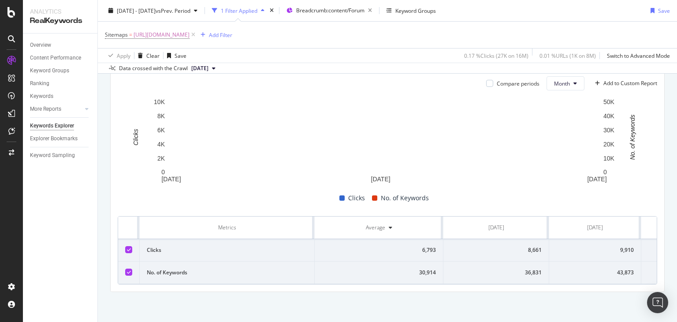
scroll to position [272, 0]
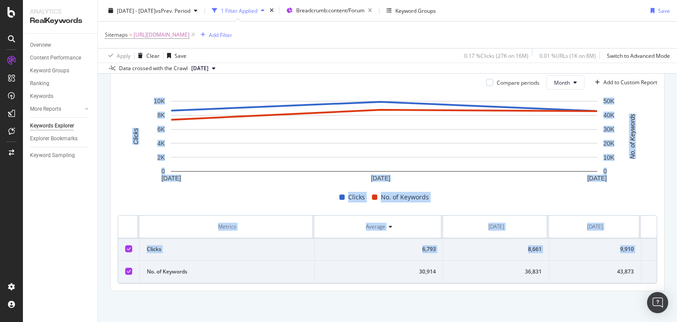
drag, startPoint x: 677, startPoint y: 176, endPoint x: 677, endPoint y: 237, distance: 60.8
click at [677, 237] on div "Keywords Explorer nobroker 2025 Jun. 1st - Aug. 31st vs Prev. Period 1 Filter A…" at bounding box center [387, 161] width 579 height 322
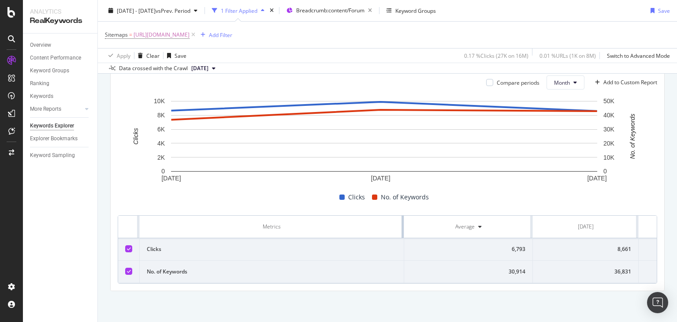
click at [465, 261] on td "30,914" at bounding box center [468, 272] width 129 height 22
drag, startPoint x: 400, startPoint y: 221, endPoint x: 218, endPoint y: 231, distance: 182.3
click at [218, 231] on th "Metrics" at bounding box center [272, 227] width 264 height 22
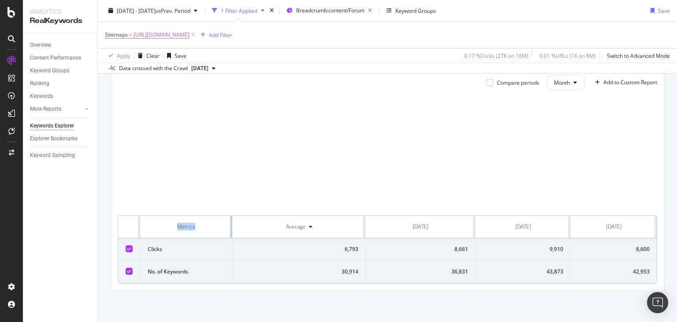
scroll to position [268, 0]
drag, startPoint x: 402, startPoint y: 217, endPoint x: 226, endPoint y: 223, distance: 176.4
click at [226, 223] on th "Metrics" at bounding box center [187, 227] width 92 height 22
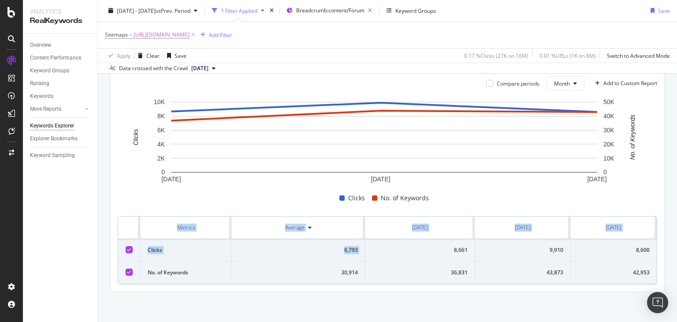
drag, startPoint x: 423, startPoint y: 246, endPoint x: 651, endPoint y: 259, distance: 228.3
click at [651, 259] on div "Compare periods Month Add to Custom Report 1 Jun. 2025 1 Jul. 2025 1 Aug. 2025 …" at bounding box center [388, 180] width 554 height 222
click at [437, 236] on th "[DATE]" at bounding box center [420, 227] width 110 height 22
drag, startPoint x: 425, startPoint y: 249, endPoint x: 646, endPoint y: 251, distance: 220.9
click at [646, 251] on tr "Clicks 6,793 8,661 9,910 8,600" at bounding box center [387, 250] width 539 height 22
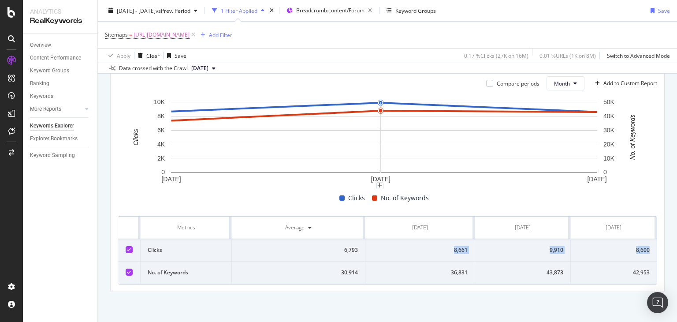
copy tr "8,661 9,910 8,600"
click at [190, 34] on span "[URL][DOMAIN_NAME]" at bounding box center [162, 35] width 56 height 12
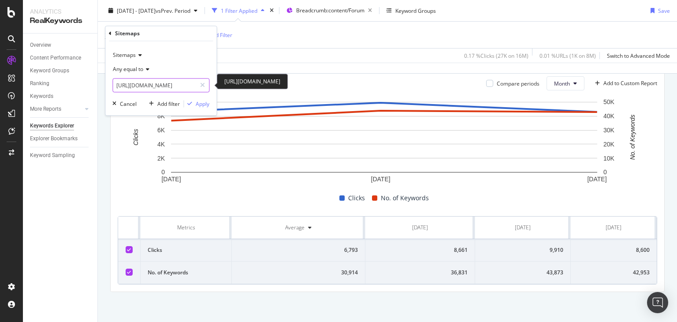
click at [169, 92] on input "[URL][DOMAIN_NAME]" at bounding box center [154, 85] width 83 height 14
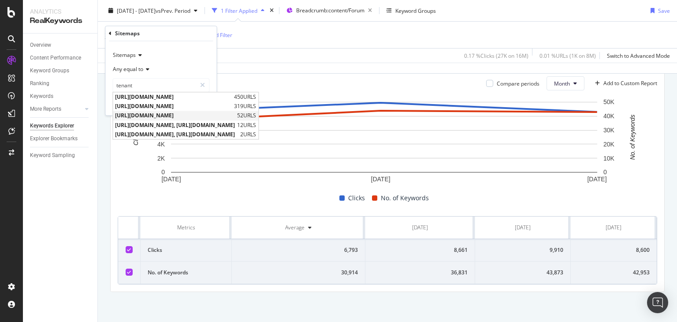
click at [235, 113] on span "[URL][DOMAIN_NAME]" at bounding box center [175, 115] width 120 height 7
type input "[URL][DOMAIN_NAME]"
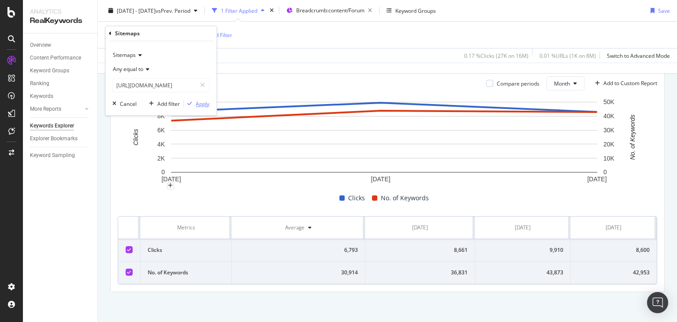
click at [206, 105] on div "Apply" at bounding box center [203, 103] width 14 height 7
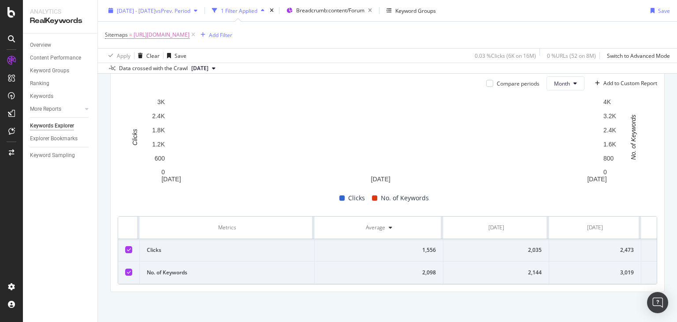
scroll to position [272, 0]
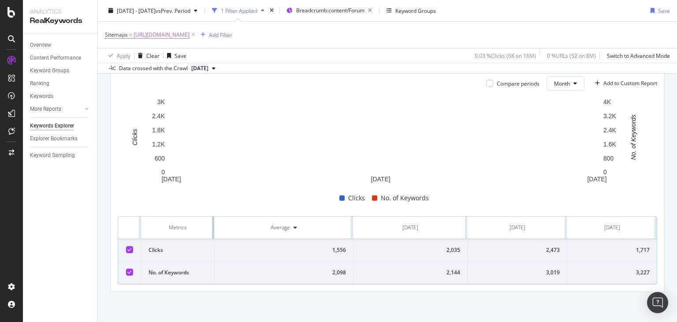
drag, startPoint x: 312, startPoint y: 218, endPoint x: 159, endPoint y: 227, distance: 153.7
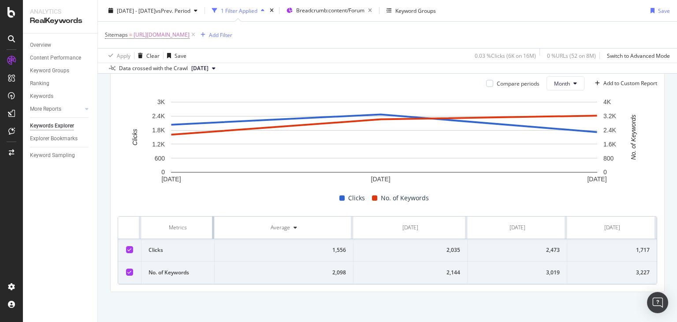
click at [159, 227] on th "Metrics" at bounding box center [177, 227] width 73 height 22
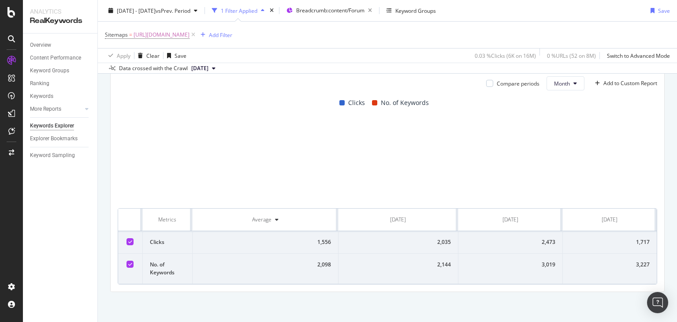
scroll to position [273, 0]
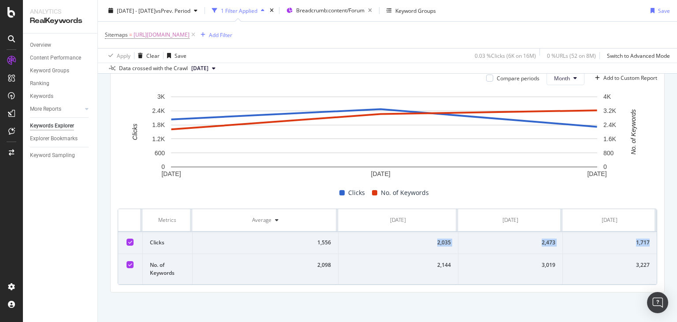
drag, startPoint x: 422, startPoint y: 244, endPoint x: 646, endPoint y: 244, distance: 224.4
click at [646, 244] on tr "Clicks 1,556 2,035 2,473 1,717" at bounding box center [387, 242] width 539 height 22
copy tr "2,035 2,473 1,717"
click at [188, 34] on span "[URL][DOMAIN_NAME]" at bounding box center [162, 35] width 56 height 12
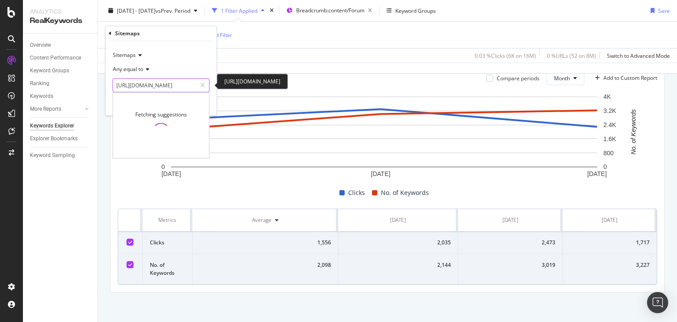
click at [168, 83] on input "[URL][DOMAIN_NAME]" at bounding box center [154, 85] width 83 height 14
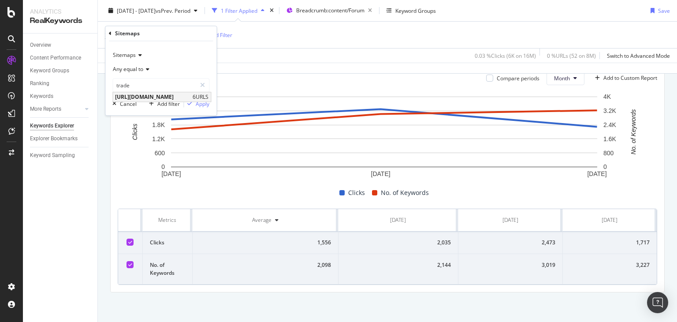
click at [190, 95] on span "[URL][DOMAIN_NAME]" at bounding box center [152, 96] width 75 height 7
type input "[URL][DOMAIN_NAME]"
click at [197, 104] on div "Apply" at bounding box center [203, 103] width 14 height 7
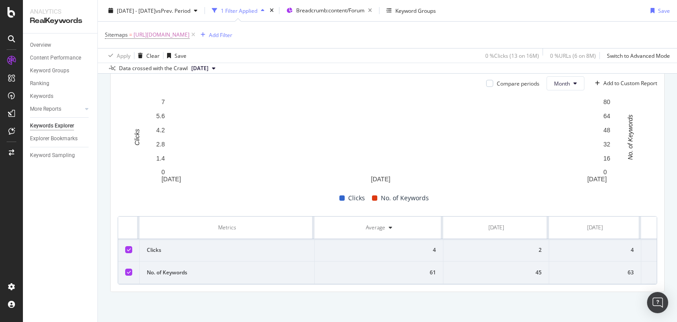
scroll to position [272, 0]
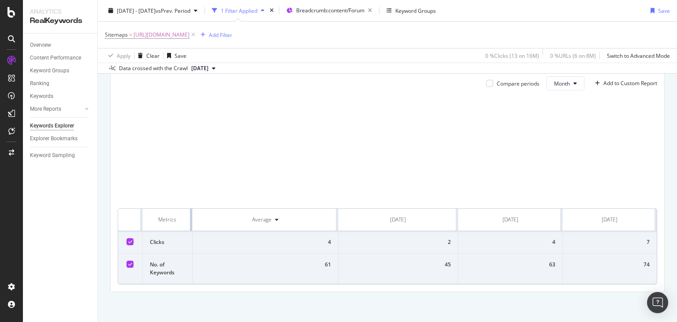
drag, startPoint x: 312, startPoint y: 220, endPoint x: 156, endPoint y: 226, distance: 156.6
click at [156, 226] on th "Metrics" at bounding box center [168, 219] width 50 height 22
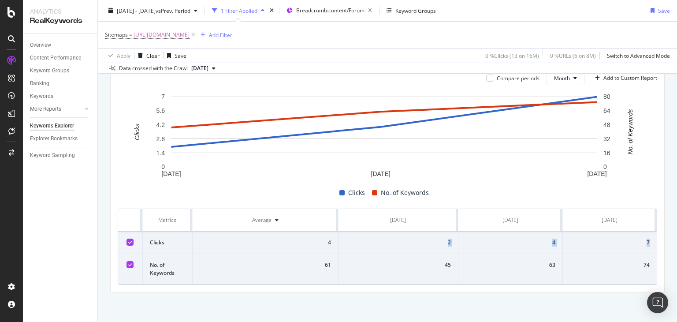
drag, startPoint x: 417, startPoint y: 242, endPoint x: 649, endPoint y: 233, distance: 232.0
click at [649, 233] on tr "Clicks 4 2 4 7" at bounding box center [387, 242] width 539 height 22
copy tr "2 4 7"
click at [190, 36] on span "[URL][DOMAIN_NAME]" at bounding box center [162, 35] width 56 height 12
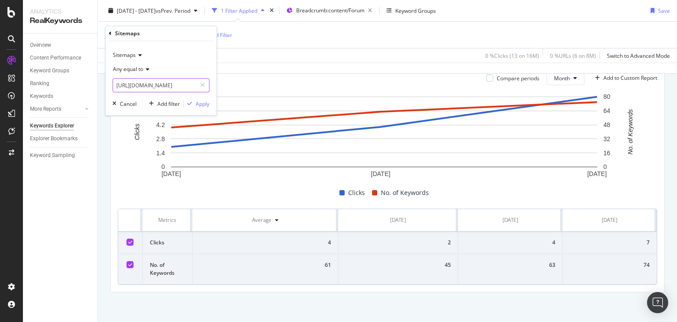
click at [154, 86] on input "[URL][DOMAIN_NAME]" at bounding box center [154, 85] width 83 height 14
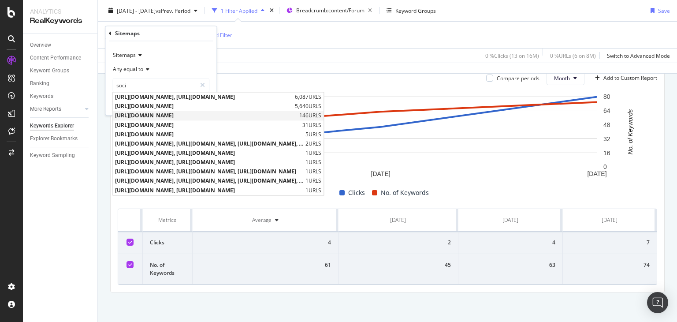
click at [190, 114] on span "[URL][DOMAIN_NAME]" at bounding box center [206, 115] width 182 height 7
type input "[URL][DOMAIN_NAME]"
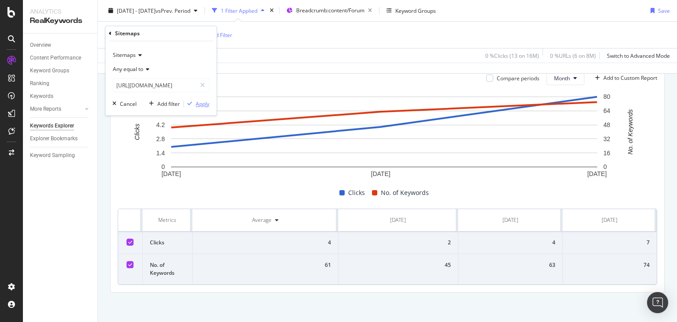
click at [203, 106] on div "Apply" at bounding box center [203, 103] width 14 height 7
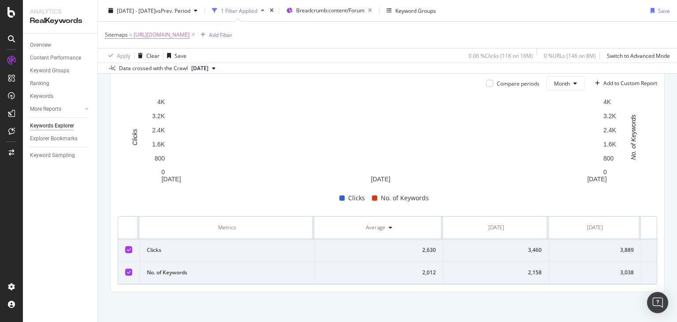
scroll to position [272, 0]
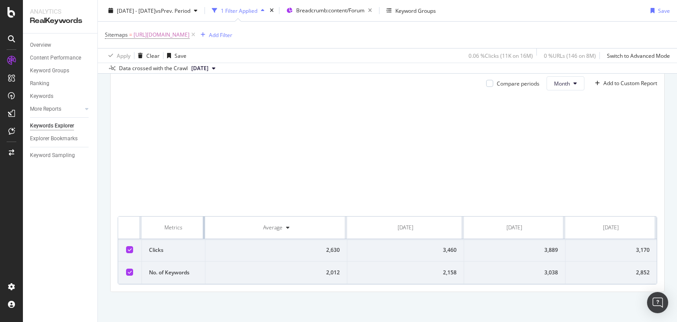
drag, startPoint x: 313, startPoint y: 219, endPoint x: 176, endPoint y: 228, distance: 137.4
click at [176, 228] on th "Metrics" at bounding box center [173, 227] width 63 height 22
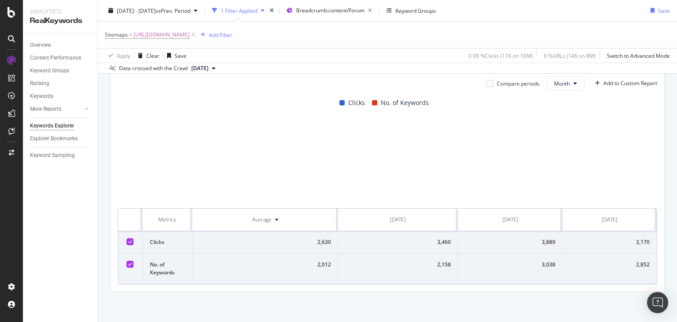
scroll to position [273, 0]
click at [176, 228] on th "Metrics" at bounding box center [168, 219] width 50 height 22
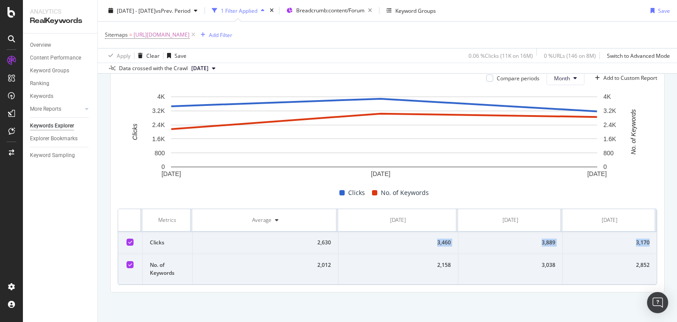
drag, startPoint x: 411, startPoint y: 243, endPoint x: 644, endPoint y: 242, distance: 232.7
click at [644, 242] on tr "Clicks 2,630 3,460 3,889 3,170" at bounding box center [387, 242] width 539 height 22
copy tr "3,460 3,889 3,170"
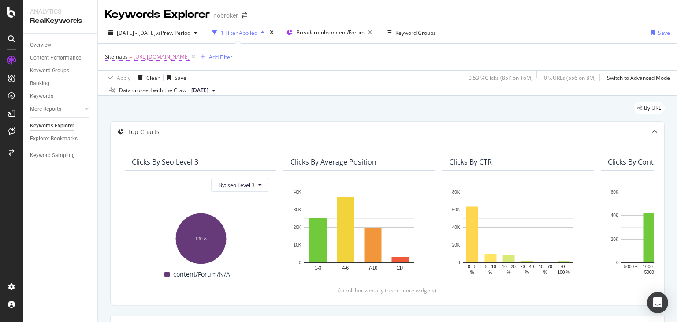
click at [190, 58] on span "[URL][DOMAIN_NAME]" at bounding box center [162, 57] width 56 height 12
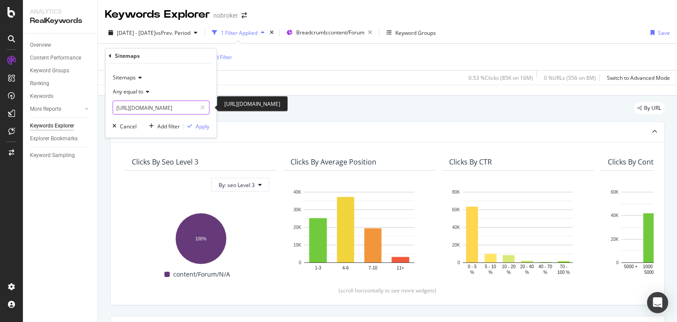
click at [160, 112] on input "[URL][DOMAIN_NAME]" at bounding box center [154, 108] width 83 height 14
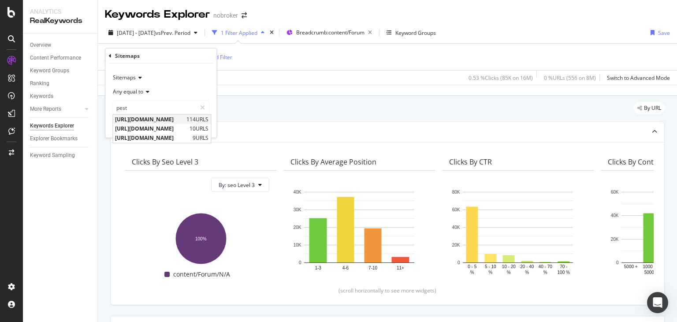
click at [178, 118] on span "[URL][DOMAIN_NAME]" at bounding box center [149, 118] width 69 height 7
type input "[URL][DOMAIN_NAME]"
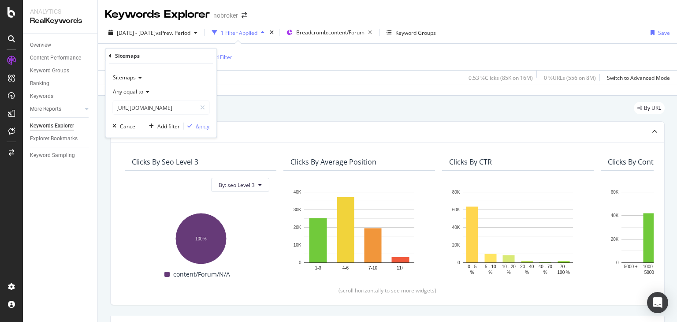
click at [201, 126] on div "Apply" at bounding box center [203, 125] width 14 height 7
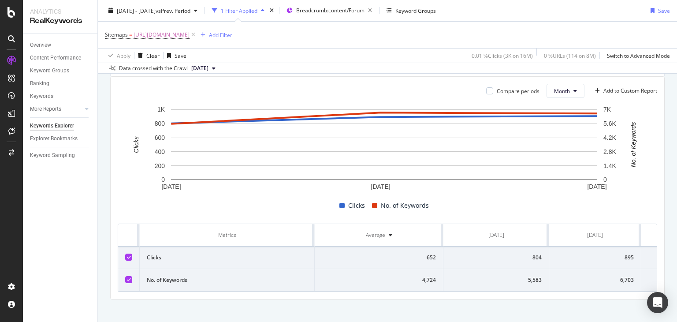
scroll to position [272, 0]
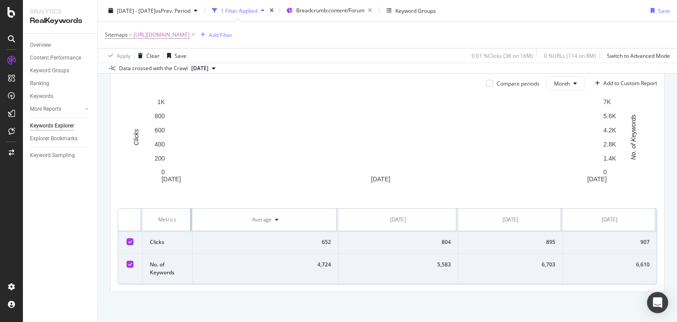
drag, startPoint x: 313, startPoint y: 215, endPoint x: 178, endPoint y: 220, distance: 135.4
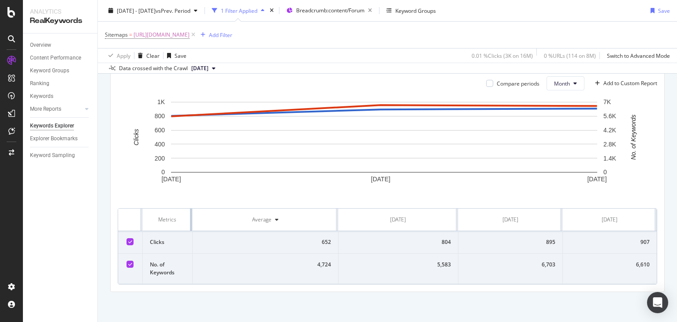
click at [178, 220] on th "Metrics" at bounding box center [168, 219] width 50 height 22
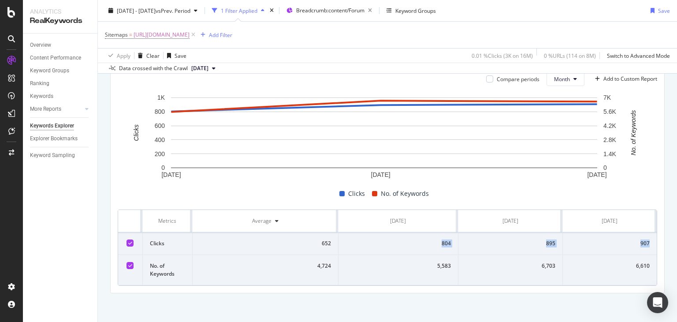
drag, startPoint x: 387, startPoint y: 243, endPoint x: 643, endPoint y: 246, distance: 255.2
click at [643, 246] on tr "Clicks 652 804 895 907" at bounding box center [387, 243] width 539 height 22
copy tr "804 895 907"
click at [190, 36] on span "[URL][DOMAIN_NAME]" at bounding box center [162, 35] width 56 height 12
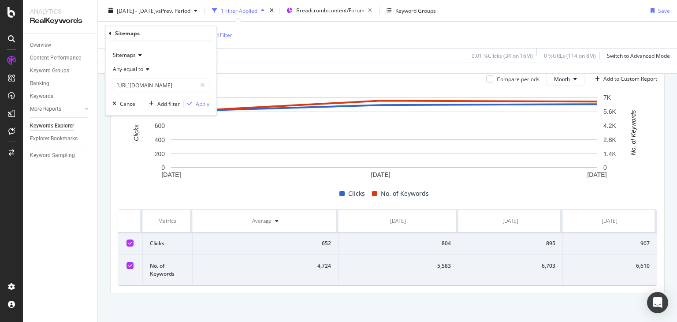
click at [156, 94] on div "Sitemaps Any equal to [URL][DOMAIN_NAME] [URL][DOMAIN_NAME] Cancel Add filter A…" at bounding box center [160, 78] width 111 height 74
click at [143, 83] on input "[URL][DOMAIN_NAME]" at bounding box center [154, 85] width 83 height 14
click at [153, 96] on span "[URL][DOMAIN_NAME]" at bounding box center [149, 96] width 69 height 7
type input "[URL][DOMAIN_NAME]"
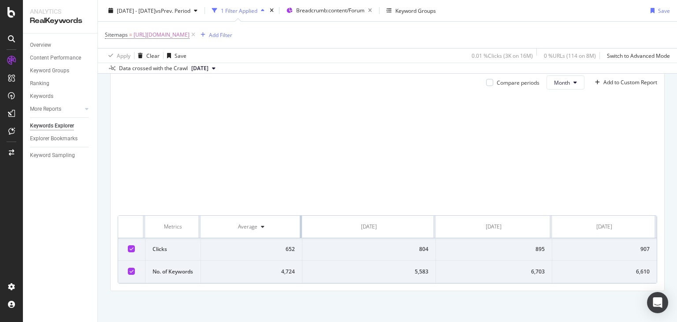
scroll to position [268, 0]
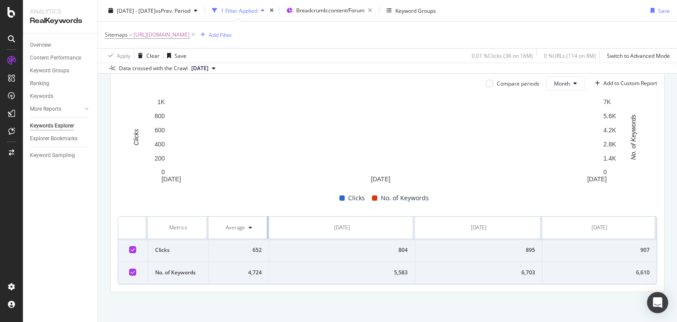
drag, startPoint x: 334, startPoint y: 218, endPoint x: 247, endPoint y: 218, distance: 87.3
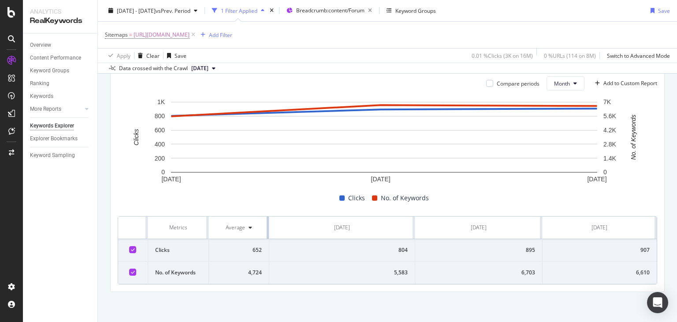
click at [247, 218] on th "Average" at bounding box center [239, 227] width 61 height 22
drag, startPoint x: 376, startPoint y: 249, endPoint x: 651, endPoint y: 247, distance: 275.9
click at [651, 247] on div "Compare periods Month Add to Custom Report [DATE] [DATE] [DATE] 0 200 400 600 8…" at bounding box center [388, 180] width 554 height 222
click at [362, 246] on div "804" at bounding box center [341, 250] width 131 height 8
drag, startPoint x: 362, startPoint y: 246, endPoint x: 607, endPoint y: 252, distance: 244.7
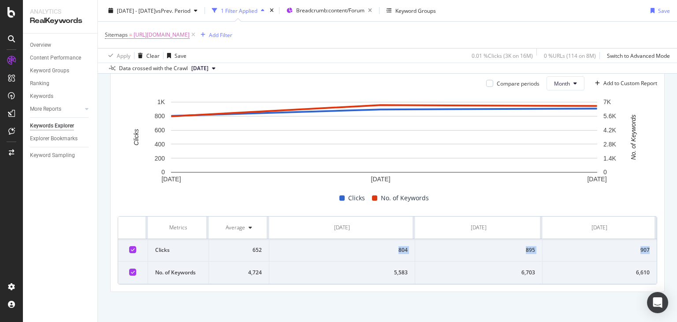
click at [607, 252] on tr "Clicks 652 804 895 907" at bounding box center [387, 250] width 539 height 22
click at [190, 34] on span "[URL][DOMAIN_NAME]" at bounding box center [162, 35] width 56 height 12
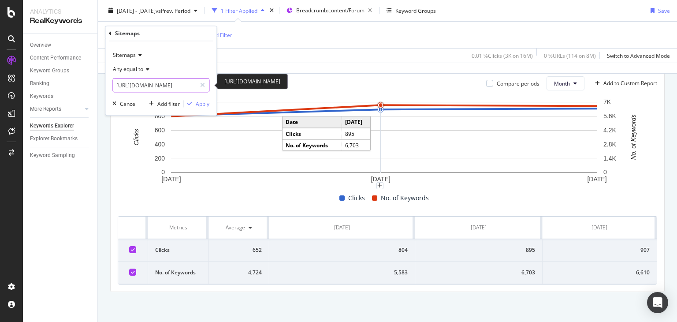
click at [141, 85] on input "[URL][DOMAIN_NAME]" at bounding box center [154, 85] width 83 height 14
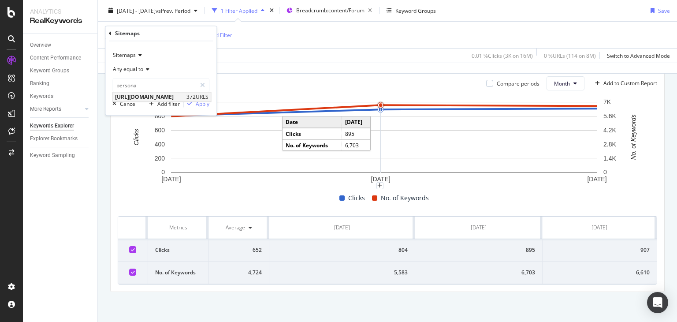
click at [166, 94] on span "[URL][DOMAIN_NAME]" at bounding box center [149, 96] width 69 height 7
type input "[URL][DOMAIN_NAME]"
click at [208, 107] on div "Apply" at bounding box center [203, 103] width 14 height 7
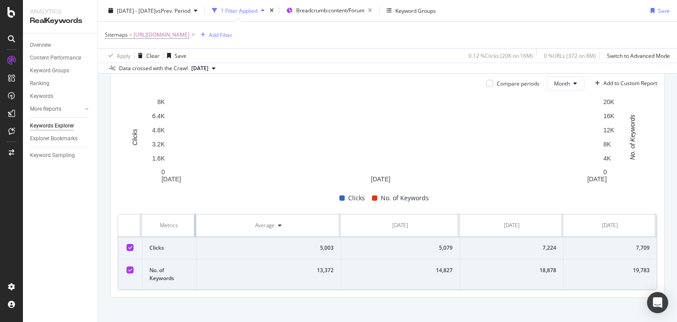
drag, startPoint x: 314, startPoint y: 222, endPoint x: 143, endPoint y: 237, distance: 171.7
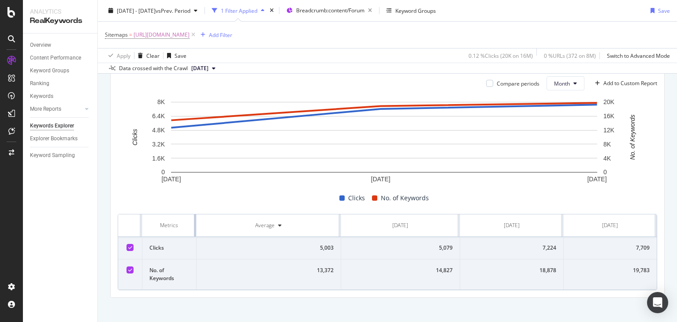
click at [143, 237] on table "Metrics Average [DATE] [DATE] [DATE] Clicks 5,003 5,079 7,224 7,709 No. of Keyw…" at bounding box center [387, 251] width 539 height 75
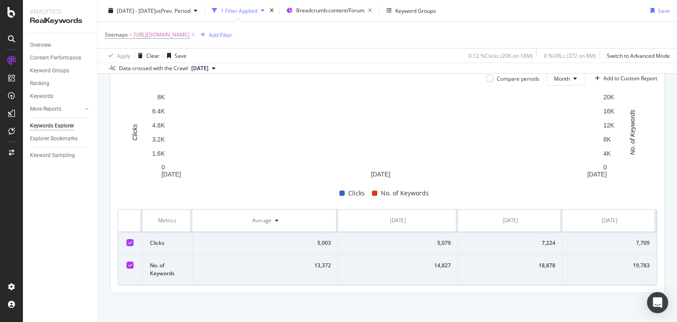
scroll to position [273, 0]
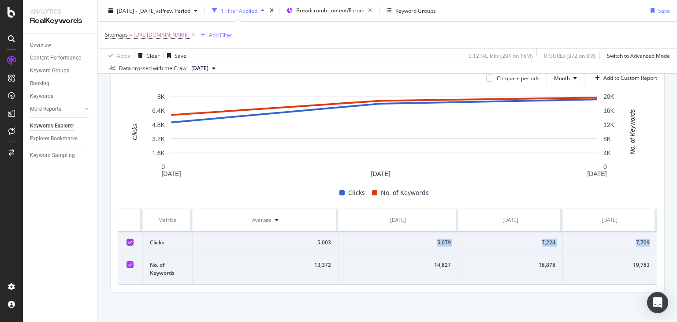
drag, startPoint x: 367, startPoint y: 242, endPoint x: 648, endPoint y: 240, distance: 280.8
click at [648, 240] on tr "Clicks 5,003 5,079 7,224 7,709" at bounding box center [387, 242] width 539 height 22
copy tr "5,079 7,224 7,709"
click at [190, 34] on span "[URL][DOMAIN_NAME]" at bounding box center [162, 35] width 56 height 12
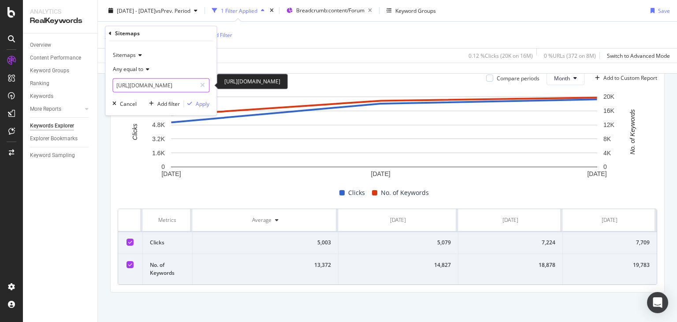
click at [171, 85] on input "[URL][DOMAIN_NAME]" at bounding box center [154, 85] width 83 height 14
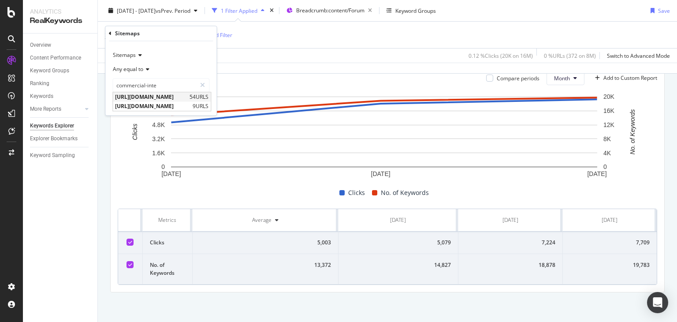
click at [180, 97] on span "[URL][DOMAIN_NAME]" at bounding box center [151, 96] width 72 height 7
type input "[URL][DOMAIN_NAME]"
click at [201, 105] on div "Apply" at bounding box center [203, 103] width 14 height 7
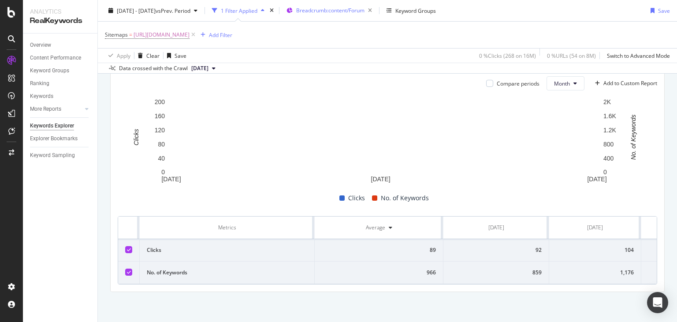
scroll to position [272, 0]
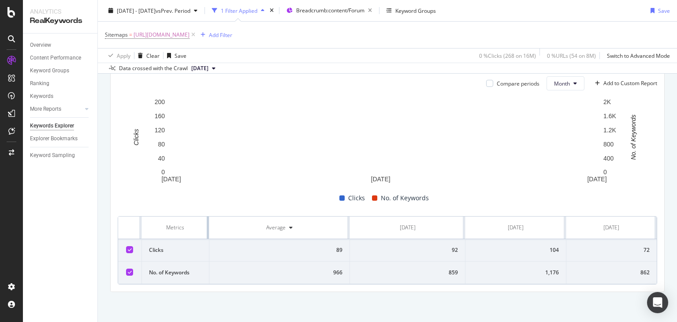
drag, startPoint x: 313, startPoint y: 220, endPoint x: 143, endPoint y: 237, distance: 171.0
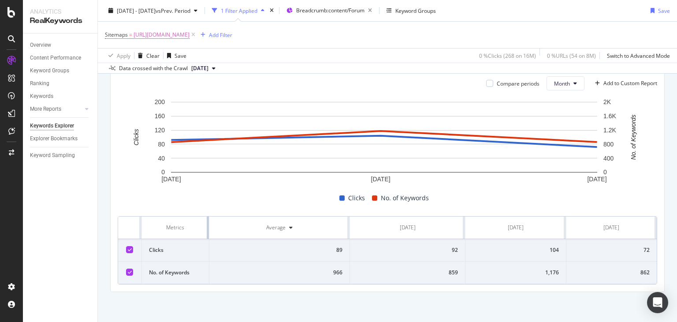
click at [143, 237] on table "Metrics Average [DATE] [DATE] [DATE] Clicks 89 92 104 72 No. of Keywords 966 85…" at bounding box center [387, 249] width 539 height 67
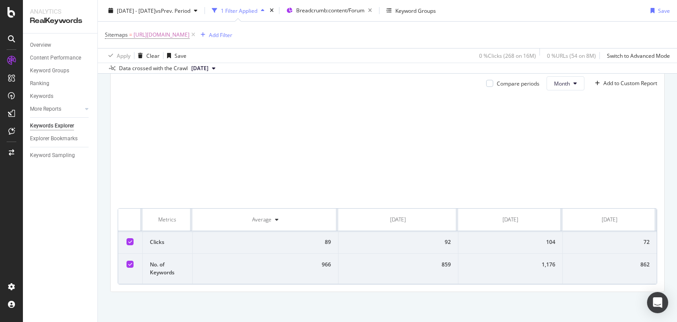
scroll to position [273, 0]
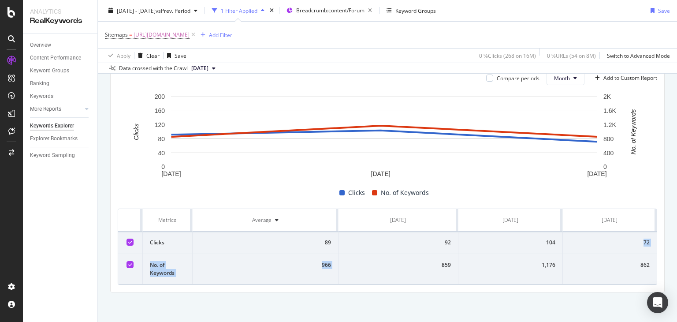
drag, startPoint x: 395, startPoint y: 253, endPoint x: 503, endPoint y: 247, distance: 107.7
click at [503, 247] on tbody "Clicks 89 92 104 72 No. of Keywords 966 859 1,176 862" at bounding box center [387, 257] width 539 height 53
click at [412, 238] on div "92" at bounding box center [398, 242] width 105 height 8
drag, startPoint x: 412, startPoint y: 238, endPoint x: 644, endPoint y: 242, distance: 232.8
click at [644, 242] on tr "Clicks 89 92 104 72" at bounding box center [387, 242] width 539 height 22
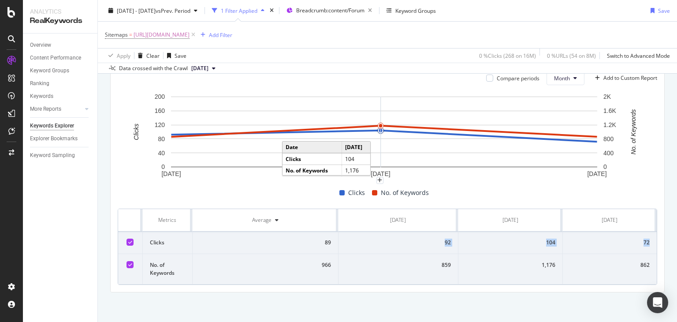
copy tr "92 104 72"
click at [190, 35] on span "[URL][DOMAIN_NAME]" at bounding box center [162, 35] width 56 height 12
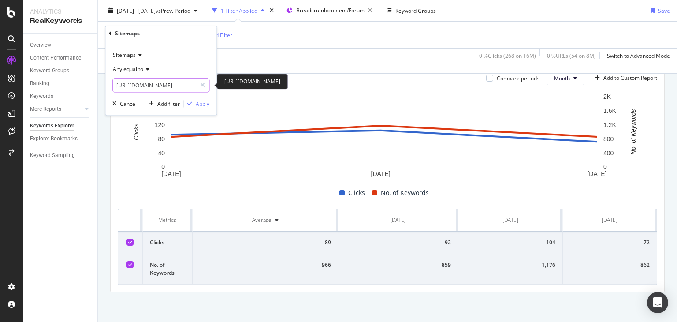
click at [158, 89] on input "[URL][DOMAIN_NAME]" at bounding box center [154, 85] width 83 height 14
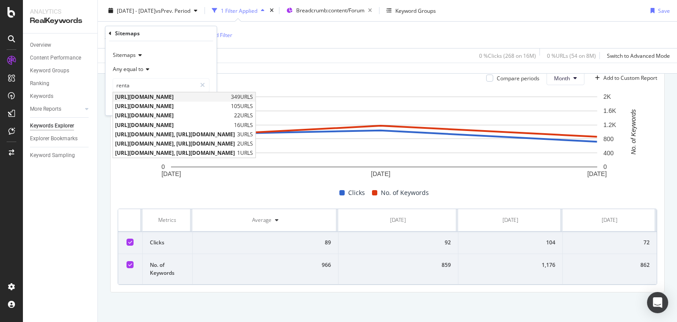
click at [194, 96] on span "[URL][DOMAIN_NAME]" at bounding box center [172, 96] width 114 height 7
type input "[URL][DOMAIN_NAME]"
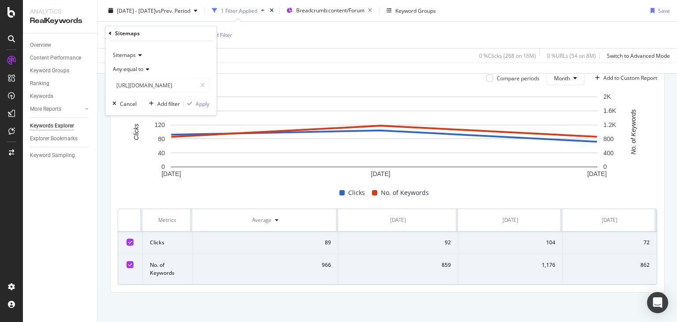
click at [208, 97] on div "Sitemaps Any equal to [URL][DOMAIN_NAME] [URL][DOMAIN_NAME] Cancel Add filter A…" at bounding box center [160, 78] width 111 height 74
click at [193, 109] on div "Sitemaps Any equal to [URL][DOMAIN_NAME] [URL][DOMAIN_NAME] Cancel Add filter A…" at bounding box center [160, 78] width 111 height 74
click at [198, 105] on div "Apply" at bounding box center [203, 103] width 14 height 7
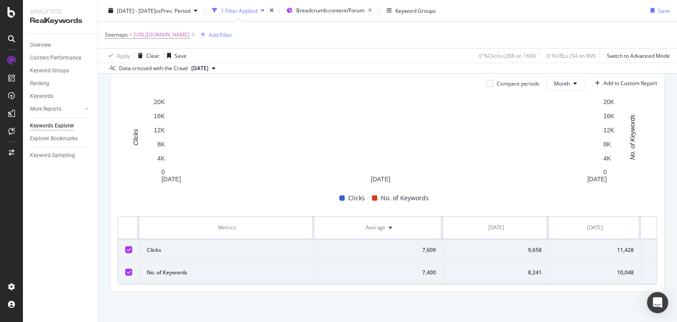
scroll to position [272, 0]
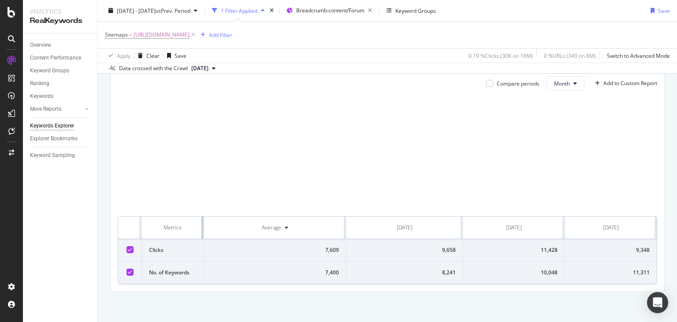
drag, startPoint x: 312, startPoint y: 217, endPoint x: 147, endPoint y: 221, distance: 165.3
click at [147, 221] on th "Metrics" at bounding box center [173, 227] width 62 height 22
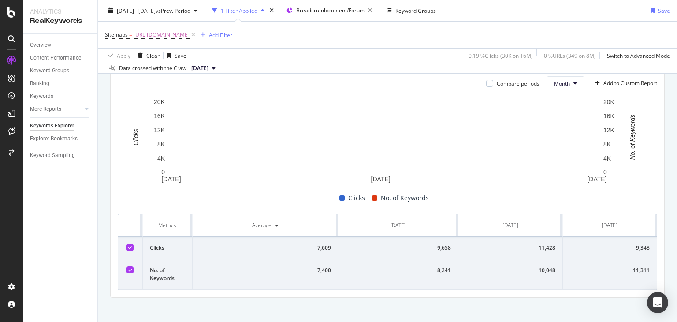
scroll to position [273, 0]
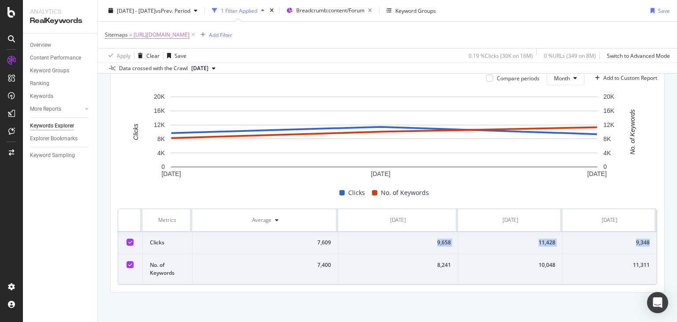
drag, startPoint x: 415, startPoint y: 245, endPoint x: 642, endPoint y: 243, distance: 227.0
click at [642, 243] on tr "Clicks 7,609 9,658 11,428 9,348" at bounding box center [387, 242] width 539 height 22
copy tr "9,658 11,428 9,348"
click at [190, 39] on span "[URL][DOMAIN_NAME]" at bounding box center [162, 35] width 56 height 12
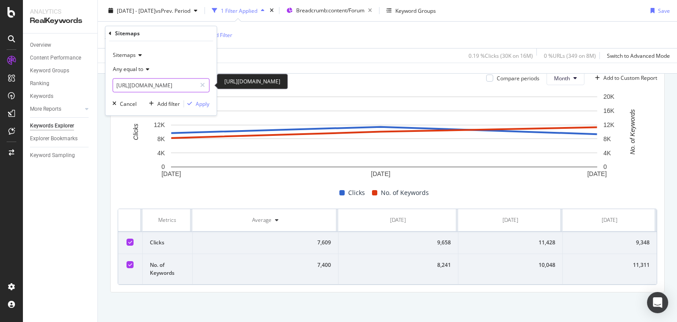
click at [187, 87] on input "[URL][DOMAIN_NAME]" at bounding box center [154, 85] width 83 height 14
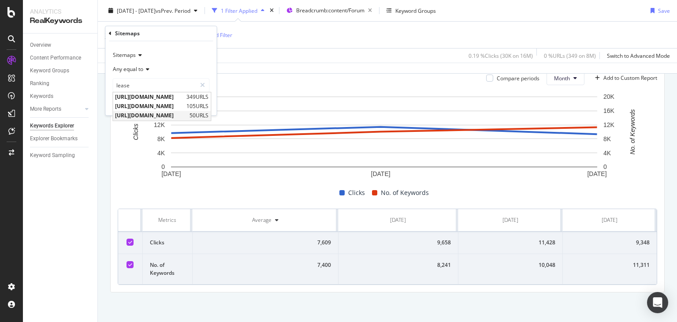
click at [187, 113] on span "[URL][DOMAIN_NAME]" at bounding box center [151, 115] width 72 height 7
type input "[URL][DOMAIN_NAME]"
click at [204, 102] on div "Apply" at bounding box center [203, 103] width 14 height 7
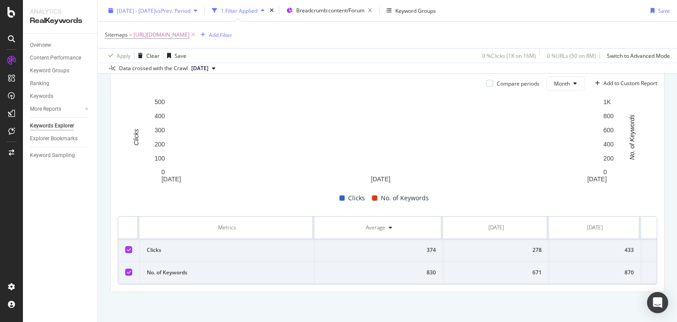
scroll to position [272, 0]
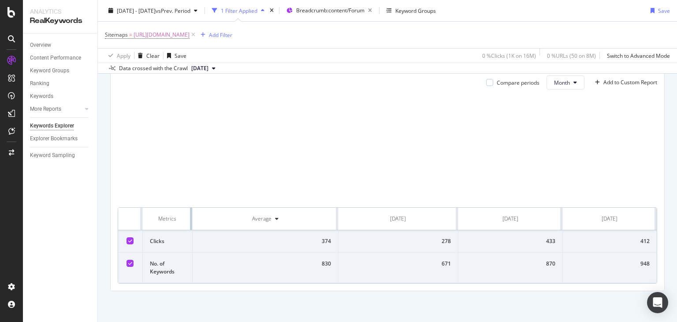
drag, startPoint x: 312, startPoint y: 218, endPoint x: 124, endPoint y: 231, distance: 188.2
click at [124, 231] on table "Metrics Average [DATE] [DATE] [DATE] Clicks 374 278 433 412 No. of Keywords 830…" at bounding box center [387, 245] width 539 height 75
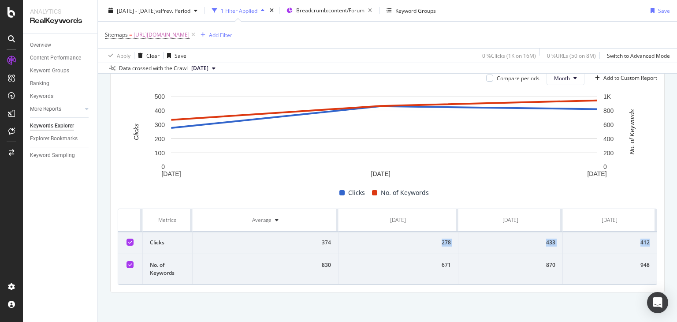
drag, startPoint x: 384, startPoint y: 247, endPoint x: 647, endPoint y: 242, distance: 262.8
click at [647, 242] on tr "Clicks 374 278 433 412" at bounding box center [387, 242] width 539 height 22
copy tr "278 433 412"
click at [190, 40] on span "[URL][DOMAIN_NAME]" at bounding box center [162, 35] width 56 height 12
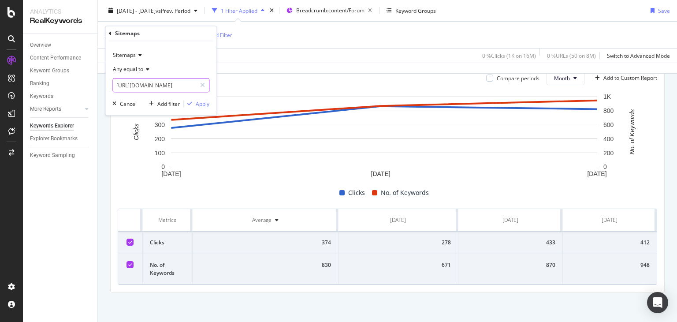
click at [153, 88] on input "[URL][DOMAIN_NAME]" at bounding box center [154, 85] width 83 height 14
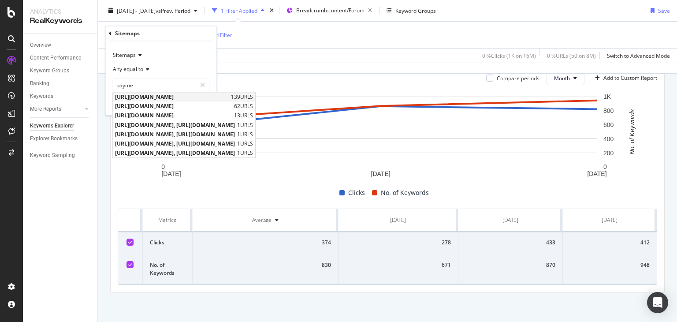
click at [163, 97] on span "[URL][DOMAIN_NAME]" at bounding box center [172, 96] width 114 height 7
type input "[URL][DOMAIN_NAME]"
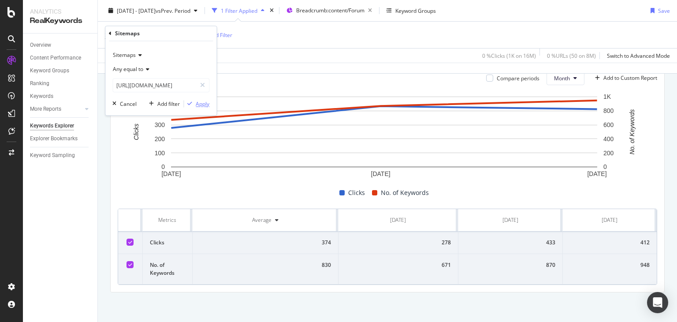
click at [192, 104] on icon "button" at bounding box center [189, 103] width 5 height 5
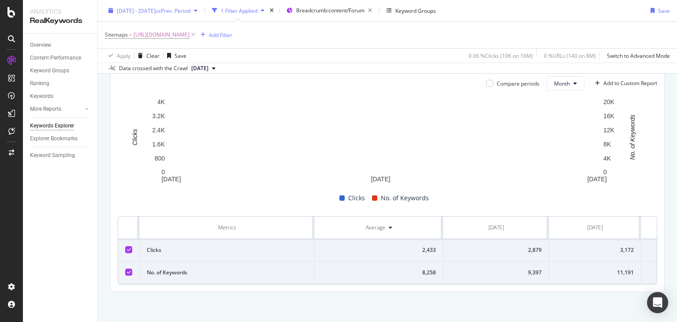
scroll to position [272, 0]
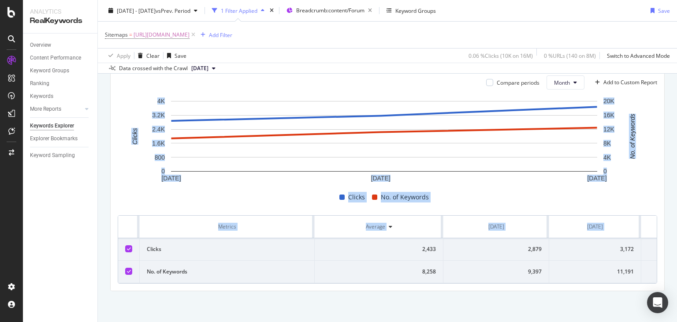
drag, startPoint x: 677, startPoint y: 164, endPoint x: 677, endPoint y: 230, distance: 65.7
click at [677, 230] on div "Keywords Explorer nobroker 2025 Jun. 1st - Aug. 31st vs Prev. Period 1 Filter A…" at bounding box center [387, 161] width 579 height 322
click at [336, 289] on div "Compare periods Month Add to Custom Report 1 Jun. 2025 1 Jul. 2025 1 Aug. 2025 …" at bounding box center [388, 179] width 554 height 222
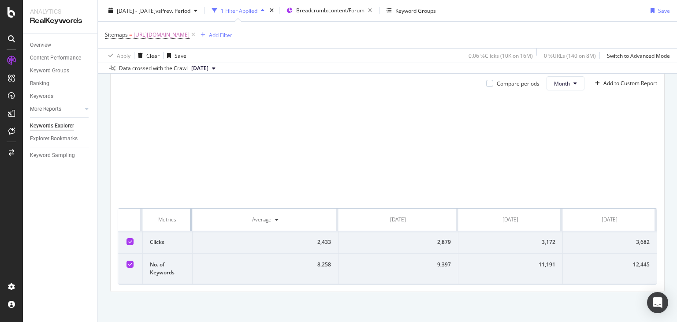
drag, startPoint x: 312, startPoint y: 218, endPoint x: 164, endPoint y: 225, distance: 147.8
click at [164, 225] on th "Metrics" at bounding box center [168, 219] width 50 height 22
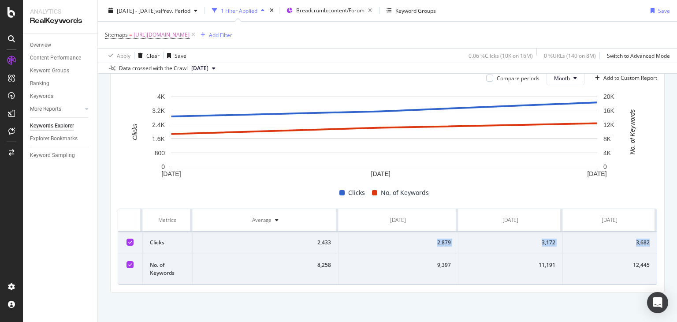
drag, startPoint x: 381, startPoint y: 246, endPoint x: 647, endPoint y: 239, distance: 265.9
click at [647, 239] on tr "Clicks 2,433 2,879 3,172 3,682" at bounding box center [387, 242] width 539 height 22
copy tr "2,879 3,172 3,682"
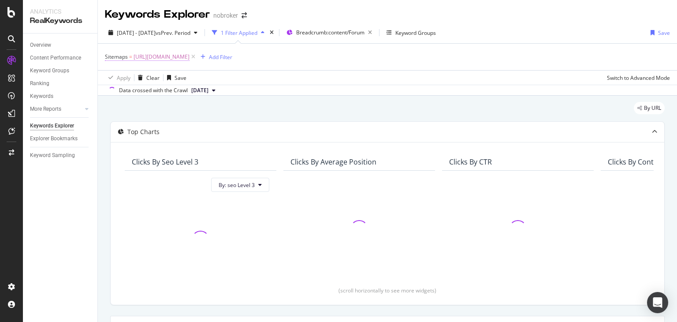
click at [190, 55] on span "[URL][DOMAIN_NAME]" at bounding box center [162, 57] width 56 height 12
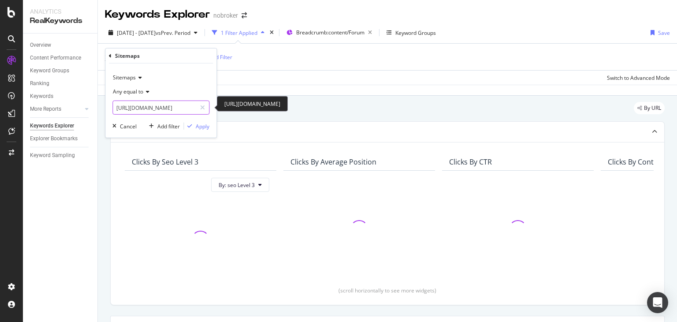
click at [157, 105] on input "[URL][DOMAIN_NAME]" at bounding box center [154, 108] width 83 height 14
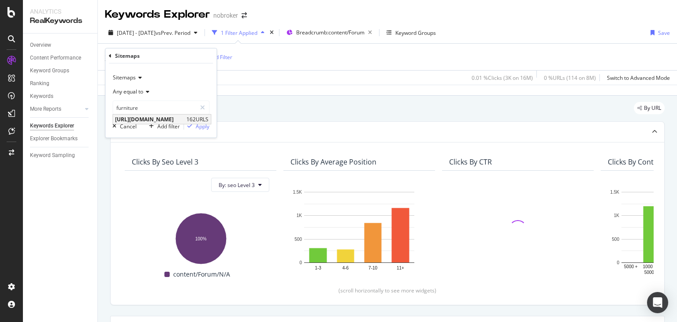
click at [178, 115] on span "[URL][DOMAIN_NAME]" at bounding box center [149, 118] width 69 height 7
type input "[URL][DOMAIN_NAME]"
click at [201, 126] on div "Apply" at bounding box center [203, 125] width 14 height 7
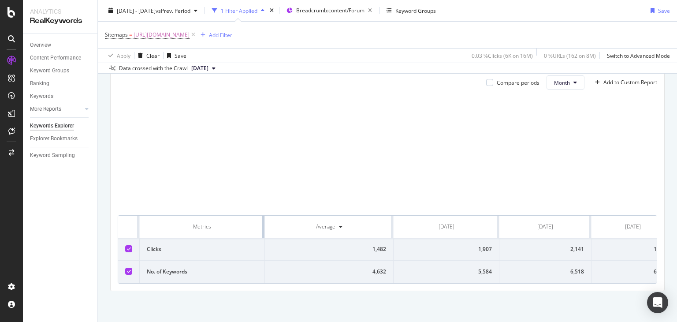
scroll to position [268, 0]
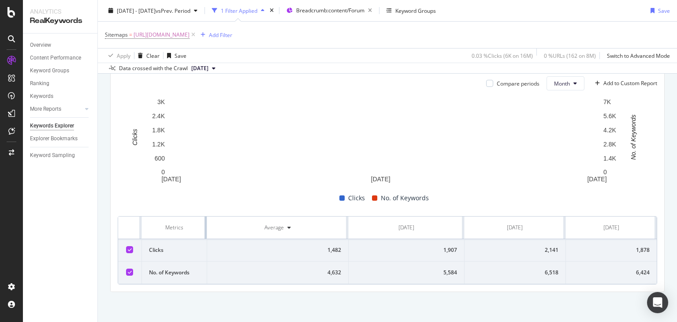
drag, startPoint x: 313, startPoint y: 219, endPoint x: 197, endPoint y: 223, distance: 115.6
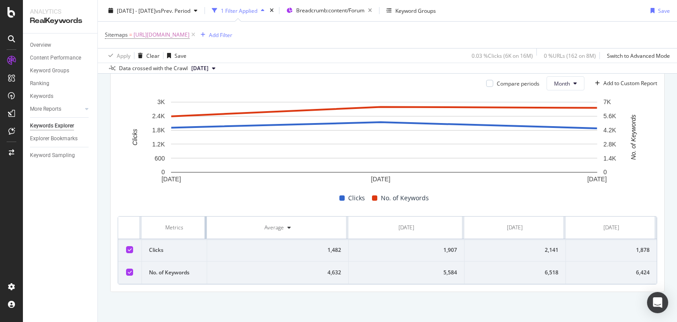
click at [197, 223] on th "Metrics" at bounding box center [174, 227] width 65 height 22
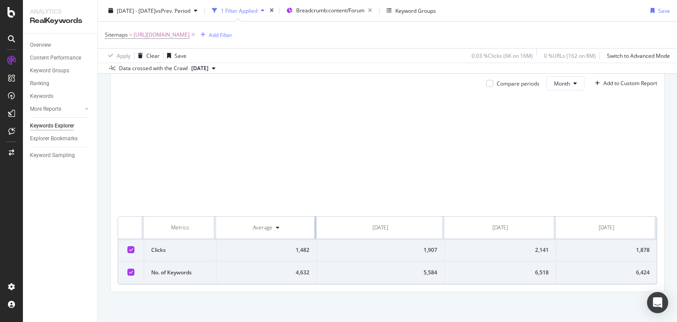
drag, startPoint x: 343, startPoint y: 224, endPoint x: 242, endPoint y: 222, distance: 101.8
click at [242, 222] on th "Average" at bounding box center [266, 227] width 101 height 22
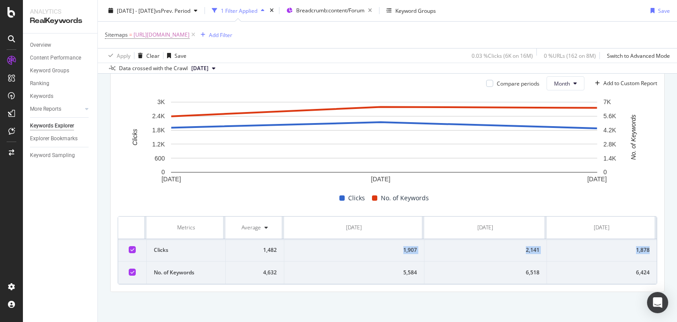
drag, startPoint x: 363, startPoint y: 256, endPoint x: 645, endPoint y: 249, distance: 282.2
click at [645, 249] on tr "Clicks 1,482 1,907 2,141 1,878" at bounding box center [387, 250] width 539 height 22
copy tr "1,907 2,141 1,878"
click at [190, 36] on span "[URL][DOMAIN_NAME]" at bounding box center [162, 35] width 56 height 12
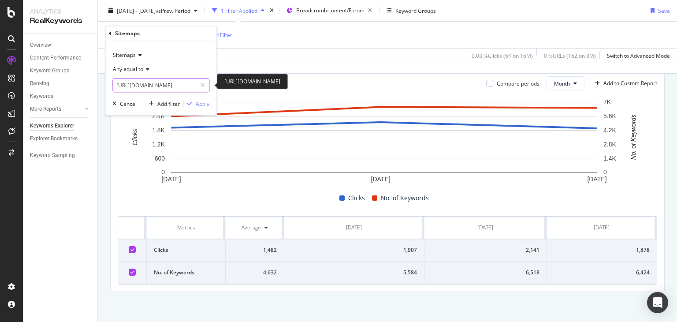
click at [158, 87] on input "[URL][DOMAIN_NAME]" at bounding box center [154, 85] width 83 height 14
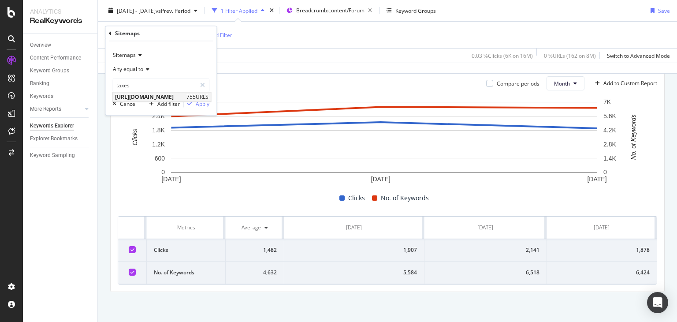
click at [173, 93] on div "https://www.nobroker.in/forum/sitemap-index/?id=taxes.xml 755 URLS" at bounding box center [162, 97] width 98 height 9
type input "[URL][DOMAIN_NAME]"
click at [208, 104] on div "Apply" at bounding box center [203, 103] width 14 height 7
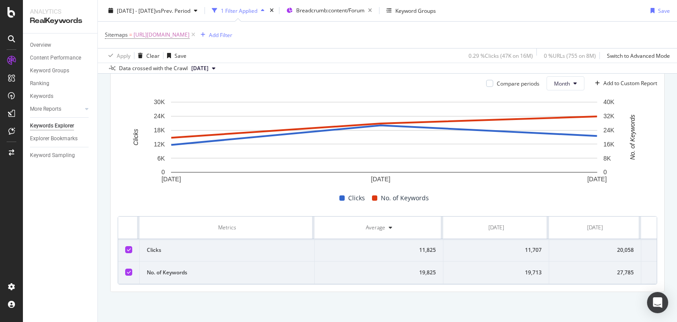
scroll to position [272, 0]
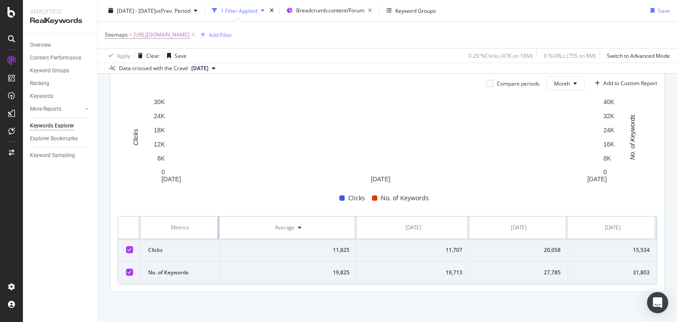
drag, startPoint x: 313, startPoint y: 224, endPoint x: 166, endPoint y: 229, distance: 147.3
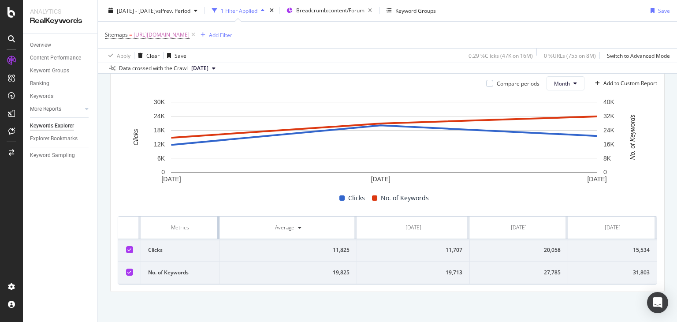
click at [166, 229] on th "Metrics" at bounding box center [180, 227] width 78 height 22
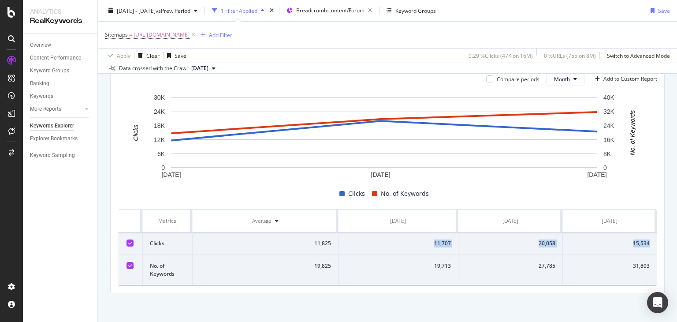
drag, startPoint x: 401, startPoint y: 242, endPoint x: 646, endPoint y: 241, distance: 245.1
click at [646, 241] on tr "Clicks 11,825 11,707 20,058 15,534" at bounding box center [387, 243] width 539 height 22
copy tr "11,707 20,058 15,534"
click at [190, 37] on span "[URL][DOMAIN_NAME]" at bounding box center [162, 35] width 56 height 12
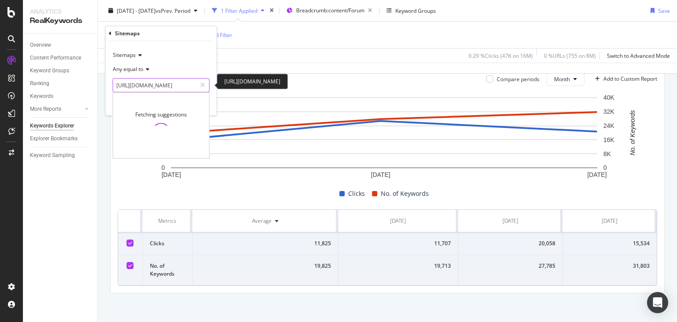
click at [169, 83] on input "[URL][DOMAIN_NAME]" at bounding box center [154, 85] width 83 height 14
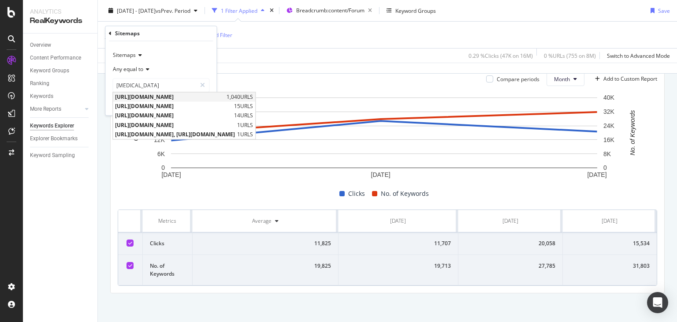
click at [177, 98] on span "[URL][DOMAIN_NAME]" at bounding box center [169, 96] width 109 height 7
type input "[URL][DOMAIN_NAME]"
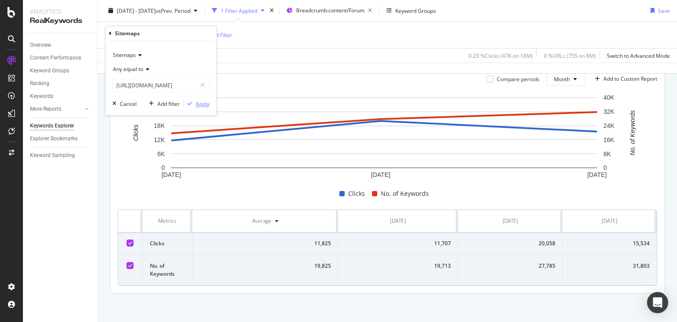
click at [197, 103] on div "Apply" at bounding box center [203, 103] width 14 height 7
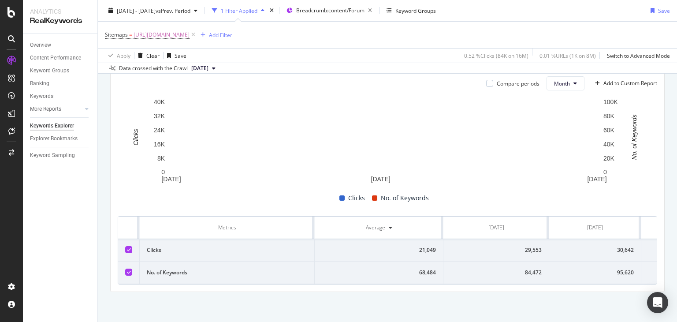
scroll to position [272, 0]
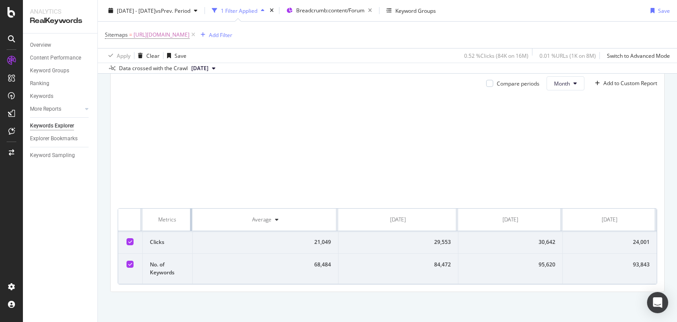
drag, startPoint x: 314, startPoint y: 218, endPoint x: 173, endPoint y: 227, distance: 140.9
click at [173, 227] on th "Metrics" at bounding box center [168, 219] width 50 height 22
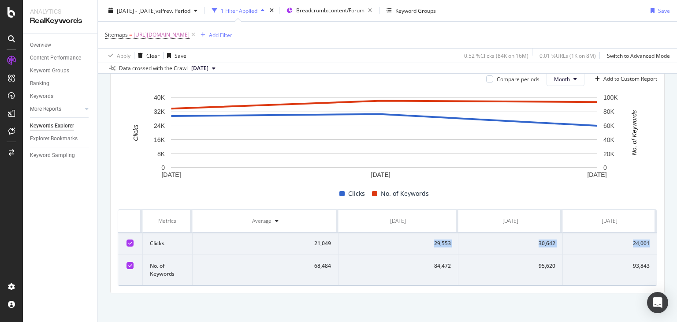
drag, startPoint x: 409, startPoint y: 244, endPoint x: 642, endPoint y: 243, distance: 233.2
click at [642, 243] on tr "Clicks 21,049 29,553 30,642 24,001" at bounding box center [387, 243] width 539 height 22
click at [190, 34] on span "[URL][DOMAIN_NAME]" at bounding box center [162, 35] width 56 height 12
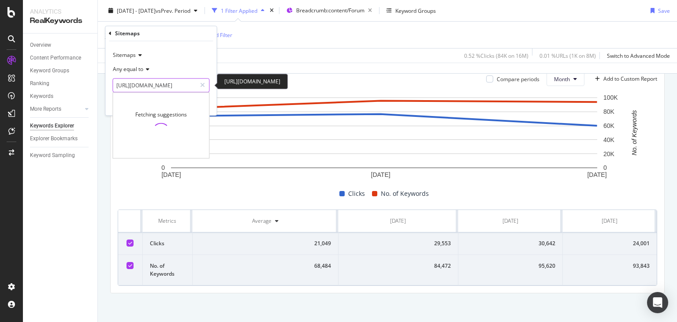
click at [159, 85] on input "[URL][DOMAIN_NAME]" at bounding box center [154, 85] width 83 height 14
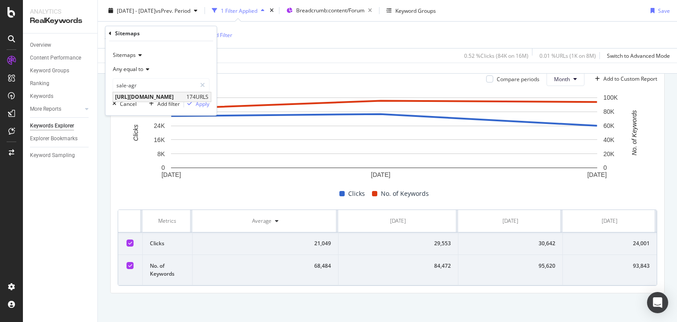
click at [178, 96] on span "[URL][DOMAIN_NAME]" at bounding box center [149, 96] width 69 height 7
type input "[URL][DOMAIN_NAME]"
click at [190, 102] on icon "button" at bounding box center [189, 103] width 5 height 5
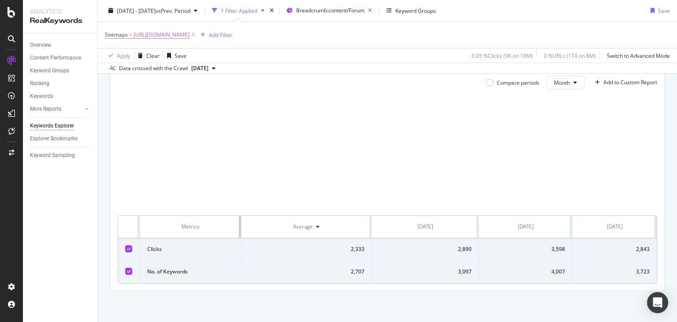
scroll to position [268, 0]
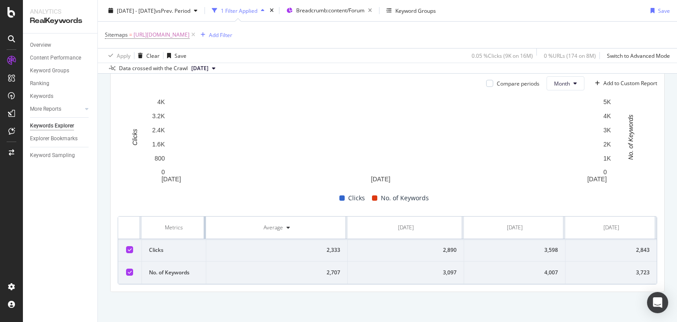
drag, startPoint x: 313, startPoint y: 215, endPoint x: 197, endPoint y: 225, distance: 116.8
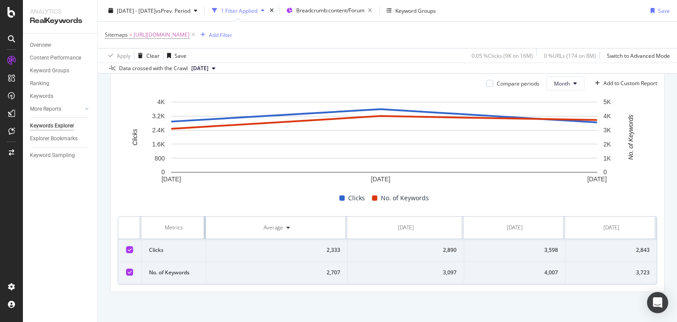
click at [197, 225] on th "Metrics" at bounding box center [174, 227] width 64 height 22
drag, startPoint x: 419, startPoint y: 251, endPoint x: 648, endPoint y: 253, distance: 229.2
click at [648, 253] on tr "Clicks 2,333 2,890 3,598 2,843" at bounding box center [387, 250] width 539 height 22
copy tr "2,890 3,598 2,843"
click at [190, 34] on span "[URL][DOMAIN_NAME]" at bounding box center [162, 35] width 56 height 12
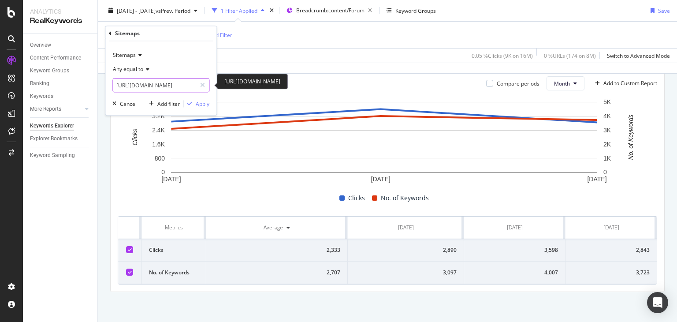
click at [126, 85] on input "[URL][DOMAIN_NAME]" at bounding box center [154, 85] width 83 height 14
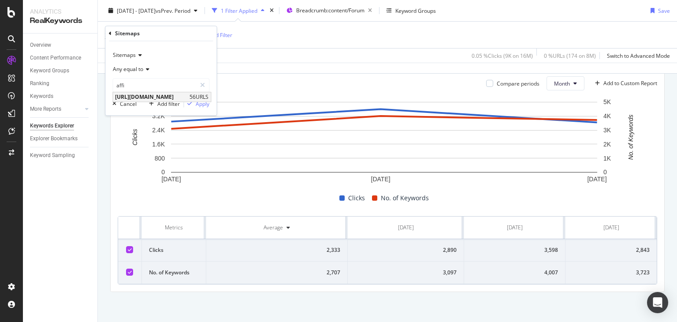
click at [154, 94] on span "[URL][DOMAIN_NAME]" at bounding box center [151, 96] width 72 height 7
type input "[URL][DOMAIN_NAME]"
click at [187, 103] on icon "button" at bounding box center [189, 103] width 5 height 5
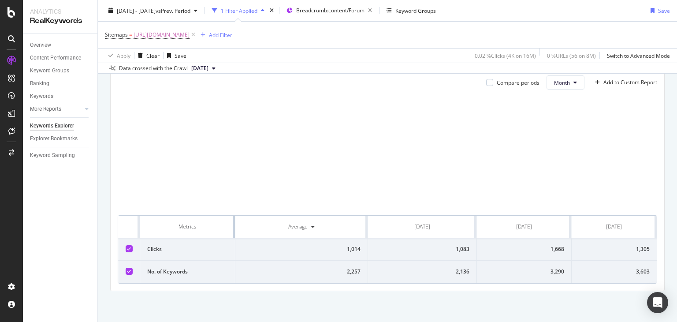
scroll to position [268, 0]
drag, startPoint x: 312, startPoint y: 216, endPoint x: 191, endPoint y: 221, distance: 120.9
click at [191, 221] on th "Metrics" at bounding box center [187, 227] width 95 height 22
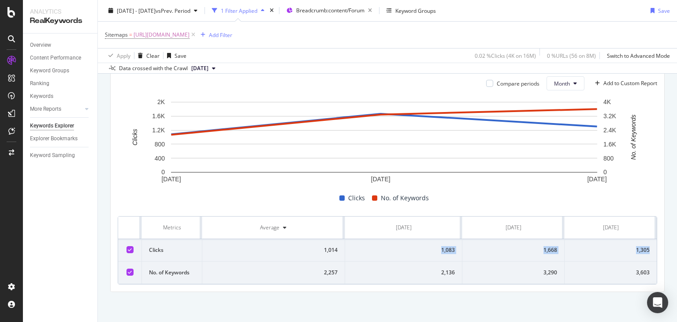
drag, startPoint x: 413, startPoint y: 241, endPoint x: 649, endPoint y: 251, distance: 235.6
click at [649, 251] on tr "Clicks 1,014 1,083 1,668 1,305" at bounding box center [387, 250] width 539 height 22
copy tr "1,083 1,668 1,305"
click at [190, 29] on span "[URL][DOMAIN_NAME]" at bounding box center [162, 35] width 56 height 12
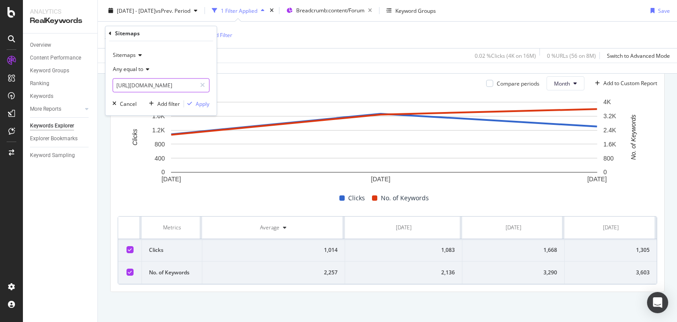
click at [149, 82] on input "[URL][DOMAIN_NAME]" at bounding box center [154, 85] width 83 height 14
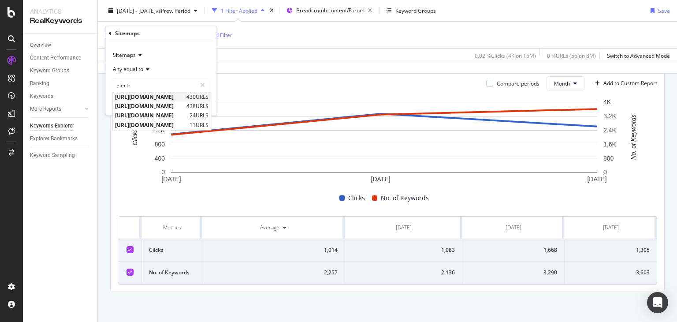
click at [171, 96] on span "[URL][DOMAIN_NAME]" at bounding box center [149, 96] width 69 height 7
type input "[URL][DOMAIN_NAME]"
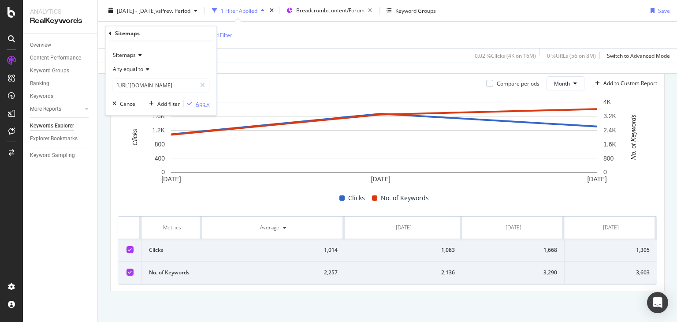
click at [196, 100] on div "Apply" at bounding box center [203, 103] width 14 height 7
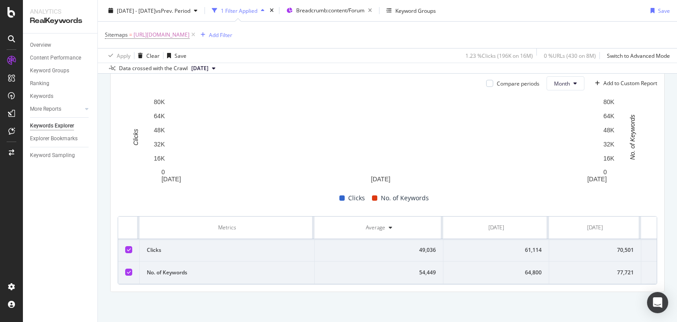
scroll to position [272, 0]
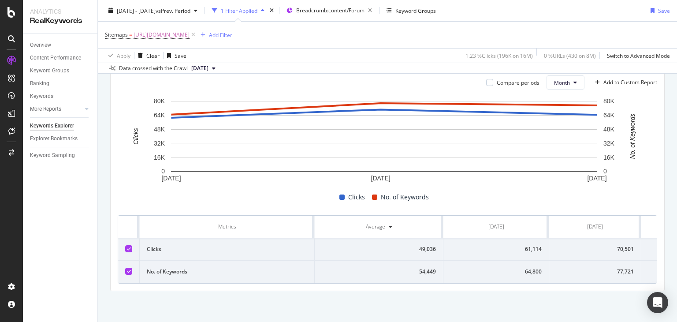
drag, startPoint x: 311, startPoint y: 216, endPoint x: 303, endPoint y: 214, distance: 8.8
click at [303, 216] on th "Metrics" at bounding box center [227, 227] width 175 height 22
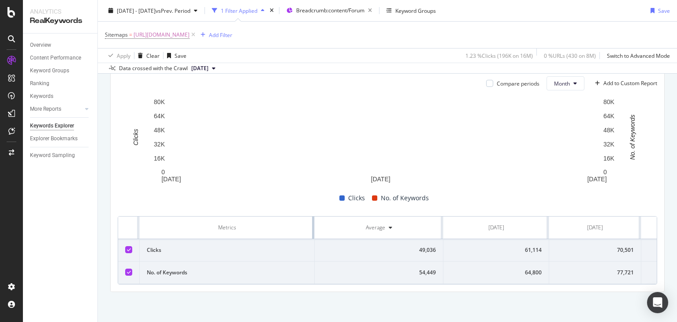
scroll to position [268, 0]
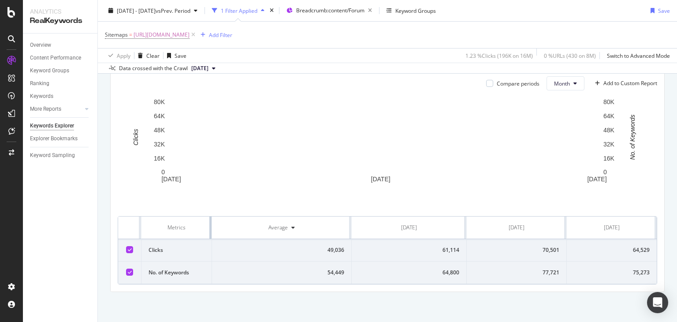
drag, startPoint x: 312, startPoint y: 216, endPoint x: 176, endPoint y: 225, distance: 136.1
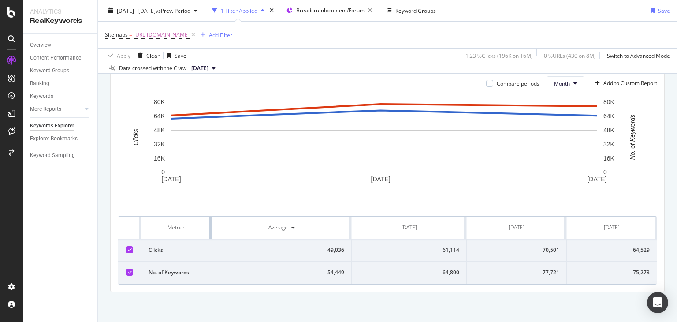
click at [196, 224] on th "Metrics" at bounding box center [176, 227] width 71 height 22
click at [175, 225] on div "Metrics" at bounding box center [177, 227] width 56 height 8
drag, startPoint x: 435, startPoint y: 250, endPoint x: 645, endPoint y: 253, distance: 210.3
click at [645, 253] on tr "Clicks 49,036 61,114 70,501 64,529" at bounding box center [387, 250] width 539 height 22
copy tr "61,114 70,501 64,529"
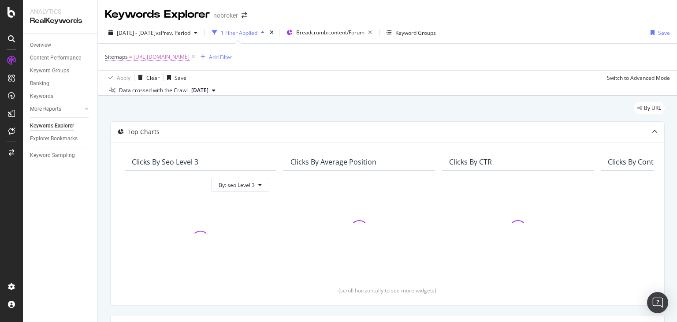
click at [190, 58] on span "[URL][DOMAIN_NAME]" at bounding box center [162, 57] width 56 height 12
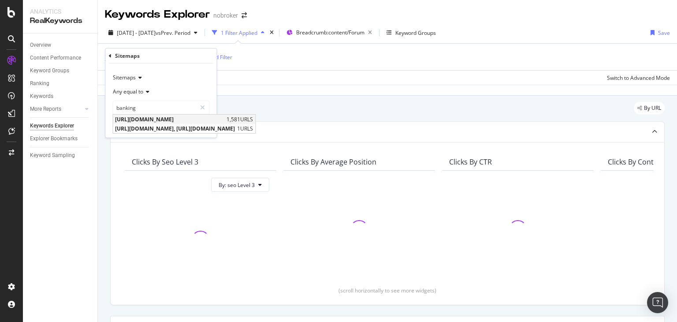
click at [179, 115] on span "[URL][DOMAIN_NAME]" at bounding box center [169, 118] width 109 height 7
type input "[URL][DOMAIN_NAME]"
click at [196, 124] on div "Apply" at bounding box center [203, 125] width 14 height 7
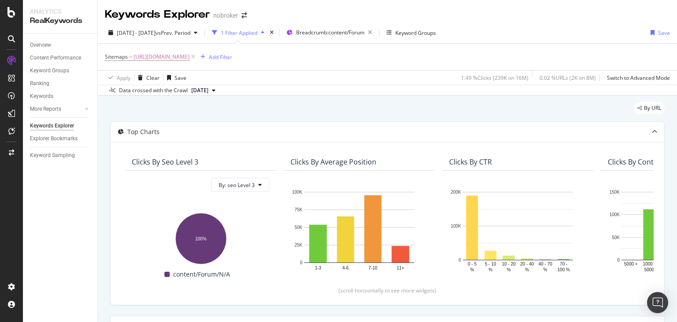
scroll to position [272, 0]
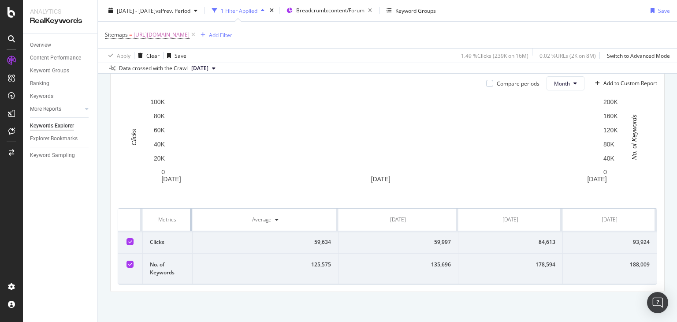
drag, startPoint x: 312, startPoint y: 219, endPoint x: 150, endPoint y: 231, distance: 162.2
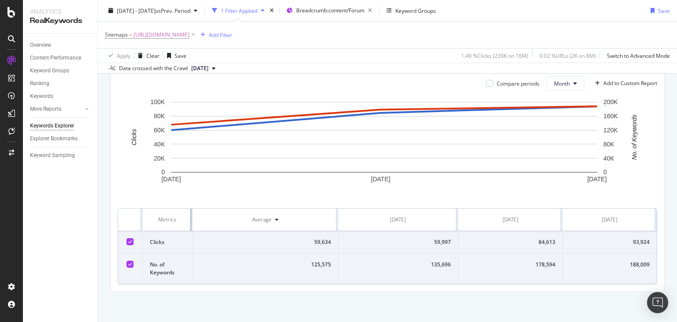
click at [150, 231] on th "Metrics" at bounding box center [168, 219] width 50 height 22
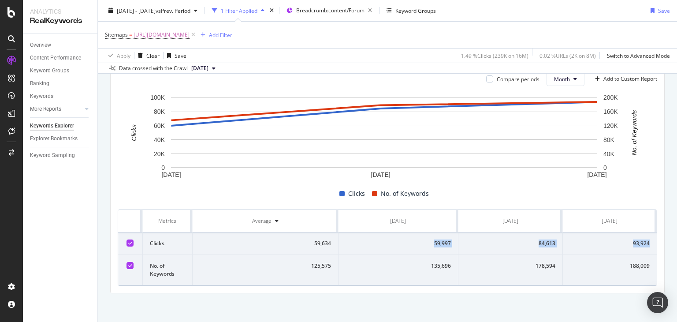
drag, startPoint x: 365, startPoint y: 243, endPoint x: 650, endPoint y: 238, distance: 285.2
click at [650, 238] on div "Metrics Average Jun. 2025 Jul. 2025 Aug. 2025 Clicks 59,634 59,997 84,613 93,92…" at bounding box center [388, 247] width 540 height 76
copy tr "59,997 84,613 93,924"
click at [190, 30] on span "[URL][DOMAIN_NAME]" at bounding box center [162, 35] width 56 height 12
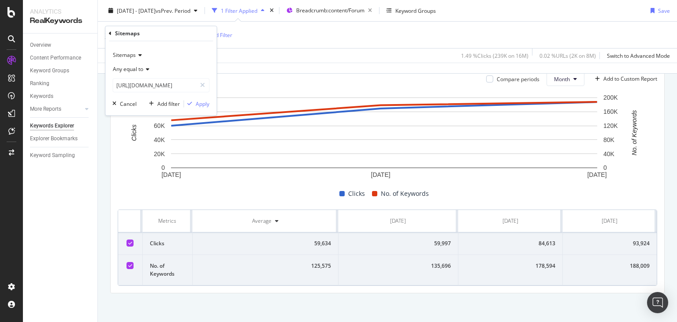
click at [154, 75] on div "Any equal to" at bounding box center [160, 70] width 97 height 14
click at [189, 32] on div "Sitemaps" at bounding box center [161, 33] width 104 height 15
click at [163, 85] on input "[URL][DOMAIN_NAME]" at bounding box center [154, 85] width 83 height 14
click at [184, 98] on span "[URL][DOMAIN_NAME]" at bounding box center [149, 96] width 69 height 7
type input "[URL][DOMAIN_NAME]"
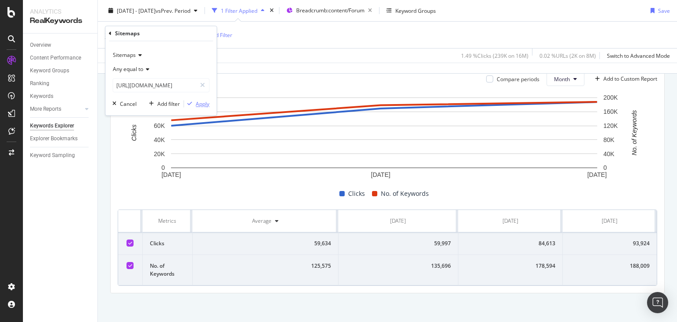
click at [202, 103] on div "Apply" at bounding box center [203, 103] width 14 height 7
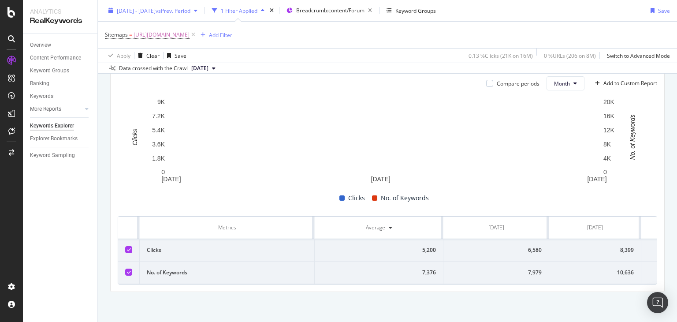
scroll to position [272, 0]
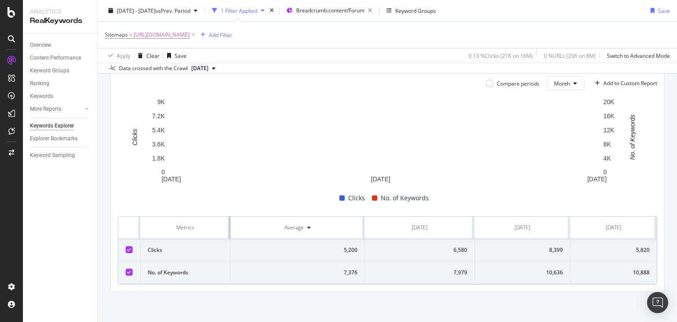
drag, startPoint x: 312, startPoint y: 217, endPoint x: 170, endPoint y: 226, distance: 142.7
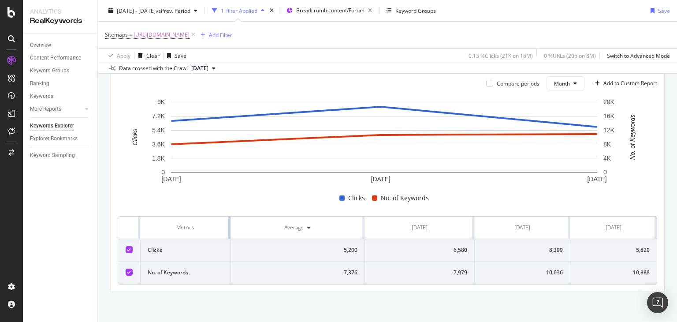
click at [170, 226] on th "Metrics" at bounding box center [186, 227] width 90 height 22
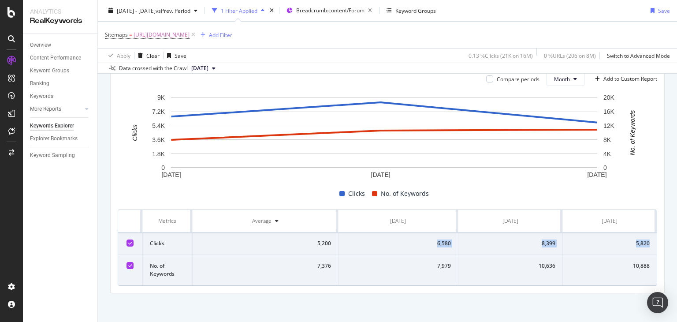
drag, startPoint x: 422, startPoint y: 249, endPoint x: 645, endPoint y: 244, distance: 223.1
click at [645, 244] on tr "Clicks 5,200 6,580 8,399 5,820" at bounding box center [387, 243] width 539 height 22
copy tr "6,580 8,399 5,820"
click at [190, 35] on span "[URL][DOMAIN_NAME]" at bounding box center [162, 35] width 56 height 12
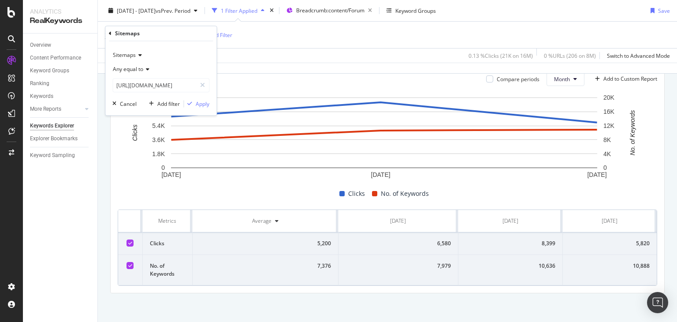
click at [163, 92] on div "Sitemaps Any equal to https://www.nobroker.in/forum/sitemap-index/?id=due-dilig…" at bounding box center [160, 78] width 111 height 74
click at [149, 86] on input "[URL][DOMAIN_NAME]" at bounding box center [154, 85] width 83 height 14
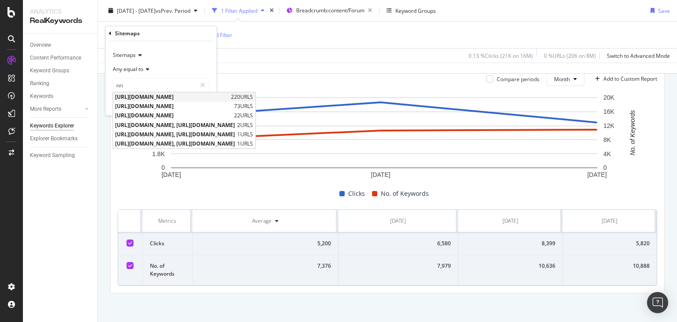
click at [177, 97] on span "[URL][DOMAIN_NAME]" at bounding box center [172, 96] width 114 height 7
type input "[URL][DOMAIN_NAME]"
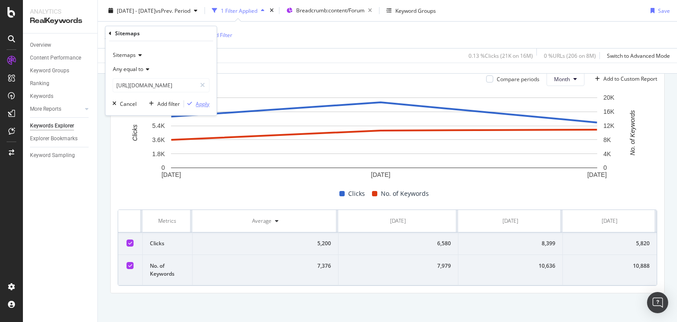
click at [196, 101] on div "Apply" at bounding box center [203, 103] width 14 height 7
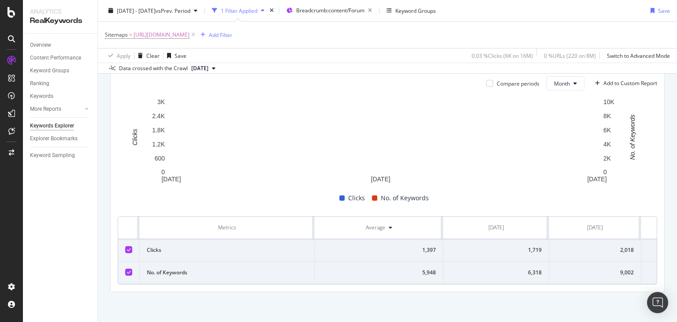
scroll to position [272, 0]
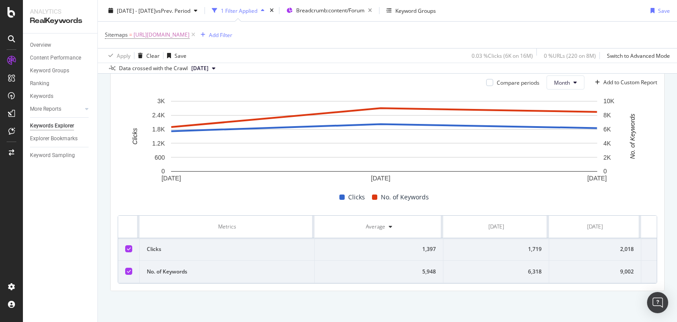
drag, startPoint x: 315, startPoint y: 219, endPoint x: 273, endPoint y: 217, distance: 41.9
click at [273, 217] on tr "Metrics Average Jun. 2025 Jul. 2025 Aug. 2025" at bounding box center [421, 227] width 606 height 22
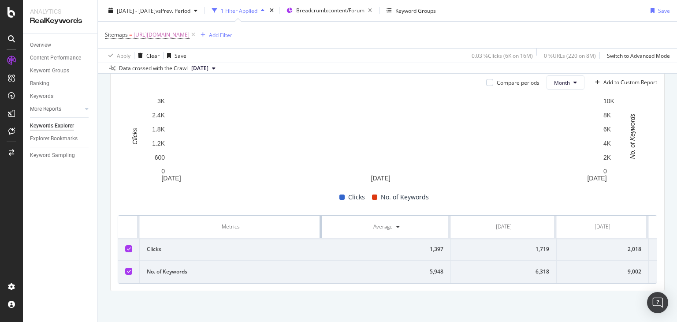
scroll to position [268, 0]
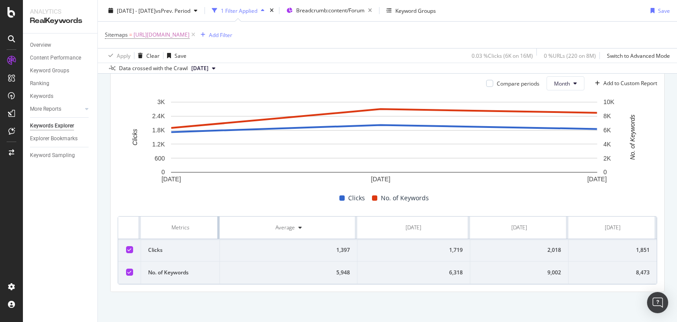
click at [190, 228] on div "Metrics" at bounding box center [180, 227] width 64 height 8
drag, startPoint x: 433, startPoint y: 253, endPoint x: 646, endPoint y: 253, distance: 212.9
click at [646, 253] on tr "Clicks 1,397 1,719 2,018 1,851" at bounding box center [387, 250] width 539 height 22
copy tr "1,719 2,018 1,851"
click at [190, 35] on span "[URL][DOMAIN_NAME]" at bounding box center [162, 35] width 56 height 12
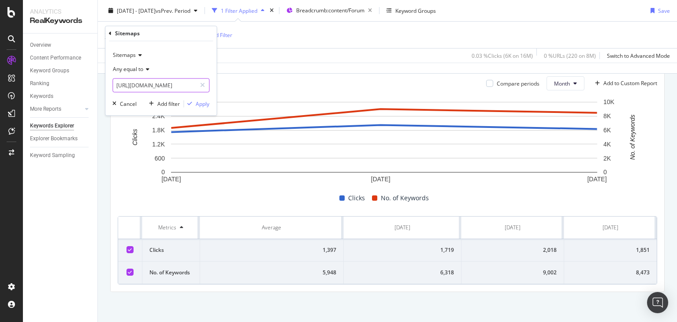
click at [161, 84] on input "[URL][DOMAIN_NAME]" at bounding box center [154, 85] width 83 height 14
click at [172, 94] on span "[URL][DOMAIN_NAME]" at bounding box center [149, 96] width 69 height 7
type input "[URL][DOMAIN_NAME]"
click at [192, 103] on div "button" at bounding box center [190, 103] width 12 height 5
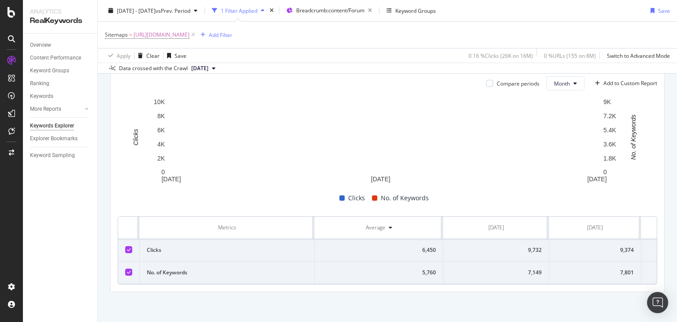
scroll to position [272, 0]
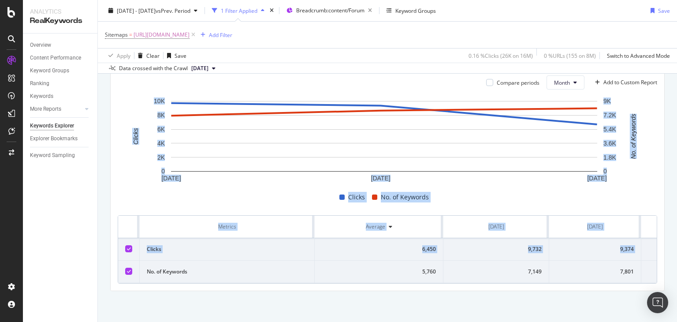
drag, startPoint x: 669, startPoint y: 171, endPoint x: 677, endPoint y: 241, distance: 70.1
click at [677, 241] on div "Keywords Explorer nobroker 2025 Jun. 1st - Aug. 31st vs Prev. Period 1 Filter A…" at bounding box center [387, 161] width 579 height 322
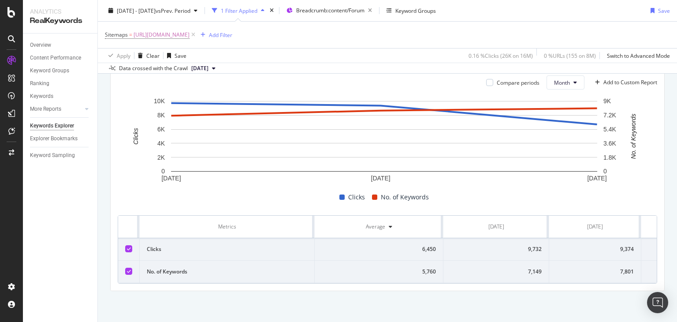
click at [667, 173] on div "By URL Top Charts Clicks By seo Level 3 By: seo Level 3 Hold CTRL while clickin…" at bounding box center [387, 74] width 579 height 495
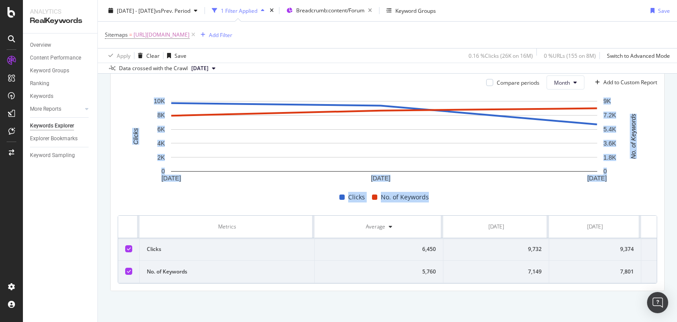
drag, startPoint x: 677, startPoint y: 173, endPoint x: 674, endPoint y: 204, distance: 30.5
click at [674, 204] on div "Keywords Explorer nobroker 2025 Jun. 1st - Aug. 31st vs Prev. Period 1 Filter A…" at bounding box center [387, 161] width 579 height 322
click at [289, 223] on div "Metrics" at bounding box center [227, 227] width 160 height 8
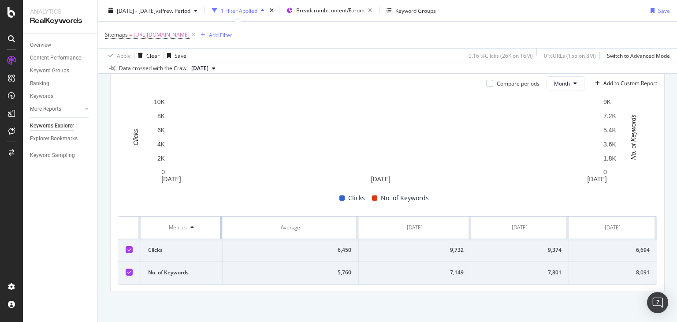
drag, startPoint x: 312, startPoint y: 217, endPoint x: 149, endPoint y: 230, distance: 163.6
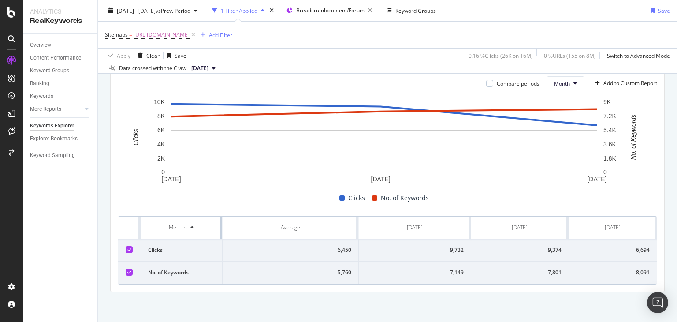
click at [149, 230] on th "Metrics" at bounding box center [182, 227] width 82 height 22
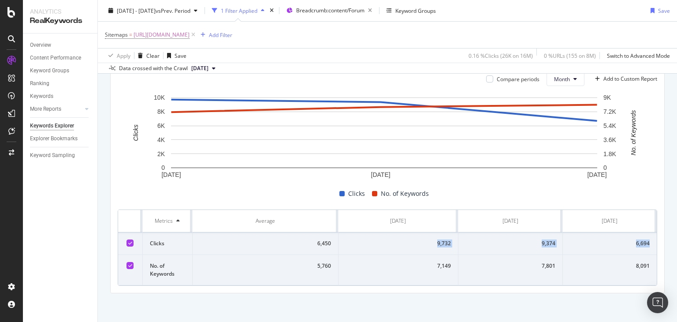
drag, startPoint x: 387, startPoint y: 248, endPoint x: 646, endPoint y: 244, distance: 258.3
click at [646, 244] on tr "Clicks 6,450 9,732 9,374 6,694" at bounding box center [387, 243] width 539 height 22
copy tr "9,732 9,374 6,694"
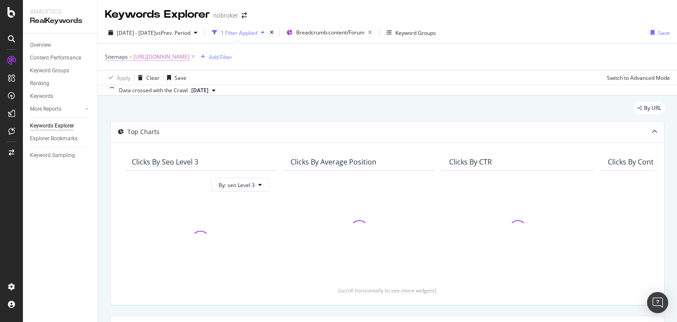
click at [190, 58] on span "[URL][DOMAIN_NAME]" at bounding box center [162, 57] width 56 height 12
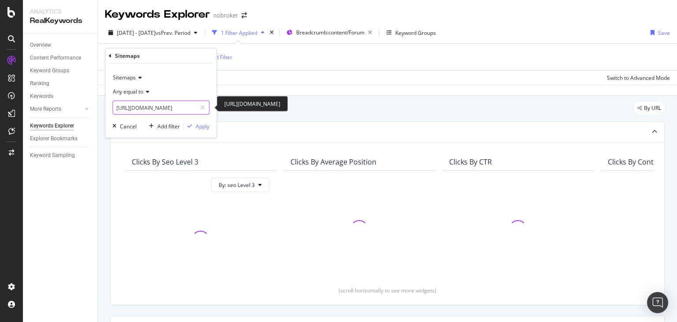
click at [168, 108] on input "[URL][DOMAIN_NAME]" at bounding box center [154, 108] width 83 height 14
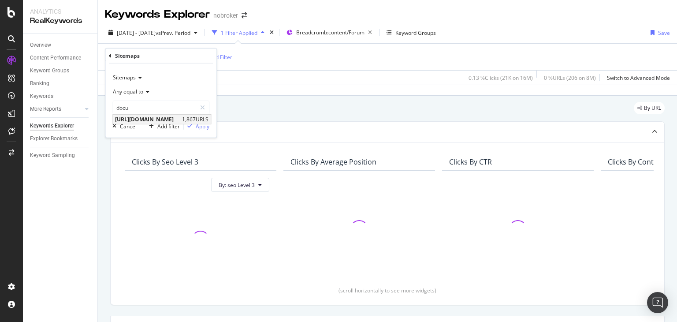
click at [208, 123] on div "[URL][DOMAIN_NAME] 1,867 URLS" at bounding box center [162, 119] width 98 height 9
type input "[URL][DOMAIN_NAME]"
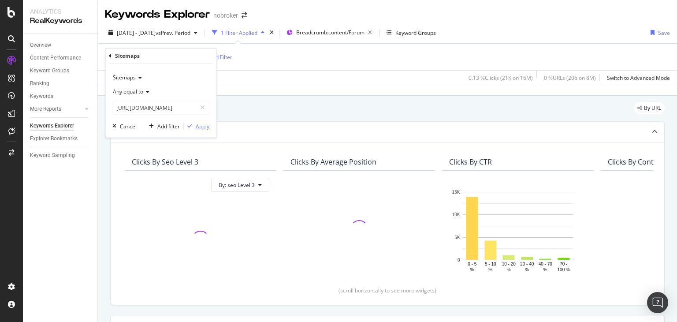
click at [194, 129] on div "Apply" at bounding box center [197, 126] width 26 height 8
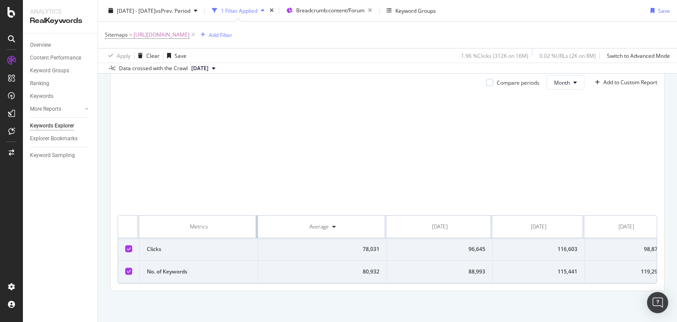
scroll to position [268, 0]
drag, startPoint x: 312, startPoint y: 219, endPoint x: 191, endPoint y: 218, distance: 120.8
click at [191, 218] on th "Metrics" at bounding box center [199, 227] width 119 height 22
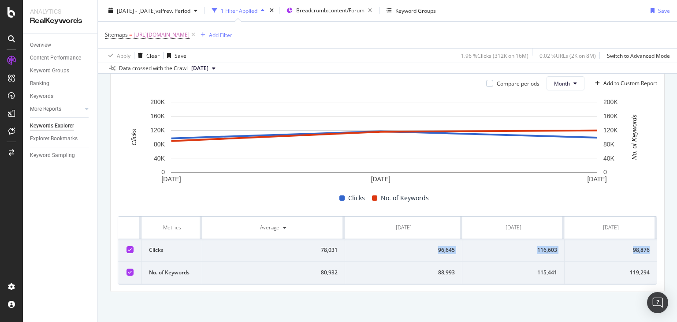
drag, startPoint x: 413, startPoint y: 251, endPoint x: 646, endPoint y: 248, distance: 232.8
click at [646, 248] on tr "Clicks 78,031 96,645 116,603 98,876" at bounding box center [387, 250] width 539 height 22
copy tr "96,645 116,603 98,876"
click at [190, 34] on span "[URL][DOMAIN_NAME]" at bounding box center [162, 35] width 56 height 12
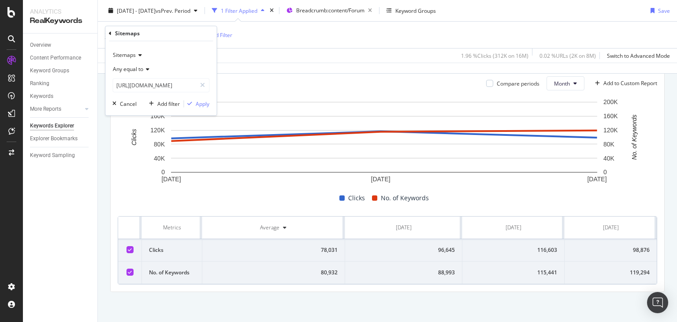
click at [145, 98] on div "Sitemaps Any equal to [URL][DOMAIN_NAME] [URL][DOMAIN_NAME] Cancel Add filter A…" at bounding box center [160, 78] width 111 height 74
click at [131, 83] on input "[URL][DOMAIN_NAME]" at bounding box center [154, 85] width 83 height 14
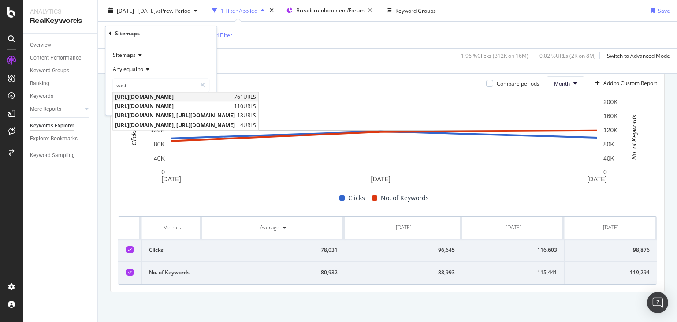
click at [164, 97] on span "[URL][DOMAIN_NAME]" at bounding box center [173, 96] width 117 height 7
type input "[URL][DOMAIN_NAME]"
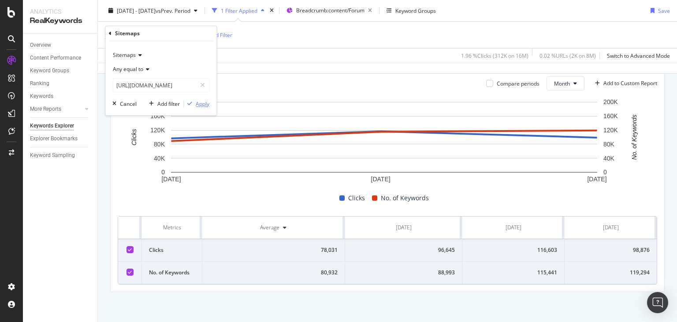
click at [187, 103] on icon "button" at bounding box center [189, 103] width 5 height 5
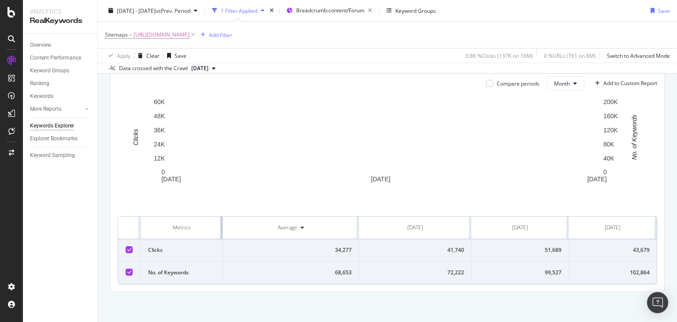
drag, startPoint x: 313, startPoint y: 224, endPoint x: 133, endPoint y: 224, distance: 180.7
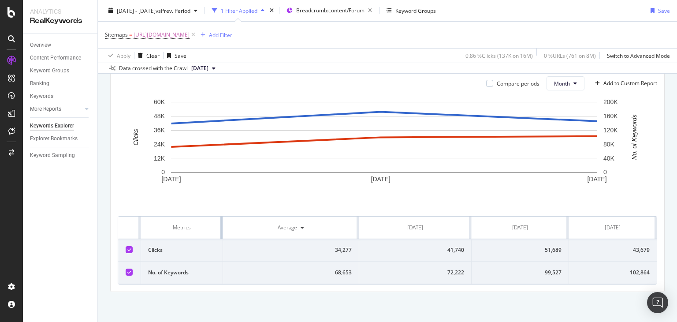
click at [133, 224] on tr "Metrics Average Jun. 2025 Jul. 2025 Aug. 2025" at bounding box center [387, 227] width 539 height 22
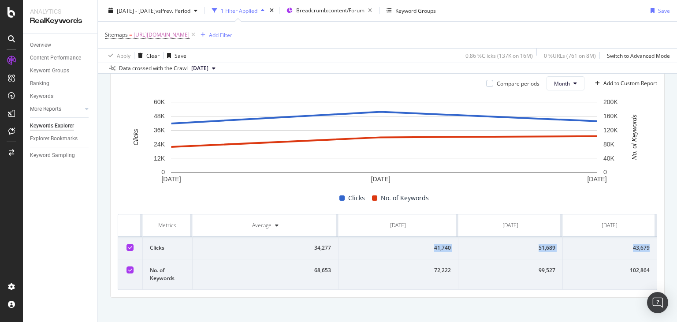
drag, startPoint x: 408, startPoint y: 248, endPoint x: 644, endPoint y: 242, distance: 236.3
click at [644, 242] on tr "Clicks 34,277 41,740 51,689 43,679" at bounding box center [387, 248] width 539 height 22
copy tr "41,740 51,689 43,679"
click at [190, 36] on span "[URL][DOMAIN_NAME]" at bounding box center [162, 35] width 56 height 12
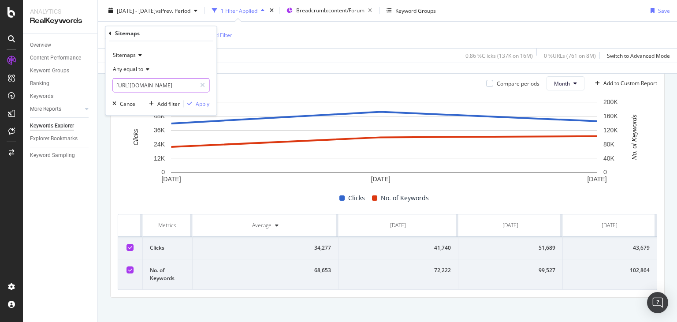
click at [156, 83] on input "[URL][DOMAIN_NAME]" at bounding box center [154, 85] width 83 height 14
click at [168, 94] on span "[URL][DOMAIN_NAME]" at bounding box center [151, 96] width 72 height 7
type input "[URL][DOMAIN_NAME]"
click at [196, 103] on div "Apply" at bounding box center [203, 103] width 14 height 7
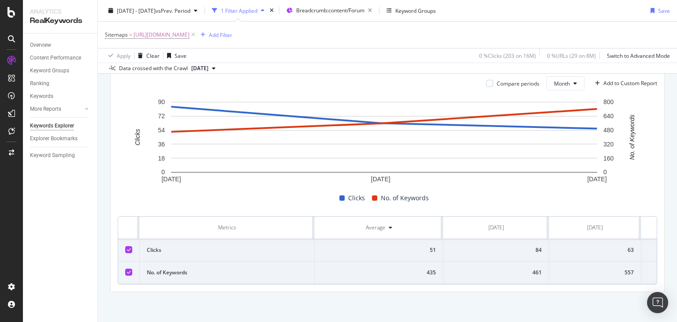
scroll to position [272, 0]
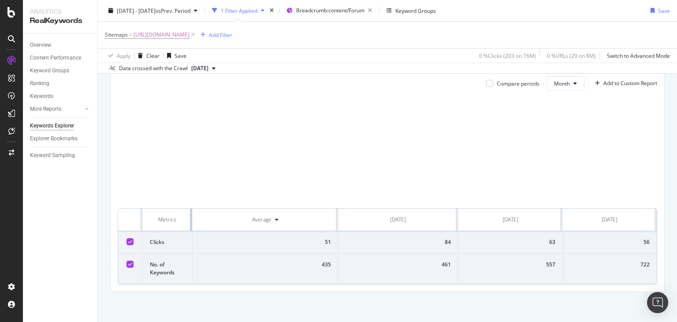
drag, startPoint x: 312, startPoint y: 218, endPoint x: 173, endPoint y: 219, distance: 139.3
click at [173, 219] on th "Metrics" at bounding box center [168, 219] width 50 height 22
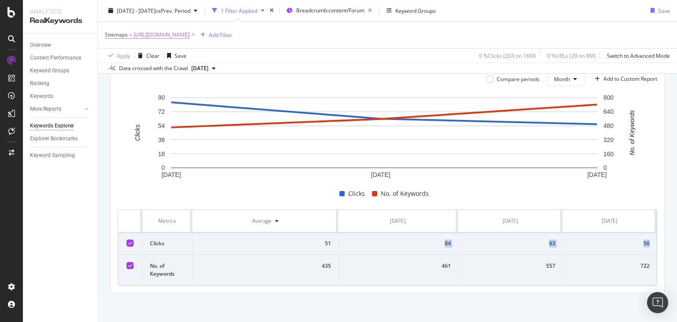
drag, startPoint x: 419, startPoint y: 244, endPoint x: 646, endPoint y: 241, distance: 227.5
click at [646, 241] on tr "Clicks 51 84 63 56" at bounding box center [387, 243] width 539 height 22
copy tr "84 63 56"
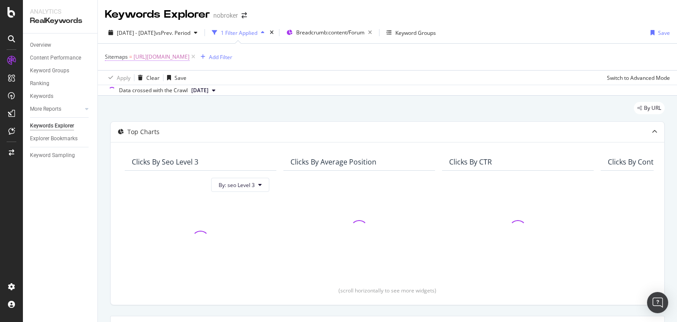
click at [190, 56] on span "[URL][DOMAIN_NAME]" at bounding box center [162, 57] width 56 height 12
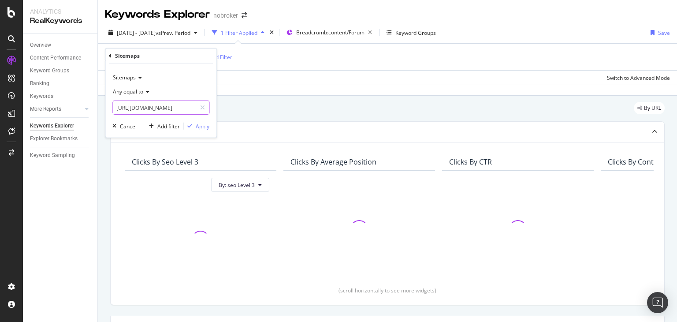
click at [170, 107] on input "[URL][DOMAIN_NAME]" at bounding box center [154, 108] width 83 height 14
click at [187, 120] on span "[URL][DOMAIN_NAME]" at bounding box center [151, 118] width 72 height 7
type input "[URL][DOMAIN_NAME]"
click at [204, 126] on div "Apply" at bounding box center [203, 125] width 14 height 7
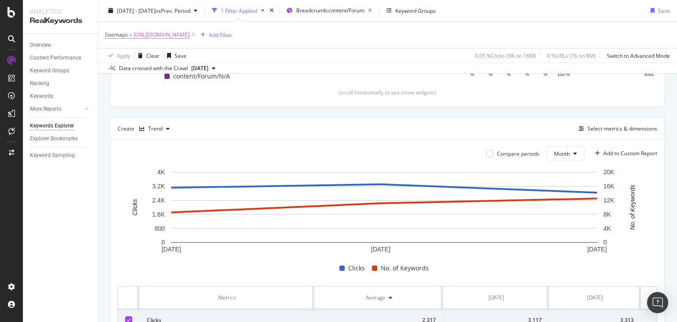
scroll to position [272, 0]
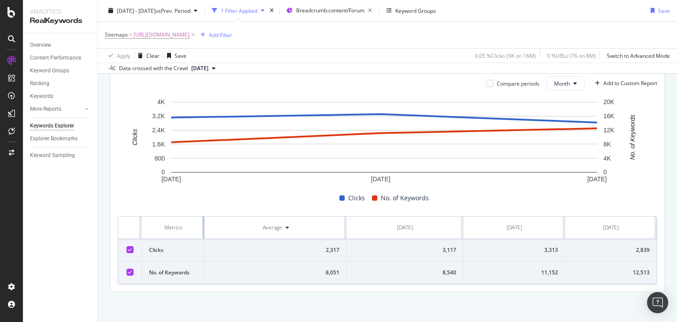
drag, startPoint x: 312, startPoint y: 217, endPoint x: 163, endPoint y: 232, distance: 150.2
click at [163, 232] on table "Metrics Average Jun. 2025 Jul. 2025 Aug. 2025 Clicks 2,317 3,117 3,313 2,839 No…" at bounding box center [387, 249] width 539 height 67
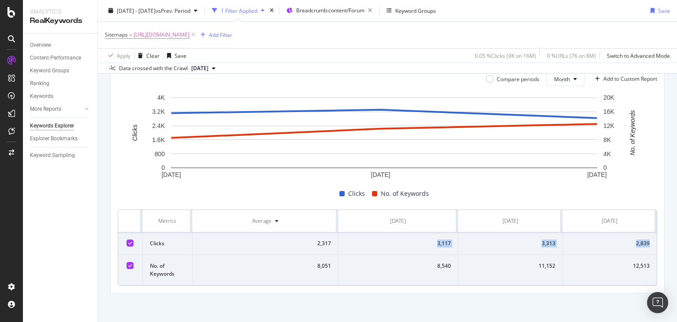
drag, startPoint x: 406, startPoint y: 245, endPoint x: 642, endPoint y: 238, distance: 236.4
click at [642, 238] on tr "Clicks 2,317 3,117 3,313 2,839" at bounding box center [387, 243] width 539 height 22
copy tr "3,117 3,313 2,839"
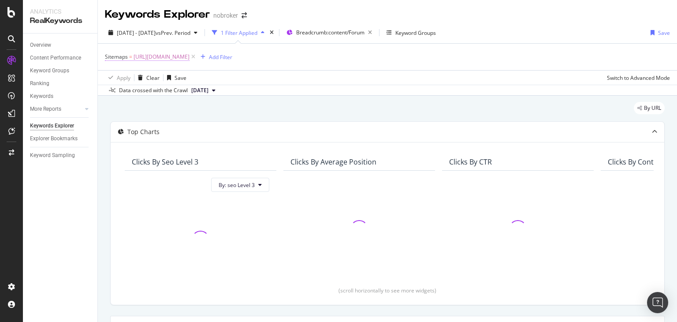
click at [190, 57] on span "[URL][DOMAIN_NAME]" at bounding box center [162, 57] width 56 height 12
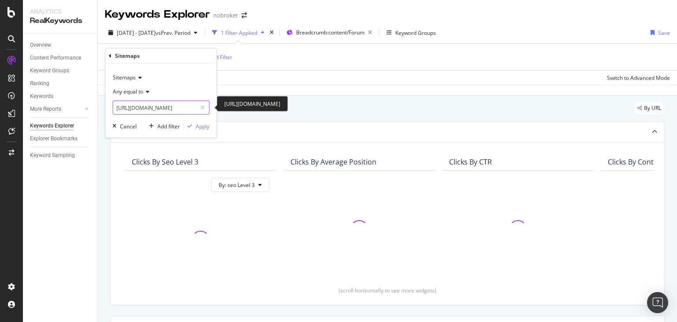
click at [168, 102] on input "[URL][DOMAIN_NAME]" at bounding box center [154, 108] width 83 height 14
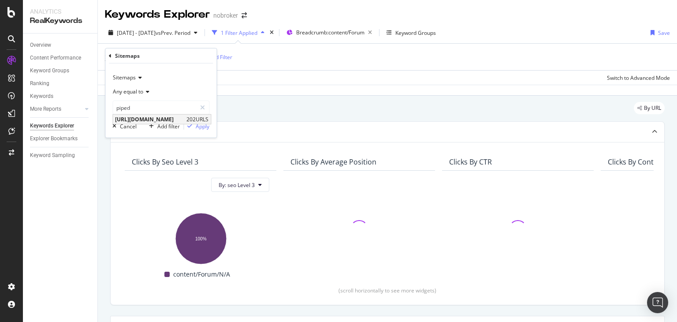
click at [183, 118] on span "[URL][DOMAIN_NAME]" at bounding box center [149, 118] width 69 height 7
type input "[URL][DOMAIN_NAME]"
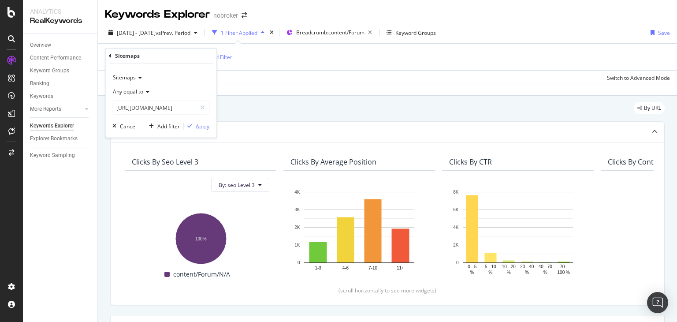
click at [201, 126] on div "Apply" at bounding box center [203, 125] width 14 height 7
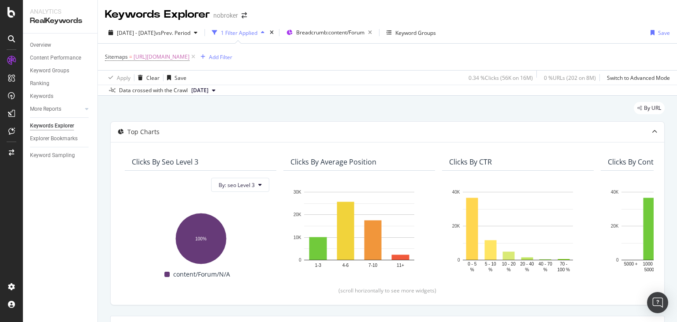
scroll to position [262, 0]
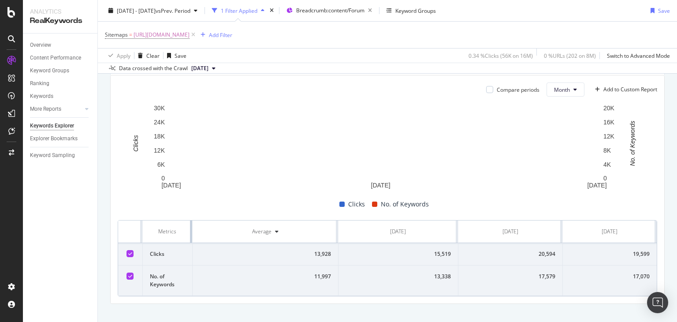
drag, startPoint x: 312, startPoint y: 226, endPoint x: 100, endPoint y: 246, distance: 212.9
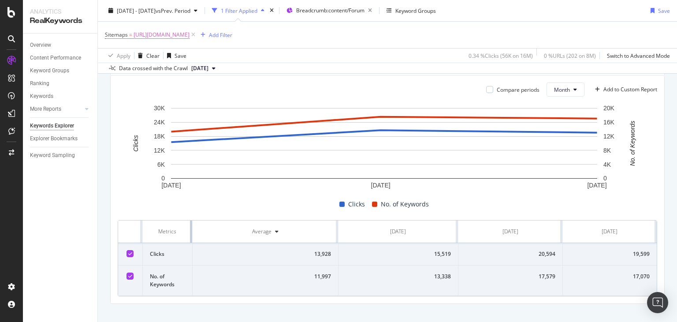
click at [100, 246] on div "By URL Top Charts Clicks By seo Level 3 By: seo Level 3 Hold CTRL while clickin…" at bounding box center [387, 84] width 579 height 501
drag, startPoint x: 411, startPoint y: 257, endPoint x: 646, endPoint y: 254, distance: 235.0
click at [646, 254] on tr "Clicks 13,928 15,519 20,594 19,599" at bounding box center [387, 254] width 539 height 22
copy tr "15,519 20,594 19,599"
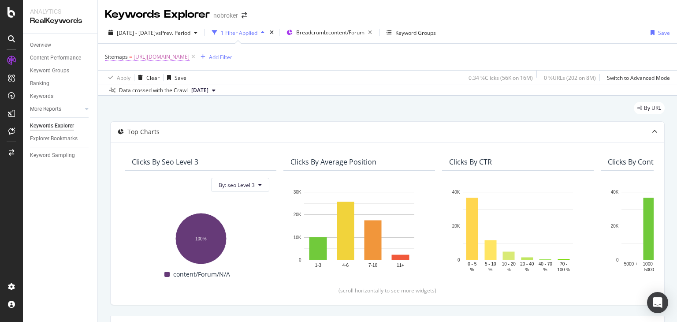
click at [190, 54] on span "[URL][DOMAIN_NAME]" at bounding box center [162, 57] width 56 height 12
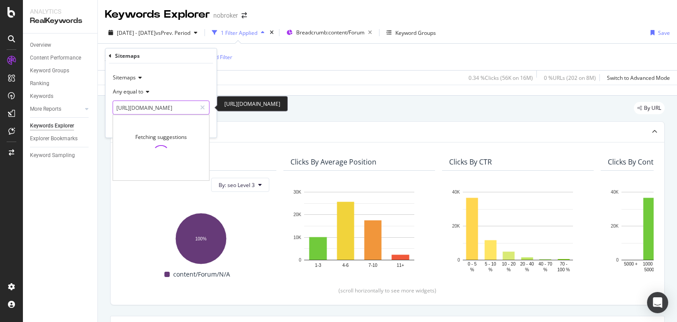
click at [139, 104] on input "[URL][DOMAIN_NAME]" at bounding box center [154, 108] width 83 height 14
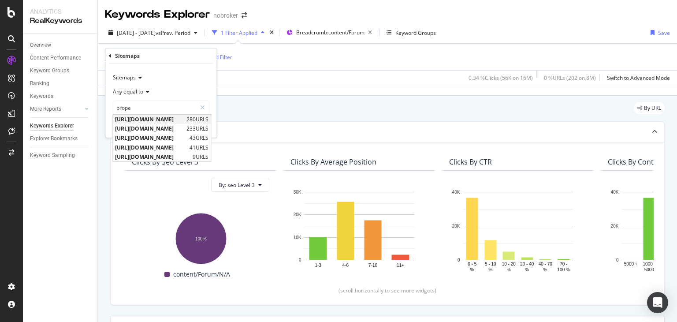
click at [162, 117] on span "[URL][DOMAIN_NAME]" at bounding box center [149, 118] width 69 height 7
type input "[URL][DOMAIN_NAME]"
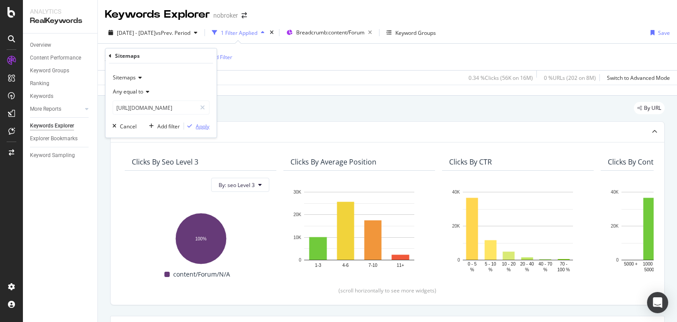
click at [203, 126] on div "Apply" at bounding box center [203, 125] width 14 height 7
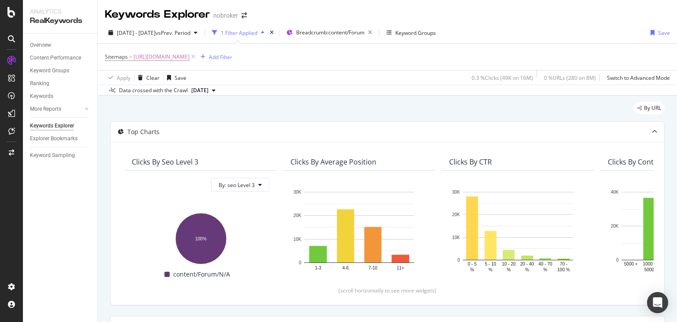
scroll to position [272, 0]
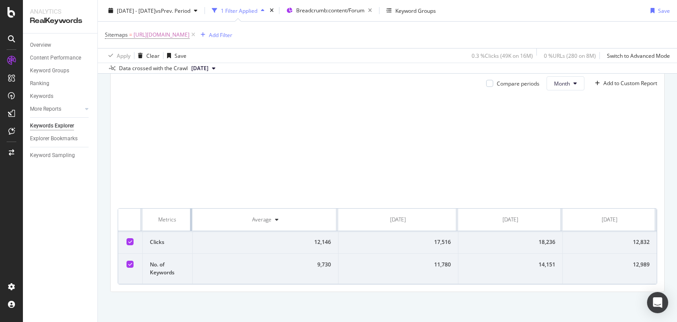
drag, startPoint x: 312, startPoint y: 216, endPoint x: 136, endPoint y: 221, distance: 176.4
click at [136, 221] on tr "Metrics Average [DATE] [DATE] [DATE]" at bounding box center [387, 219] width 539 height 22
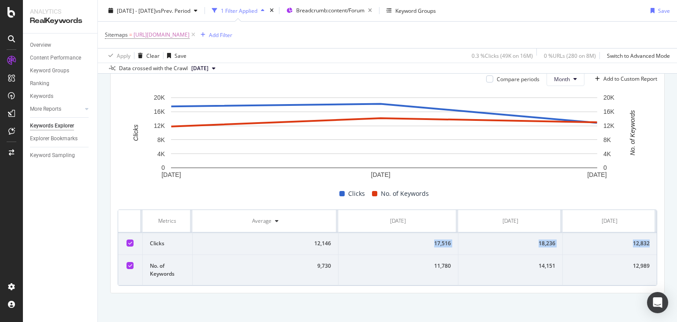
drag, startPoint x: 413, startPoint y: 242, endPoint x: 648, endPoint y: 244, distance: 235.0
click at [648, 244] on tr "Clicks 12,146 17,516 18,236 12,832" at bounding box center [387, 243] width 539 height 22
copy tr "17,516 18,236 12,832"
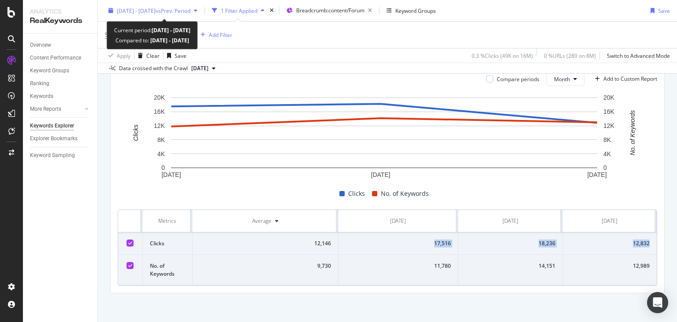
click at [176, 8] on span "vs Prev. Period" at bounding box center [173, 10] width 35 height 7
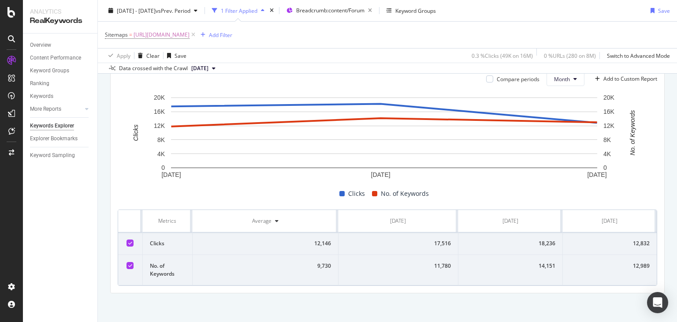
click at [347, 56] on div "Apply Clear Save 0.3 % Clicks ( 49K on 16M ) 0 % URLs ( 280 on 8M ) Switch to A…" at bounding box center [387, 55] width 579 height 15
click at [197, 36] on icon at bounding box center [193, 34] width 7 height 9
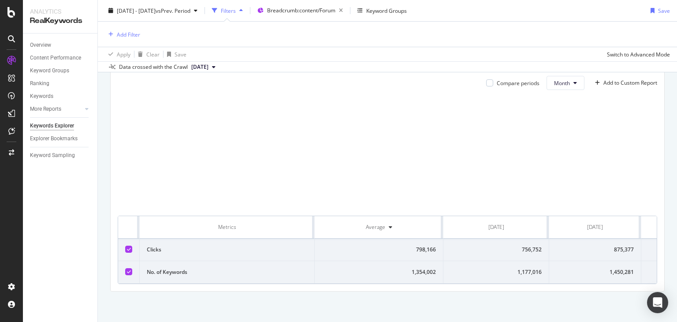
scroll to position [271, 0]
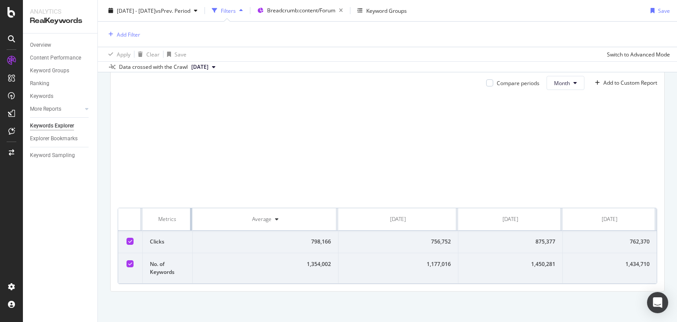
drag, startPoint x: 312, startPoint y: 219, endPoint x: 129, endPoint y: 230, distance: 183.7
click at [129, 230] on tr "Metrics Average [DATE] [DATE] [DATE]" at bounding box center [387, 219] width 539 height 22
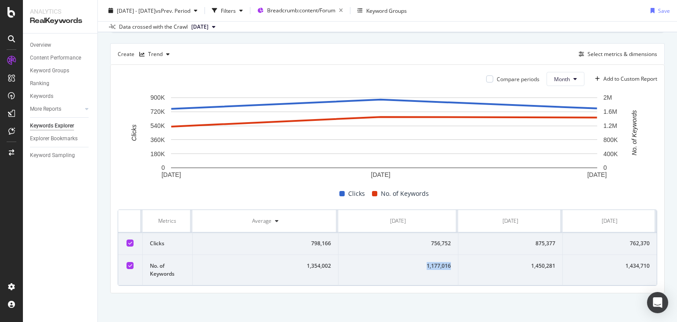
drag, startPoint x: 410, startPoint y: 267, endPoint x: 448, endPoint y: 268, distance: 37.9
click at [448, 268] on td "1,177,016" at bounding box center [399, 270] width 120 height 30
click at [430, 240] on div "756,752" at bounding box center [398, 243] width 105 height 8
drag, startPoint x: 419, startPoint y: 243, endPoint x: 458, endPoint y: 243, distance: 38.3
click at [458, 243] on tr "Clicks 798,166 756,752 875,377 762,370" at bounding box center [387, 243] width 539 height 22
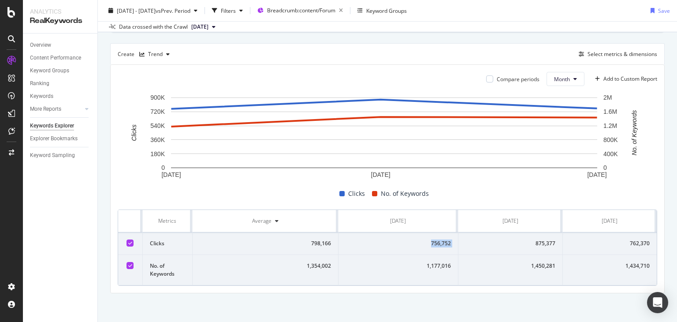
copy div "756,752"
click at [519, 239] on div "875,377" at bounding box center [510, 243] width 90 height 8
drag, startPoint x: 519, startPoint y: 239, endPoint x: 545, endPoint y: 241, distance: 26.0
click at [545, 241] on div "875,377" at bounding box center [510, 243] width 90 height 8
drag, startPoint x: 607, startPoint y: 242, endPoint x: 649, endPoint y: 240, distance: 42.4
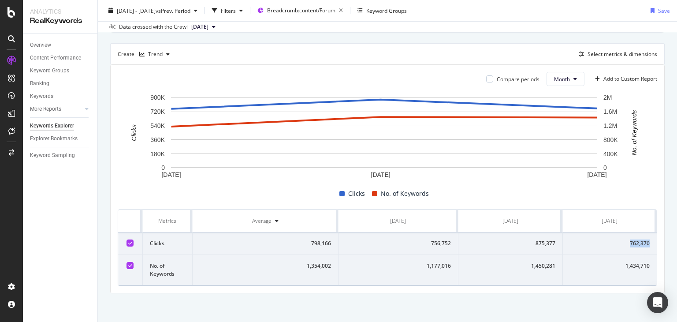
click at [649, 240] on td "762,370" at bounding box center [610, 243] width 94 height 22
copy div "762,370"
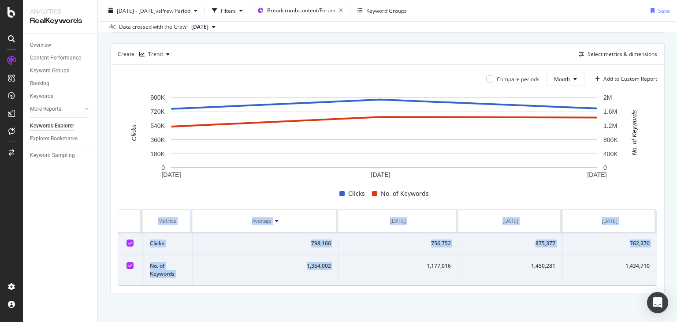
drag, startPoint x: 403, startPoint y: 271, endPoint x: 658, endPoint y: 277, distance: 254.4
click at [658, 277] on div "By URL Top Charts Clicks By seo Level 3 By: seo Level 3 Hold CTRL while clickin…" at bounding box center [387, 73] width 579 height 501
click at [622, 268] on div "1,434,710" at bounding box center [610, 266] width 80 height 8
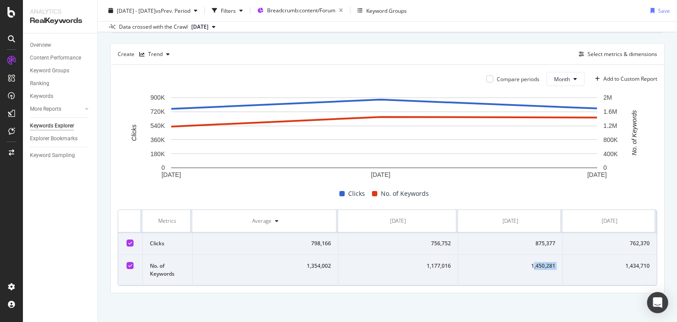
drag, startPoint x: 528, startPoint y: 265, endPoint x: 558, endPoint y: 265, distance: 30.4
click at [558, 265] on tr "No. of Keywords 1,354,002 1,177,016 1,450,281 1,434,710" at bounding box center [387, 270] width 539 height 30
click at [563, 265] on td "1,434,710" at bounding box center [610, 270] width 94 height 30
drag, startPoint x: 506, startPoint y: 264, endPoint x: 622, endPoint y: 275, distance: 117.3
click at [622, 275] on tr "No. of Keywords 1,354,002 1,177,016 1,450,281 1,434,710" at bounding box center [387, 270] width 539 height 30
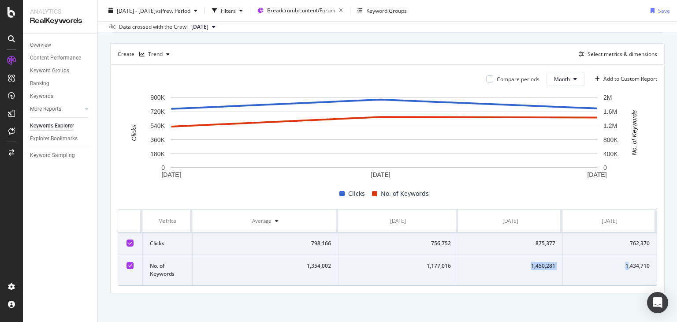
click at [549, 267] on div "1,450,281" at bounding box center [510, 266] width 90 height 8
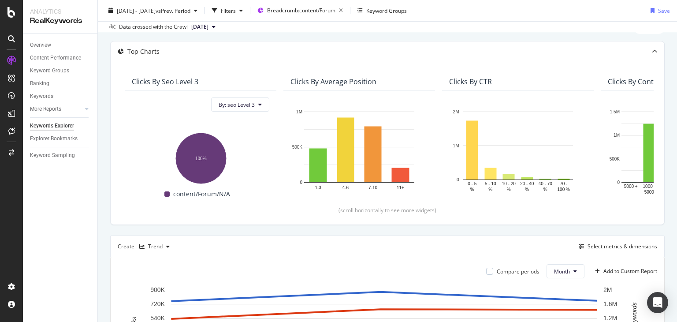
scroll to position [6, 0]
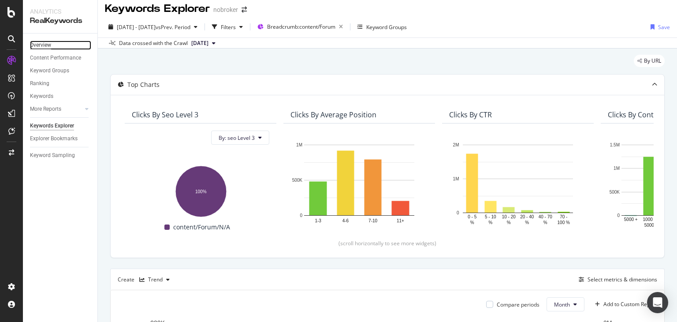
click at [39, 43] on div "Overview" at bounding box center [40, 45] width 21 height 9
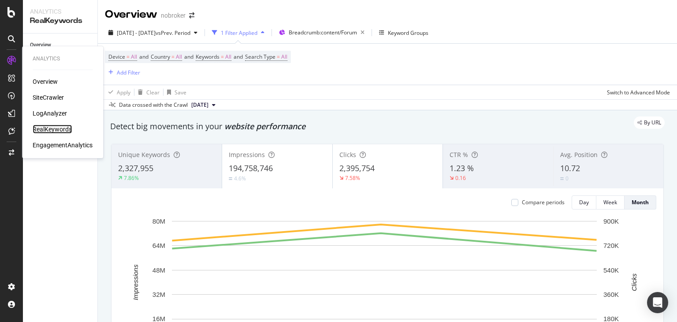
click at [48, 125] on div "RealKeywords" at bounding box center [52, 129] width 39 height 9
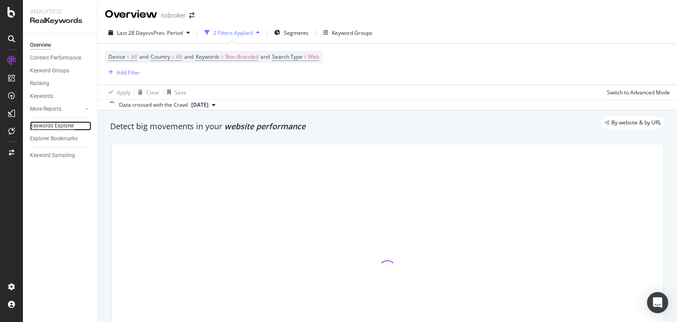
click at [58, 126] on div "Keywords Explorer" at bounding box center [52, 125] width 44 height 9
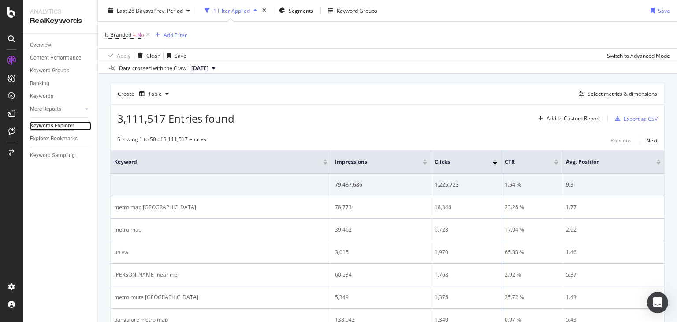
scroll to position [235, 0]
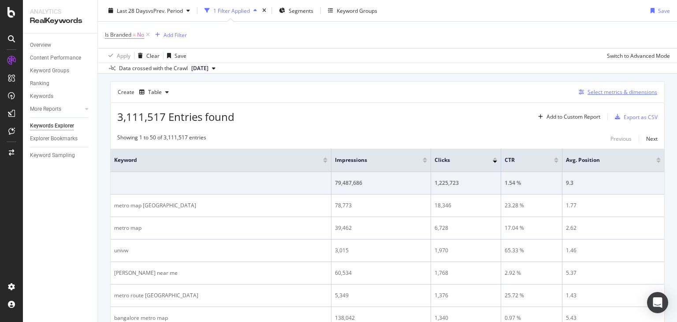
click at [596, 92] on div "Select metrics & dimensions" at bounding box center [623, 91] width 70 height 7
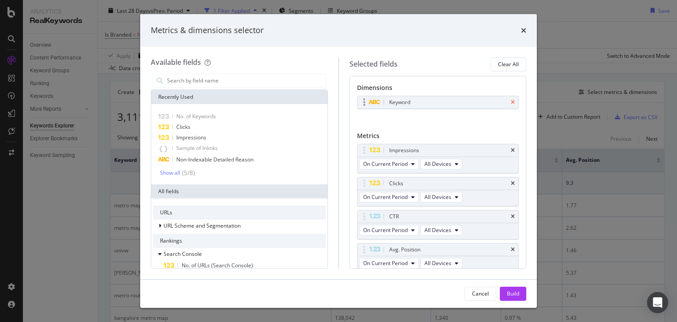
click at [511, 103] on icon "times" at bounding box center [513, 102] width 4 height 5
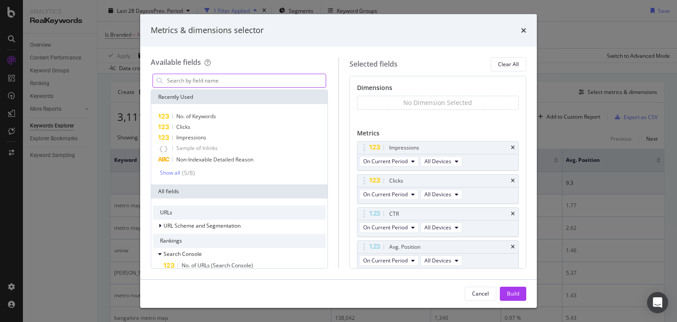
click at [279, 80] on input "modal" at bounding box center [246, 80] width 160 height 13
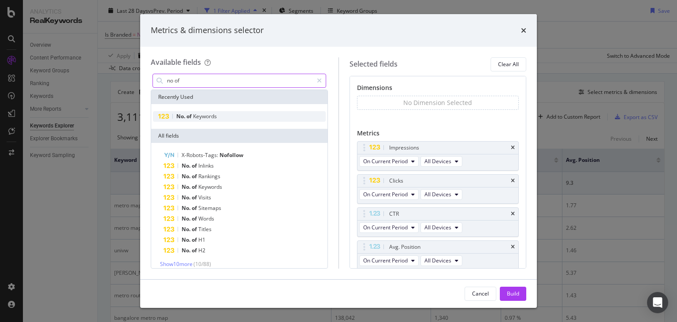
type input "no of"
click at [192, 116] on span "of" at bounding box center [189, 115] width 7 height 7
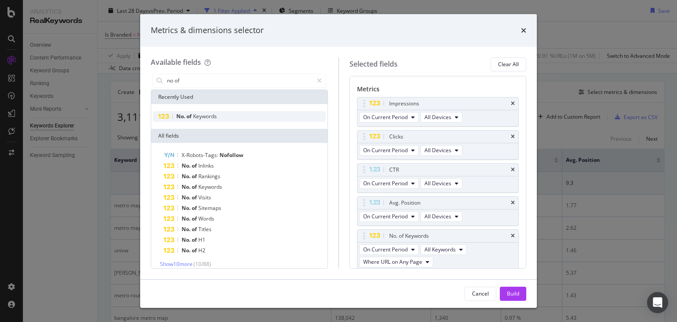
scroll to position [46, 0]
click at [508, 200] on div "Avg. Position" at bounding box center [437, 201] width 161 height 12
click at [511, 200] on icon "times" at bounding box center [513, 200] width 4 height 5
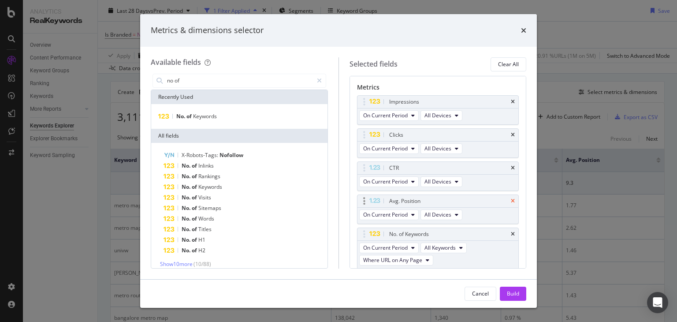
scroll to position [42, 0]
click at [511, 235] on icon "times" at bounding box center [513, 237] width 4 height 5
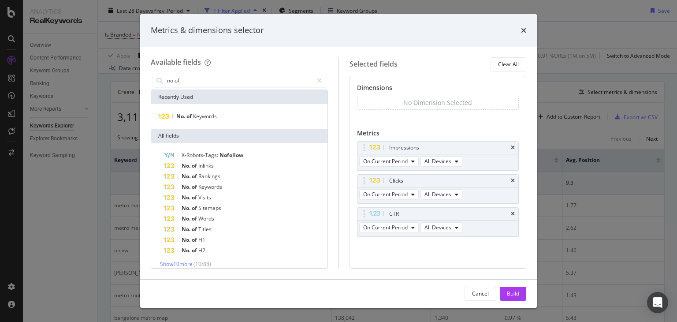
click at [507, 200] on div "Clicks On Current Period All Devices" at bounding box center [438, 189] width 162 height 30
click at [515, 182] on div "Clicks" at bounding box center [437, 181] width 161 height 12
click at [513, 180] on icon "times" at bounding box center [513, 180] width 4 height 5
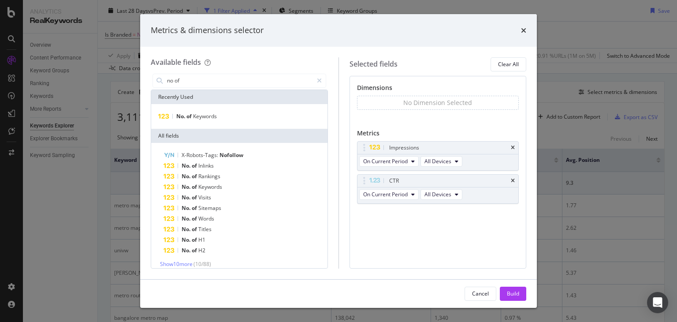
click at [513, 180] on icon "times" at bounding box center [513, 180] width 4 height 5
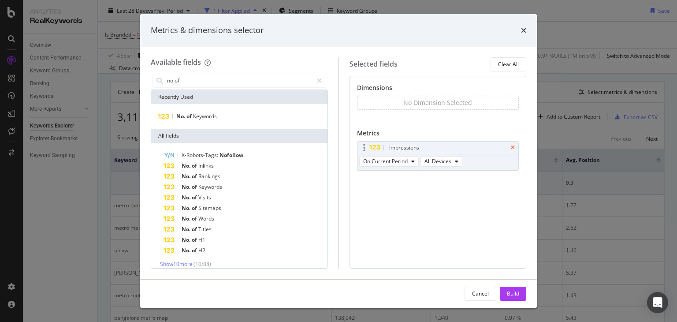
click at [514, 147] on icon "times" at bounding box center [513, 147] width 4 height 5
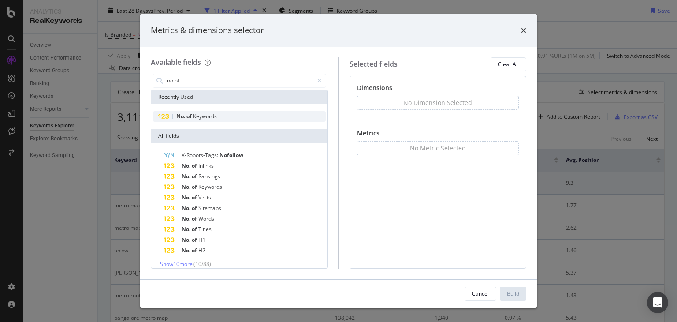
click at [191, 114] on span "of" at bounding box center [189, 115] width 7 height 7
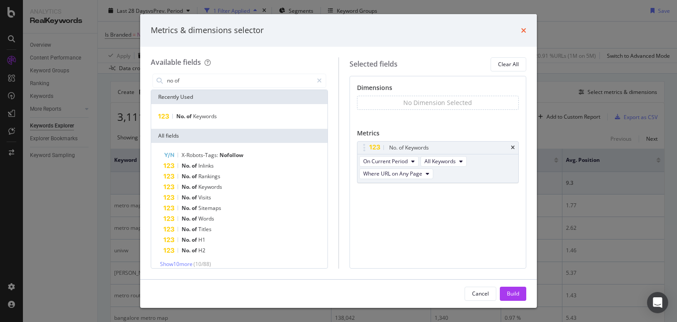
click at [524, 30] on icon "times" at bounding box center [523, 30] width 5 height 7
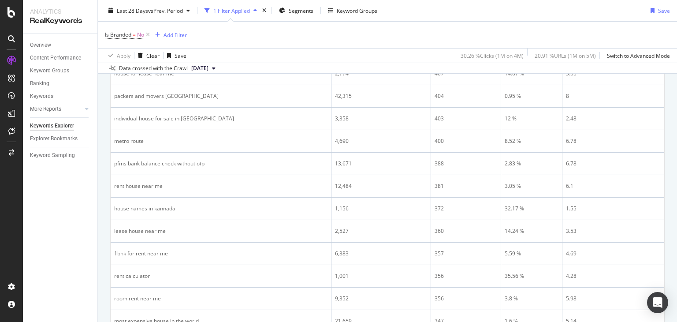
scroll to position [1277, 0]
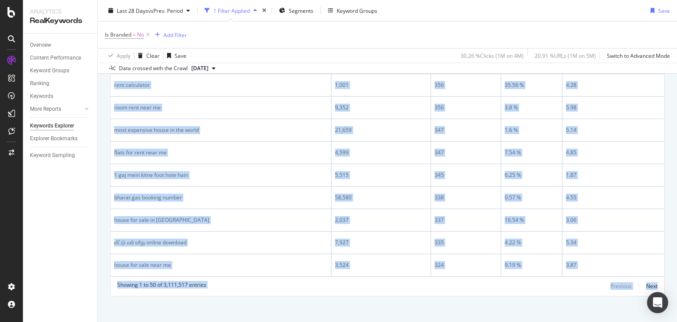
drag, startPoint x: 677, startPoint y: 162, endPoint x: 677, endPoint y: 304, distance: 141.9
click at [677, 304] on div "Keywords Explorer nobroker Last 28 Days vs Prev. Period 1 Filter Applied Segmen…" at bounding box center [387, 161] width 579 height 322
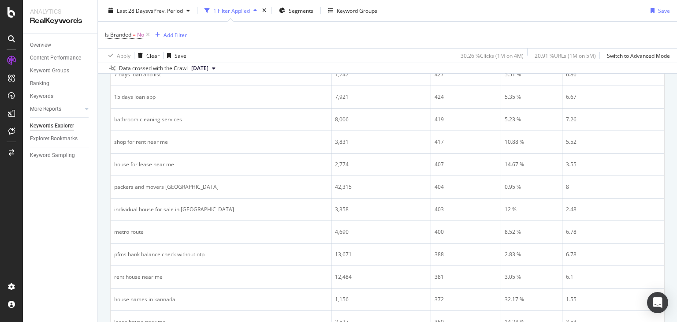
click at [677, 65] on div "Keywords Explorer nobroker Last 28 Days vs Prev. Period 1 Filter Applied Segmen…" at bounding box center [387, 161] width 579 height 322
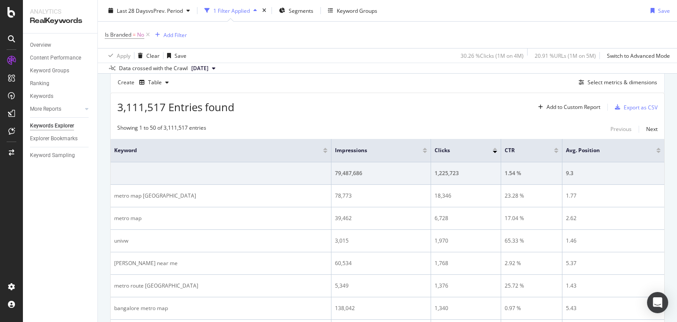
click at [677, 65] on div "Keywords Explorer nobroker Last 28 Days vs Prev. Period 1 Filter Applied Segmen…" at bounding box center [387, 161] width 579 height 322
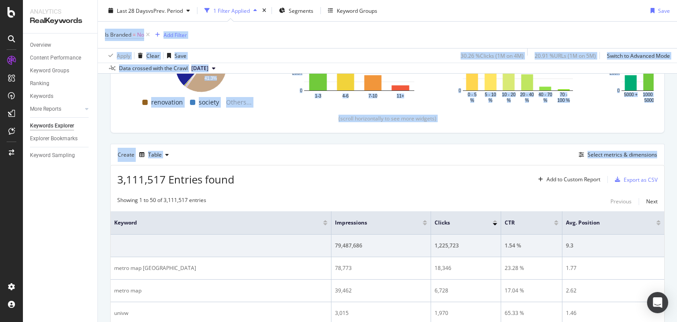
scroll to position [0, 0]
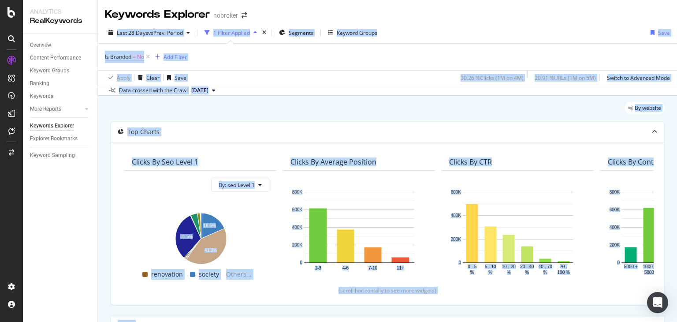
drag, startPoint x: 677, startPoint y: 65, endPoint x: 676, endPoint y: 4, distance: 61.3
click at [676, 4] on div "Keywords Explorer nobroker Last 28 Days vs Prev. Period 1 Filter Applied Segmen…" at bounding box center [387, 161] width 579 height 322
click at [503, 15] on div "Keywords Explorer nobroker" at bounding box center [387, 11] width 579 height 22
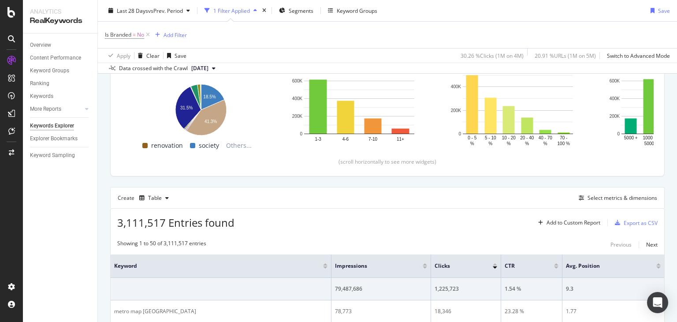
scroll to position [119, 0]
